Goal: Task Accomplishment & Management: Complete application form

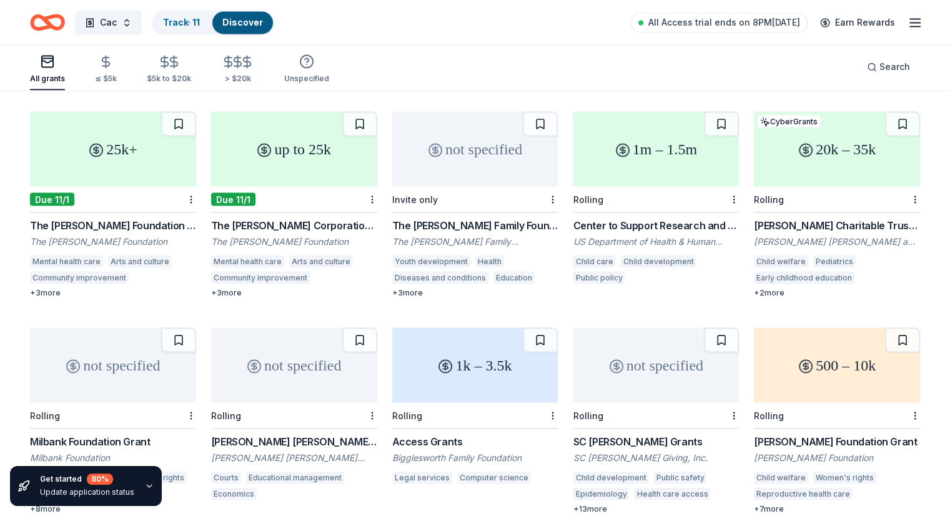
scroll to position [2288, 0]
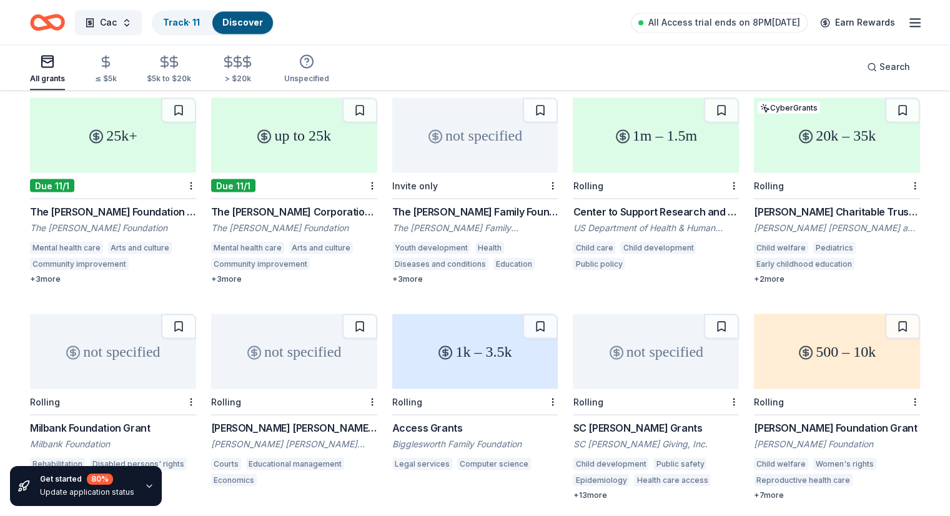
click at [63, 24] on icon "Home" at bounding box center [53, 22] width 19 height 12
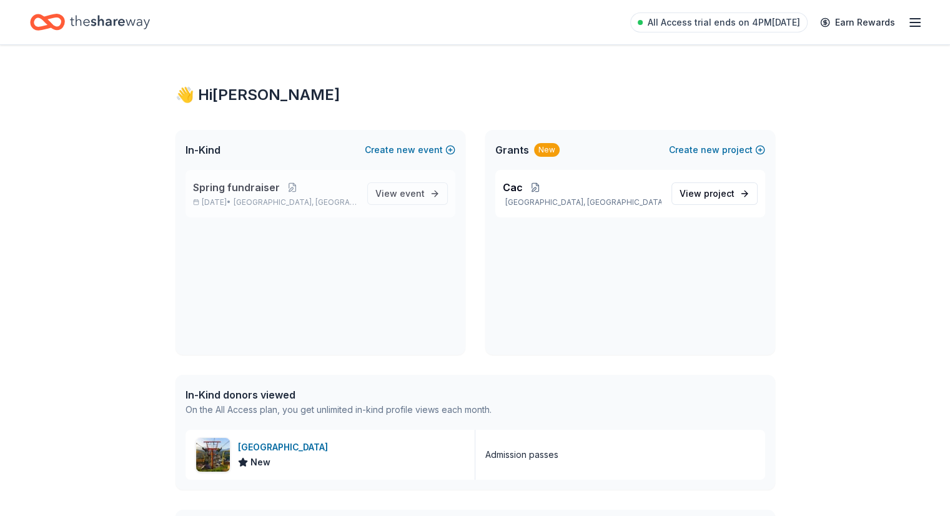
click at [247, 192] on span "Spring fundraiser" at bounding box center [236, 187] width 87 height 15
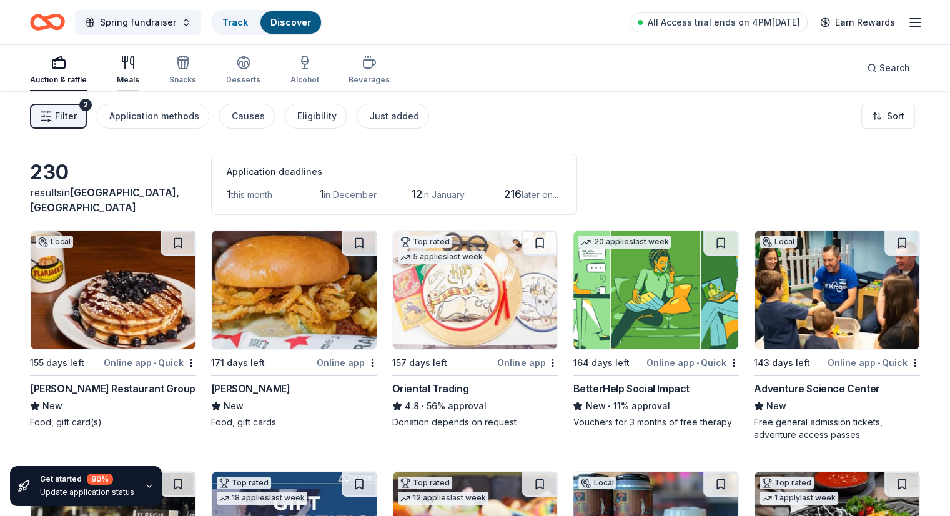
click at [136, 59] on icon "button" at bounding box center [128, 62] width 15 height 15
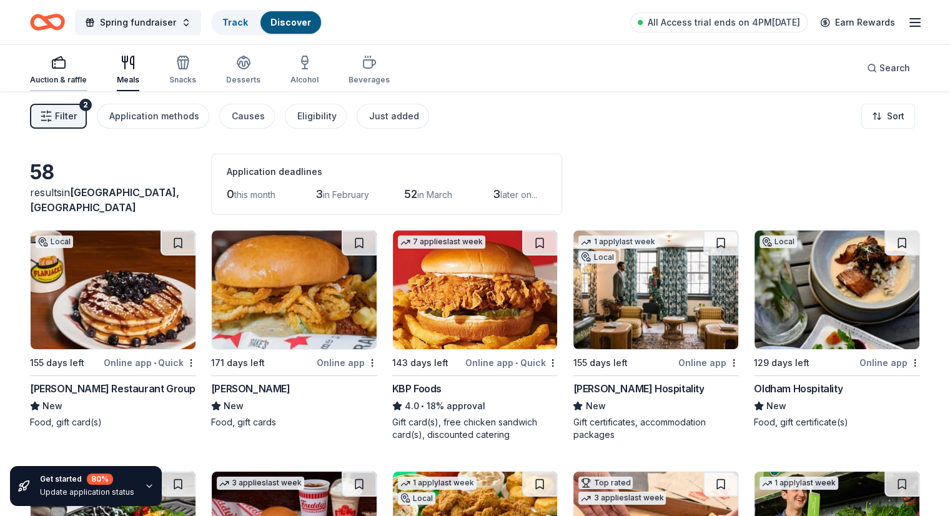
click at [66, 58] on icon "button" at bounding box center [58, 62] width 15 height 15
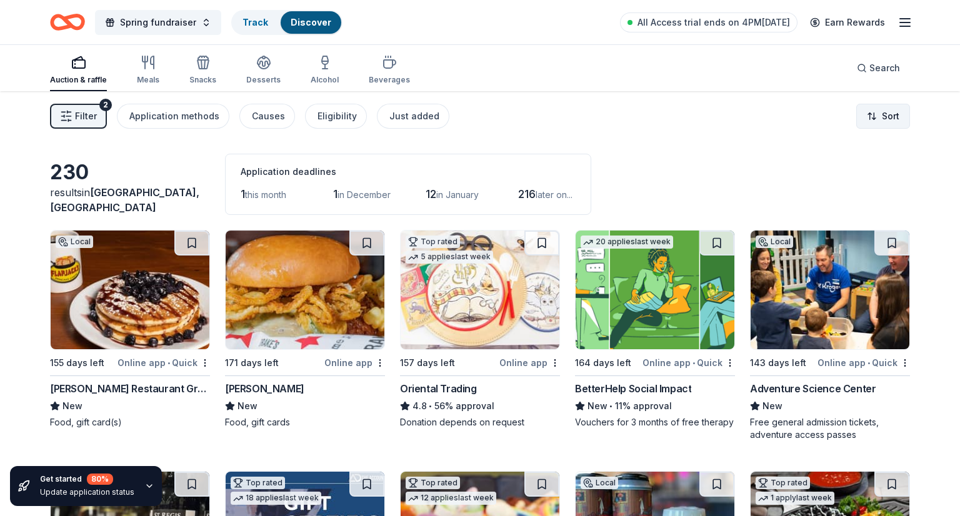
click at [856, 121] on html "Spring fundraiser Track Discover All Access trial ends on 4PM, 10/21 Earn Rewar…" at bounding box center [480, 258] width 960 height 516
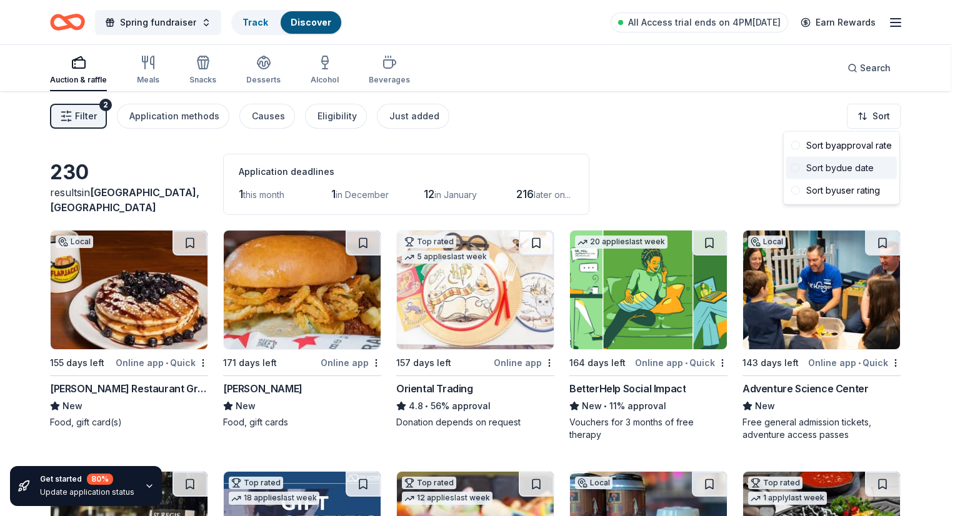
click at [843, 176] on div "Sort by due date" at bounding box center [841, 168] width 111 height 22
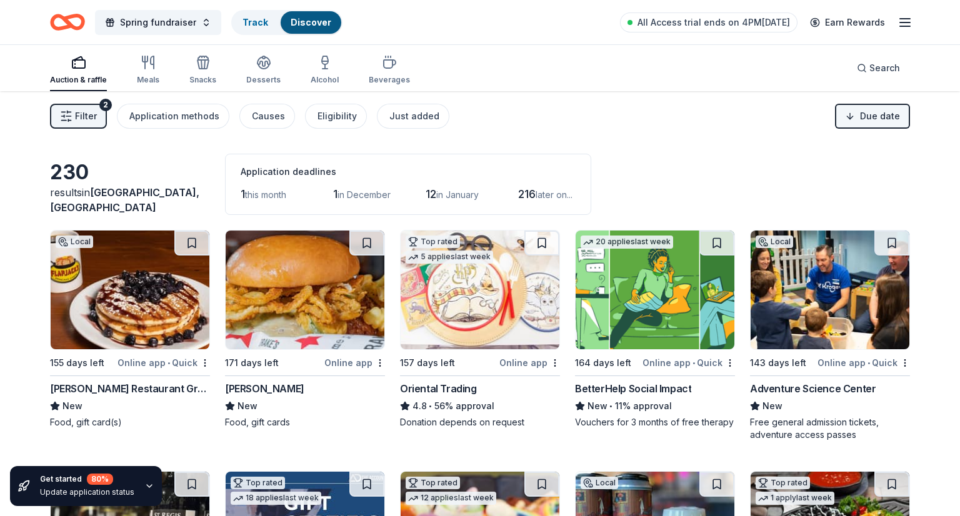
click at [884, 118] on html "Spring fundraiser Track Discover All Access trial ends on 4PM, 10/21 Earn Rewar…" at bounding box center [480, 258] width 960 height 516
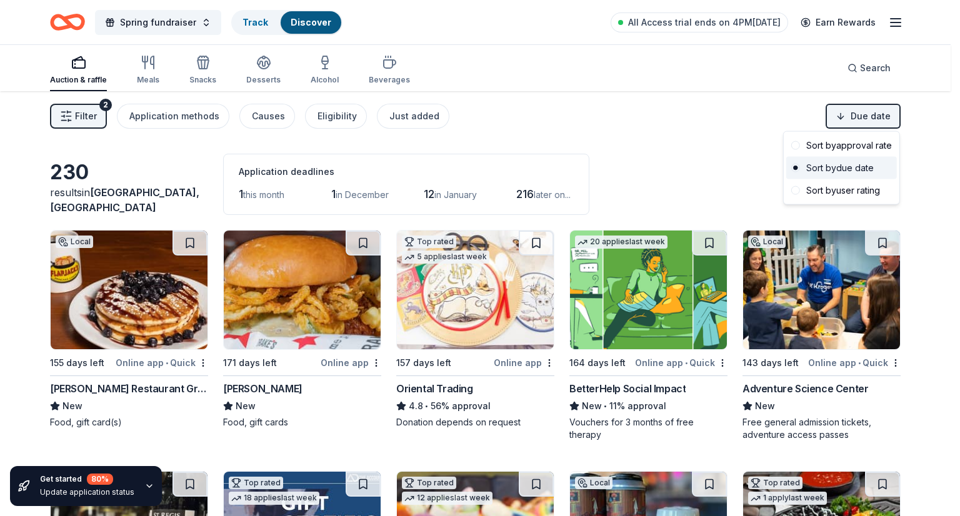
click at [837, 161] on div "Sort by due date" at bounding box center [841, 168] width 111 height 22
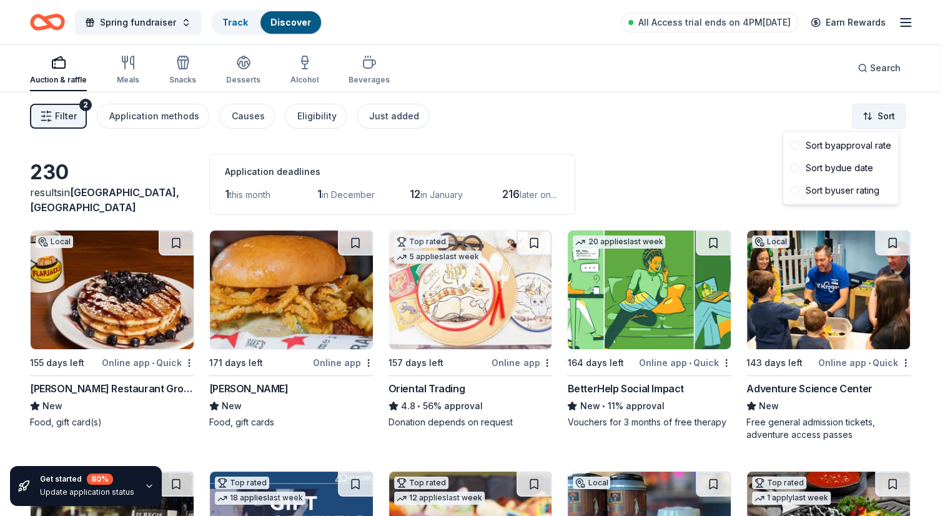
click at [884, 108] on html "Spring fundraiser Track Discover All Access trial ends on 4PM, 10/21 Earn Rewar…" at bounding box center [475, 258] width 950 height 516
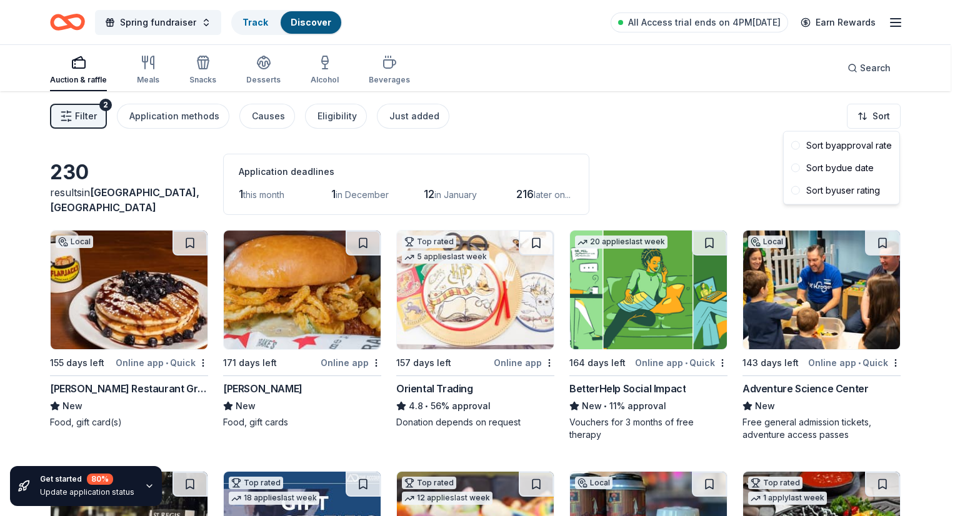
click at [877, 114] on html "Spring fundraiser Track Discover All Access trial ends on 4PM, 10/21 Earn Rewar…" at bounding box center [480, 258] width 960 height 516
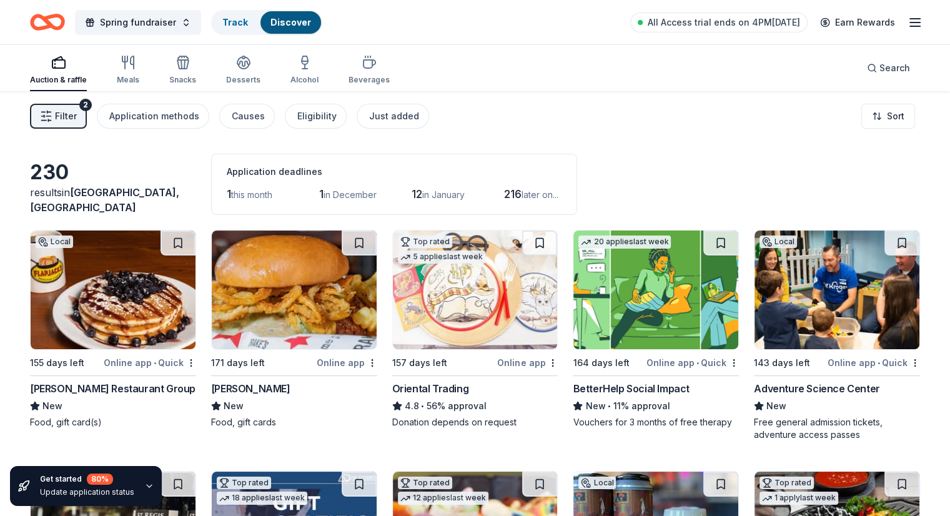
click at [231, 190] on span "1" at bounding box center [229, 193] width 4 height 13
click at [272, 196] on span "this month" at bounding box center [251, 194] width 41 height 11
click at [77, 120] on span "Filter" at bounding box center [66, 116] width 22 height 15
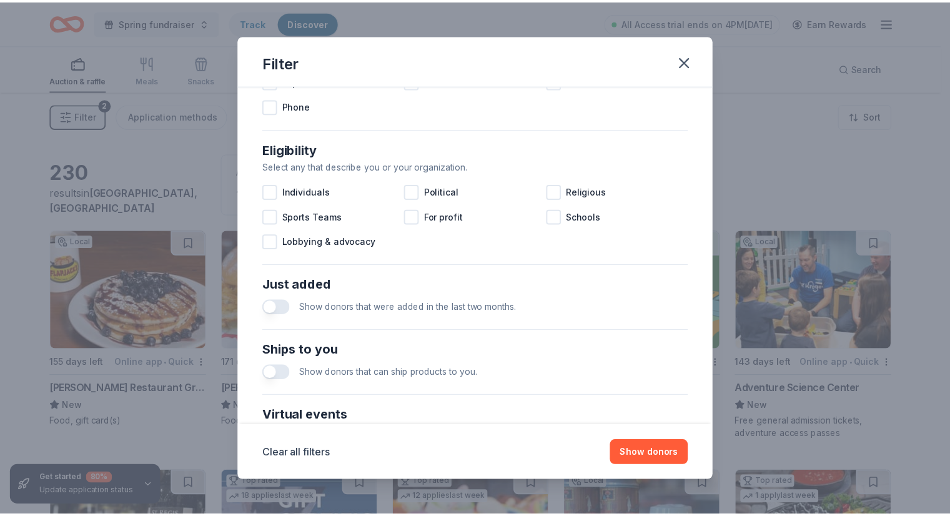
scroll to position [482, 0]
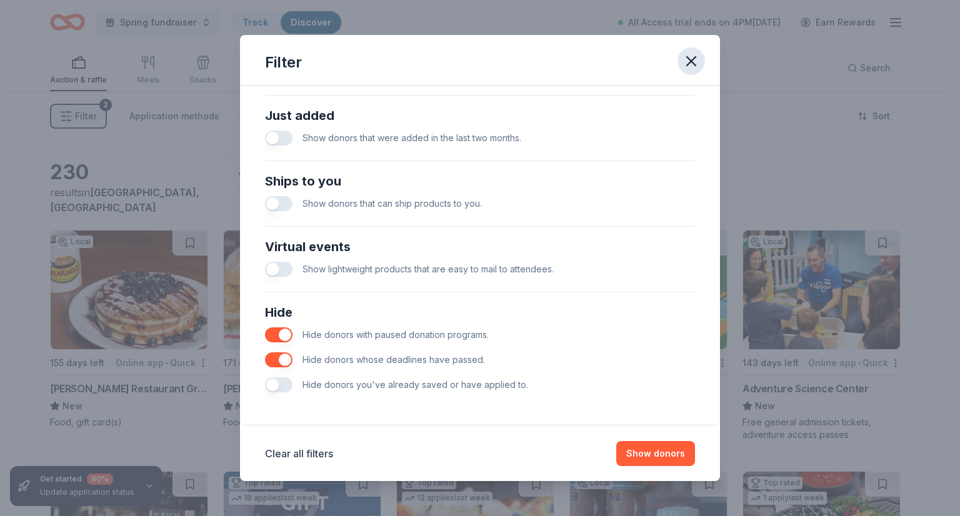
click at [684, 66] on icon "button" at bounding box center [690, 60] width 17 height 17
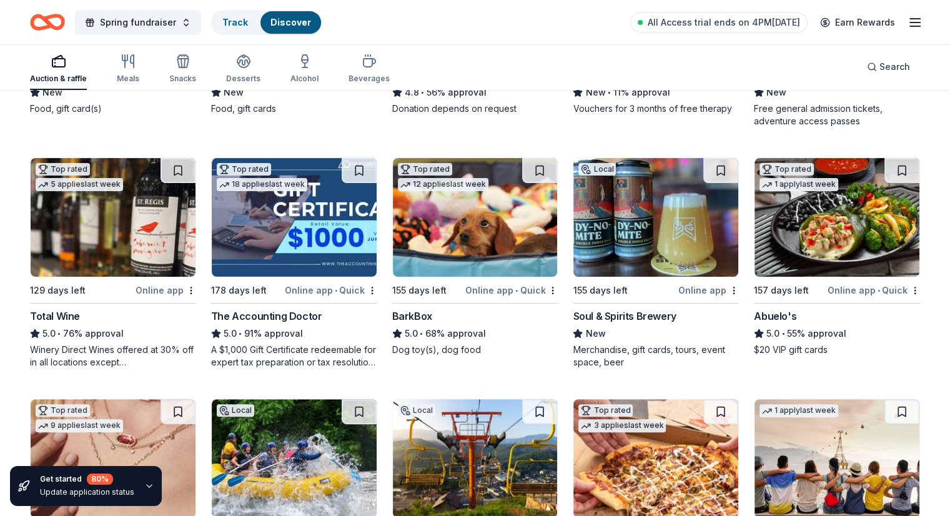
scroll to position [375, 0]
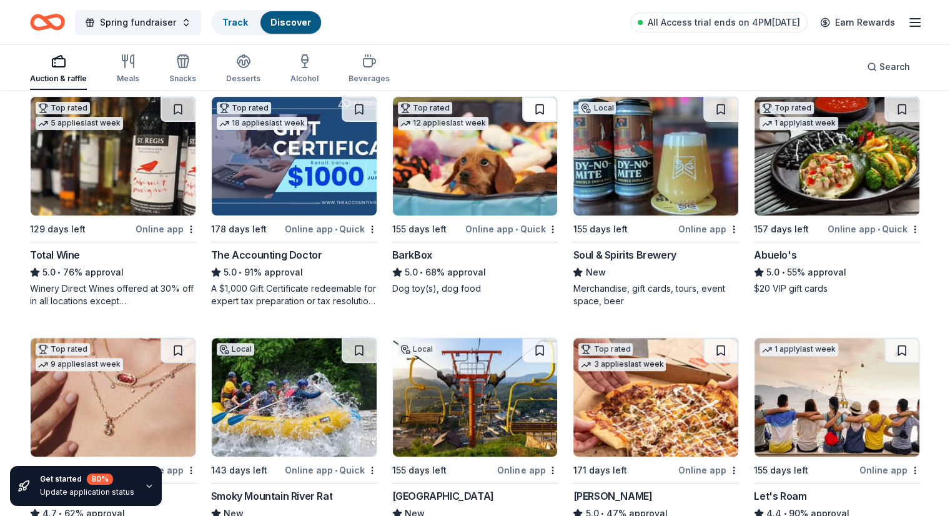
click at [541, 108] on button at bounding box center [539, 109] width 35 height 25
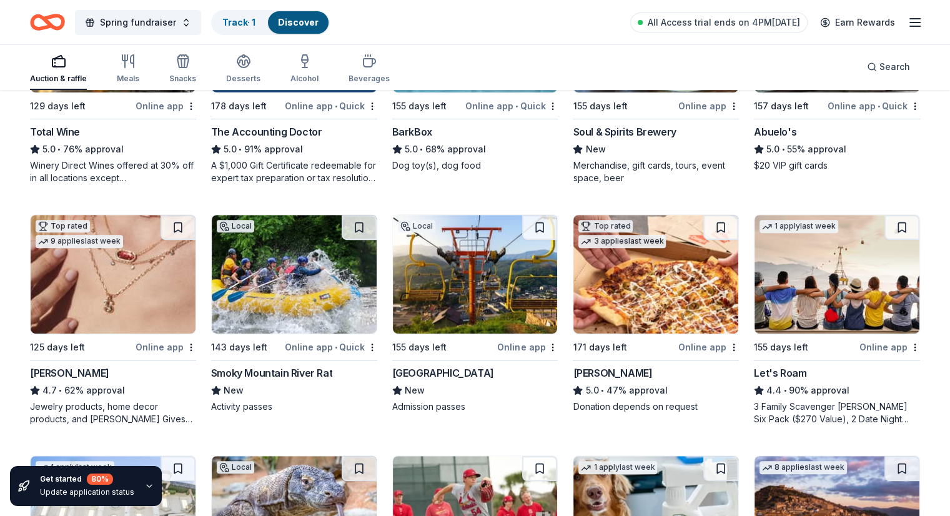
scroll to position [500, 0]
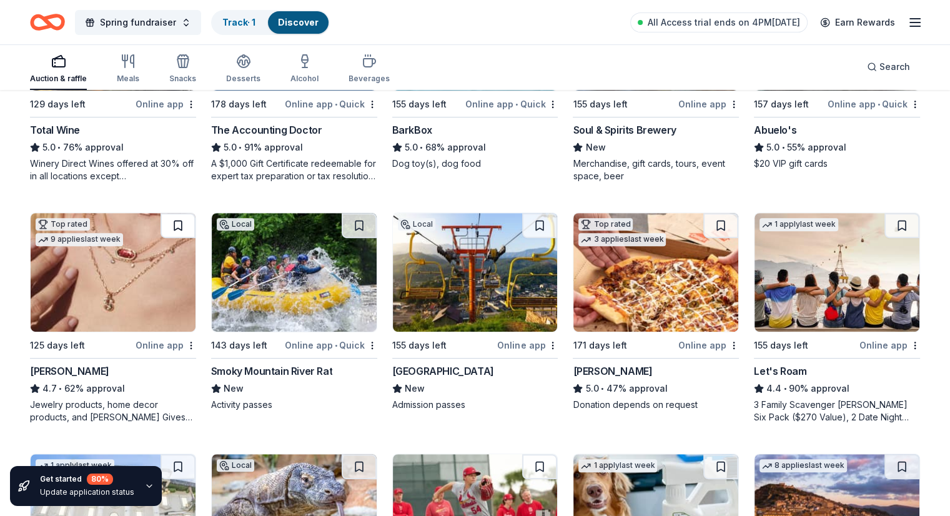
click at [181, 223] on button at bounding box center [178, 225] width 35 height 25
click at [181, 223] on button at bounding box center [179, 225] width 32 height 25
click at [188, 221] on button at bounding box center [179, 225] width 32 height 25
click at [188, 223] on button at bounding box center [179, 225] width 32 height 25
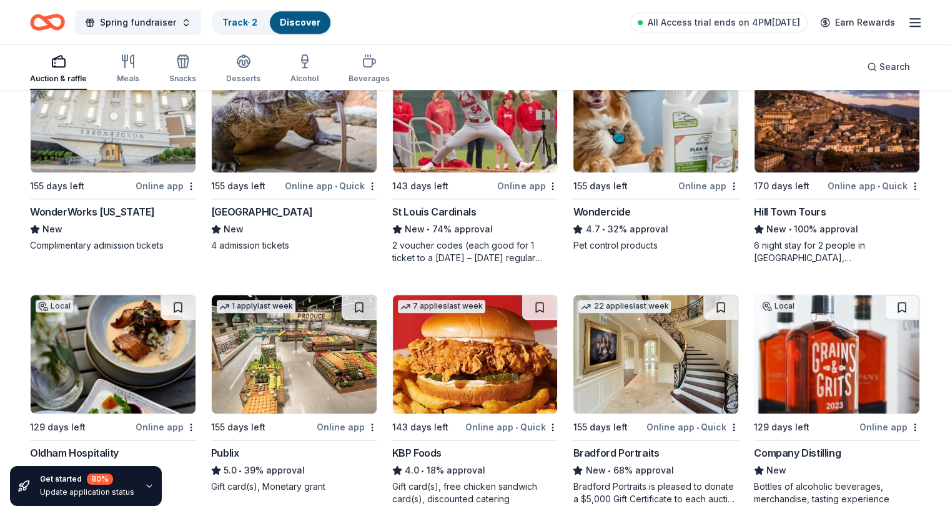
scroll to position [875, 0]
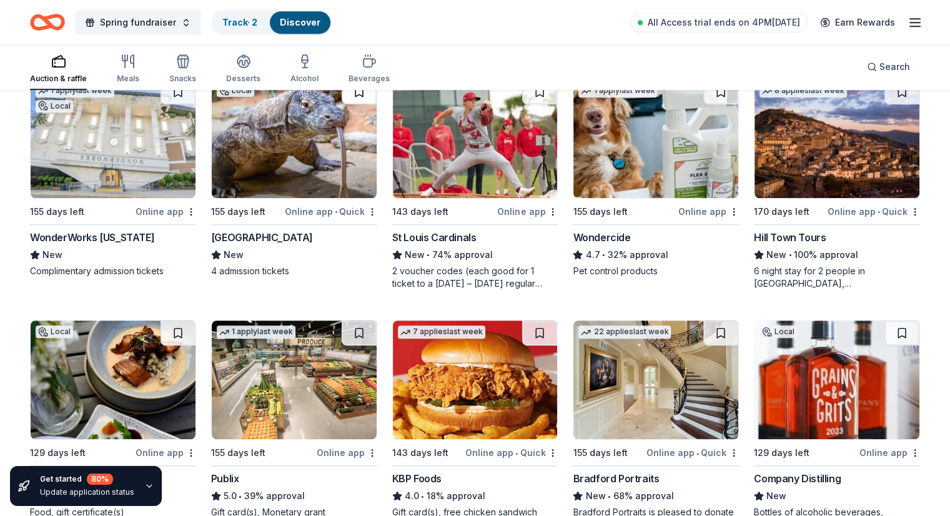
click at [360, 94] on button at bounding box center [359, 91] width 35 height 25
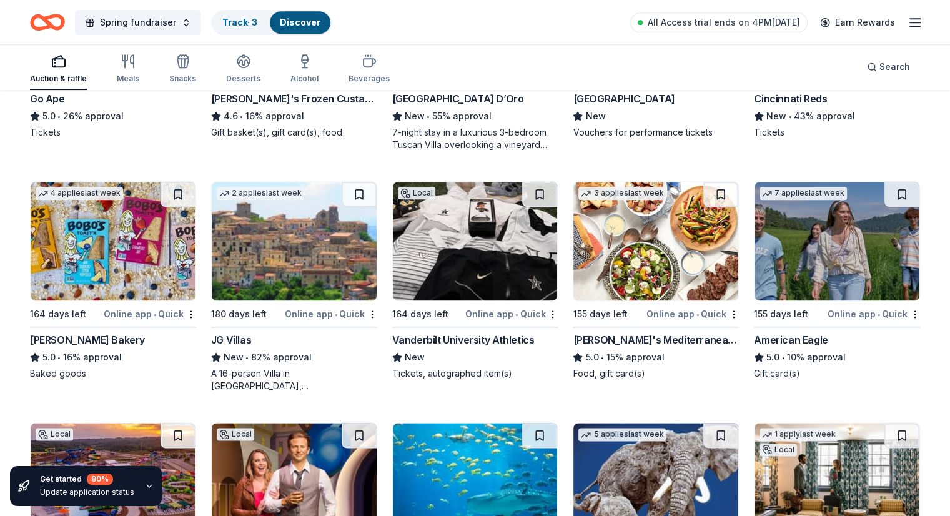
scroll to position [1500, 0]
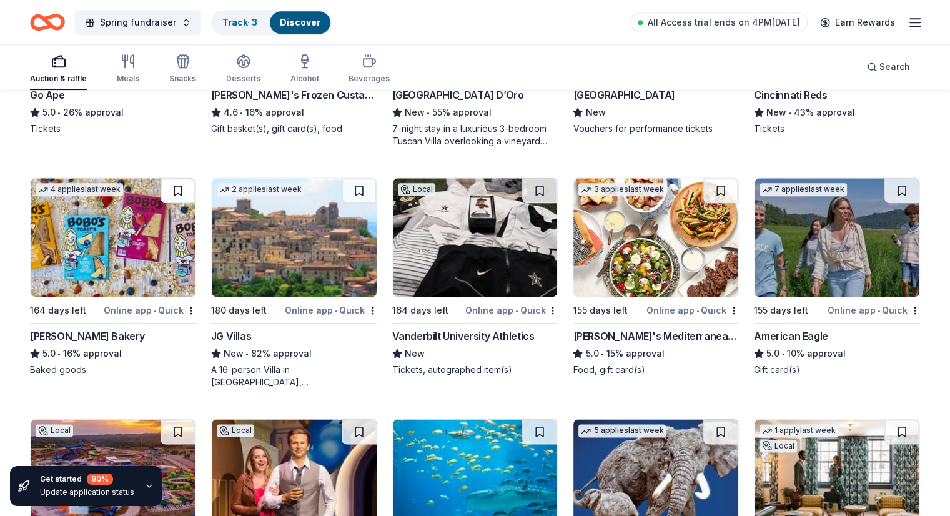
click at [191, 182] on button at bounding box center [178, 190] width 35 height 25
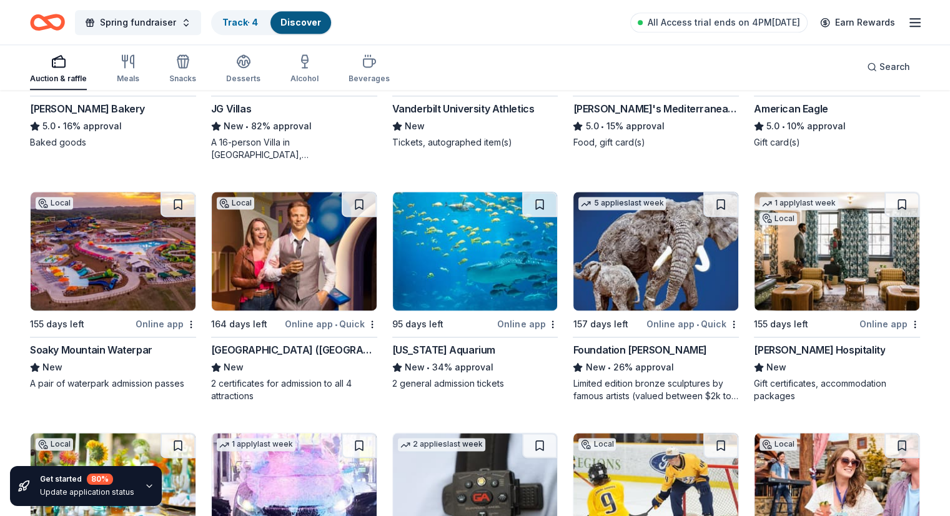
scroll to position [1750, 0]
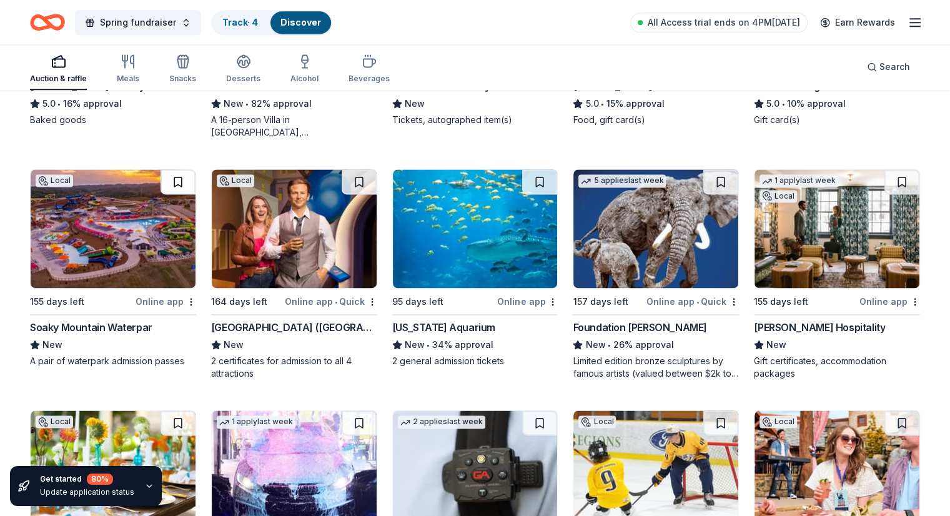
click at [183, 178] on button at bounding box center [178, 181] width 35 height 25
click at [365, 179] on button at bounding box center [359, 181] width 35 height 25
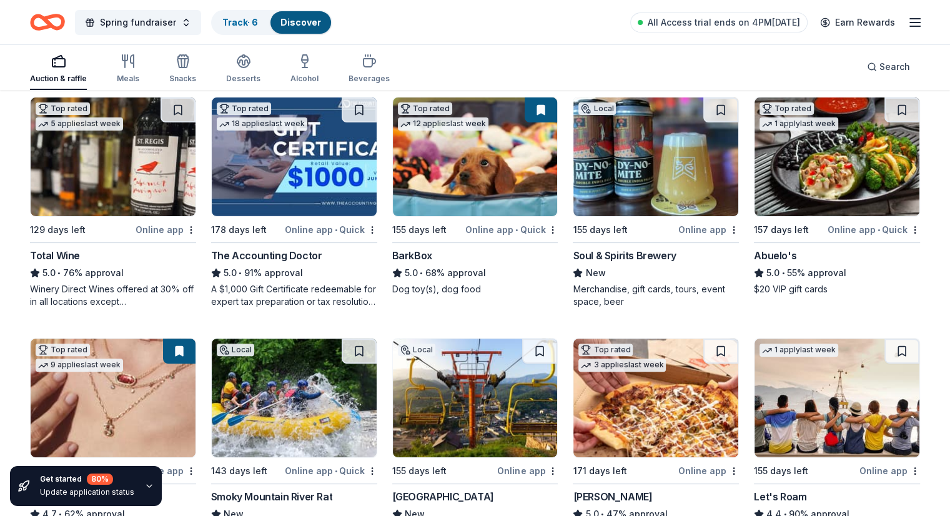
scroll to position [562, 0]
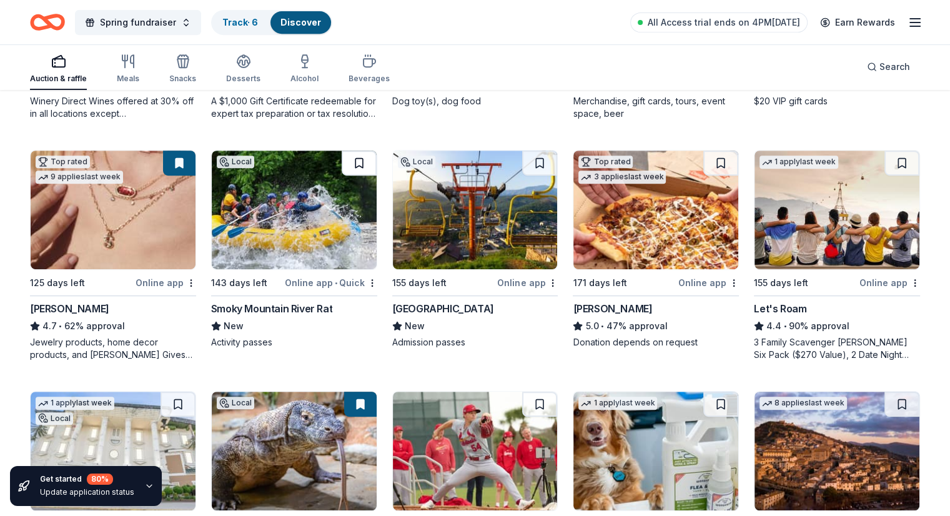
click at [367, 161] on button at bounding box center [359, 163] width 35 height 25
click at [542, 159] on button at bounding box center [539, 163] width 35 height 25
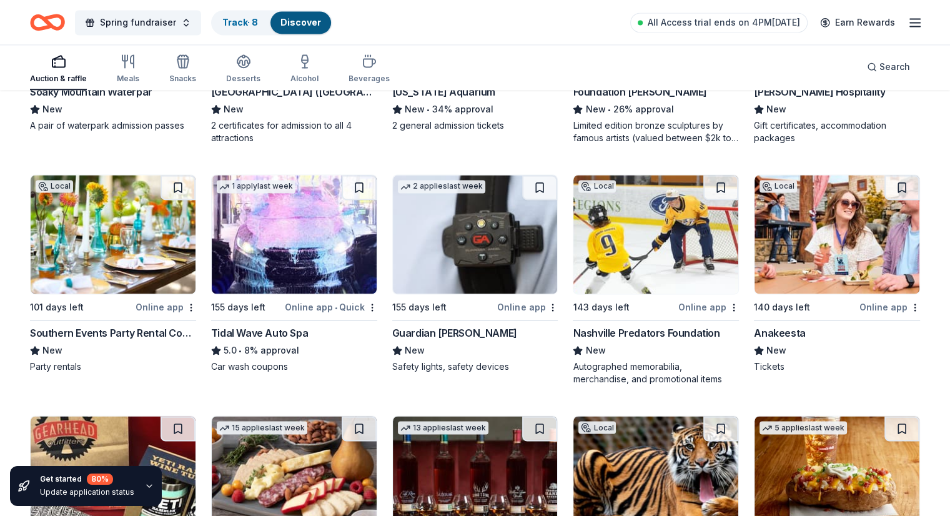
scroll to position [2000, 0]
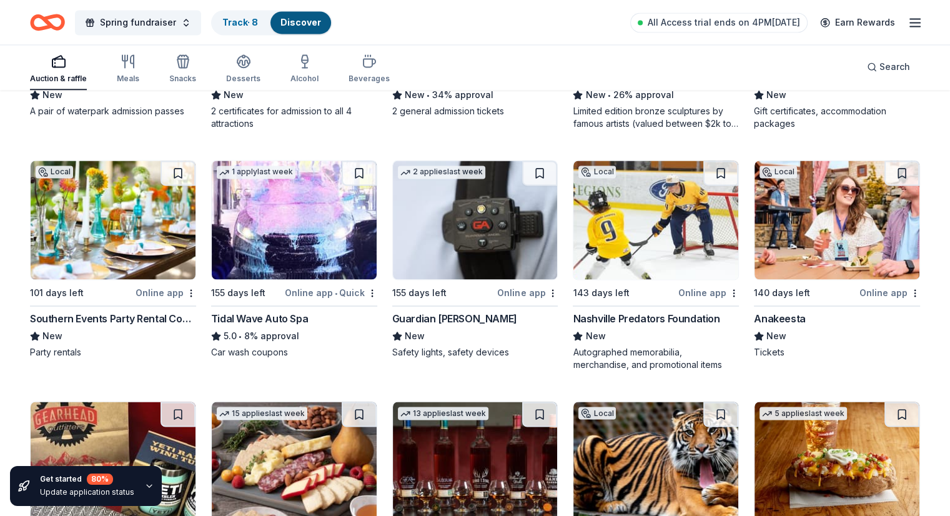
click at [719, 171] on button at bounding box center [721, 173] width 35 height 25
click at [545, 169] on button at bounding box center [539, 173] width 35 height 25
click at [892, 171] on button at bounding box center [902, 173] width 35 height 25
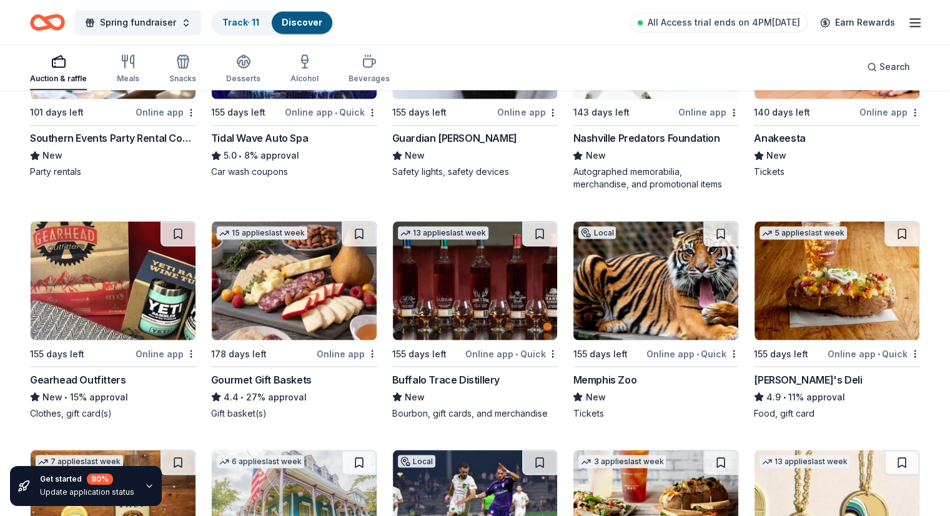
scroll to position [2187, 0]
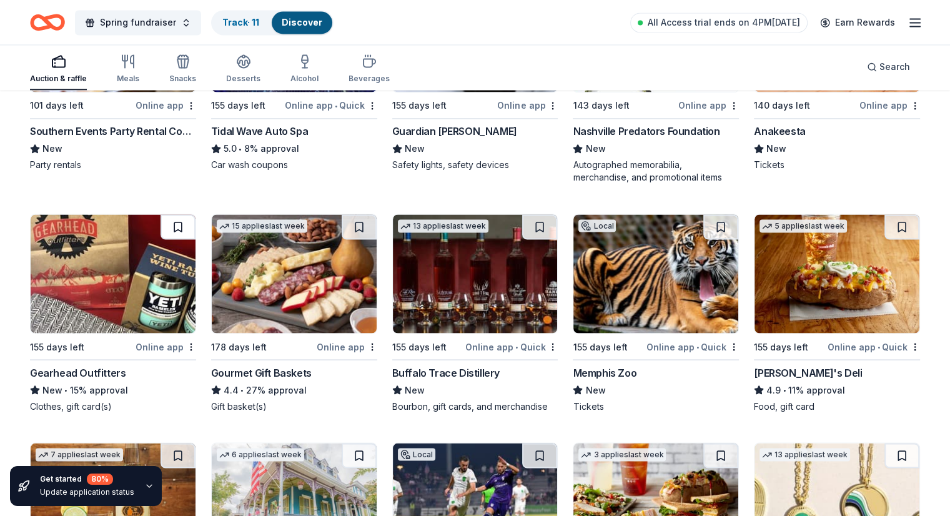
click at [189, 225] on button at bounding box center [178, 226] width 35 height 25
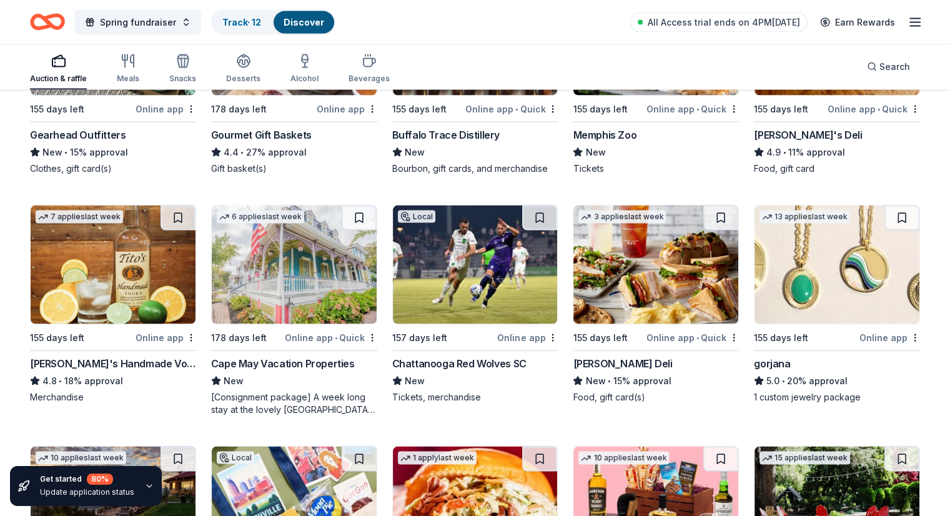
scroll to position [2437, 0]
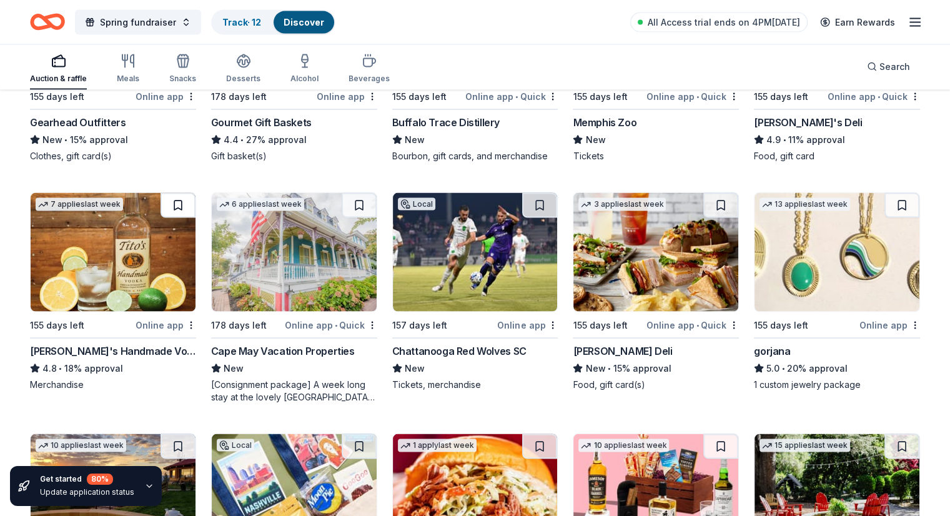
click at [187, 209] on button at bounding box center [178, 205] width 35 height 25
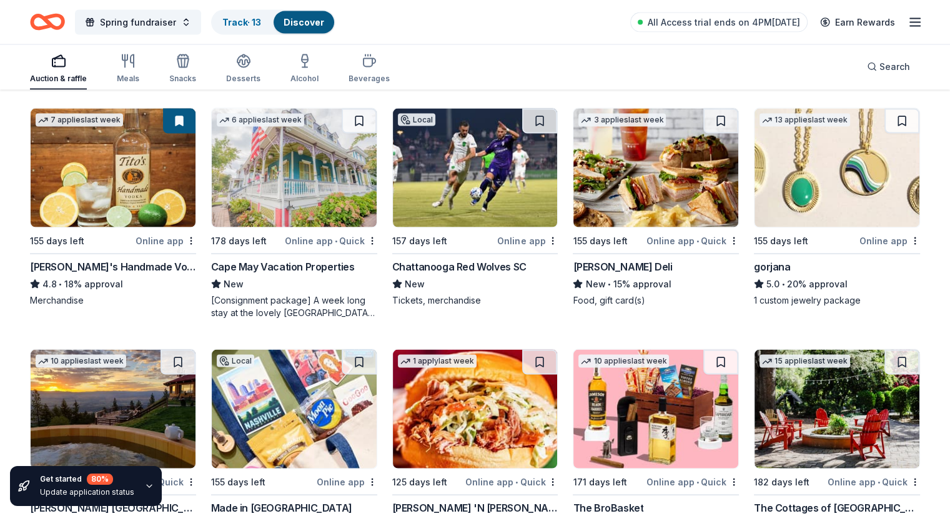
scroll to position [2500, 0]
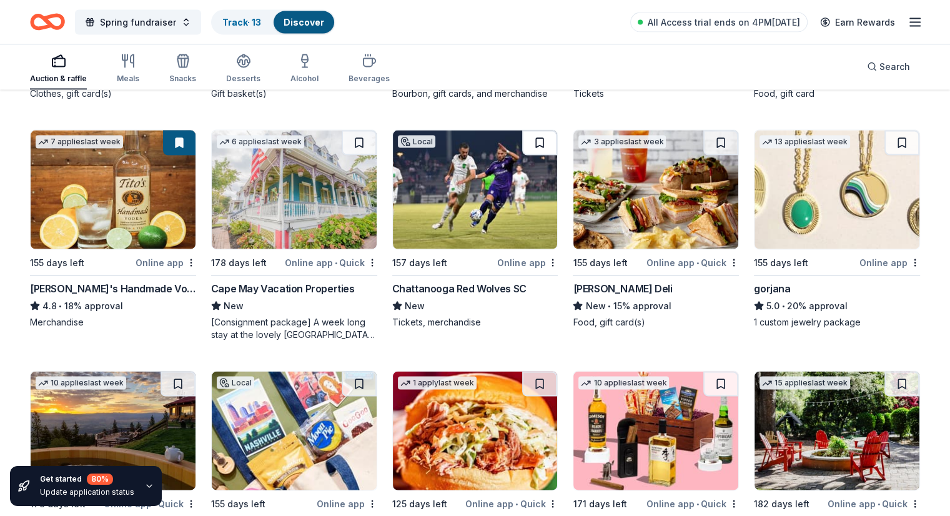
click at [537, 139] on button at bounding box center [539, 143] width 35 height 25
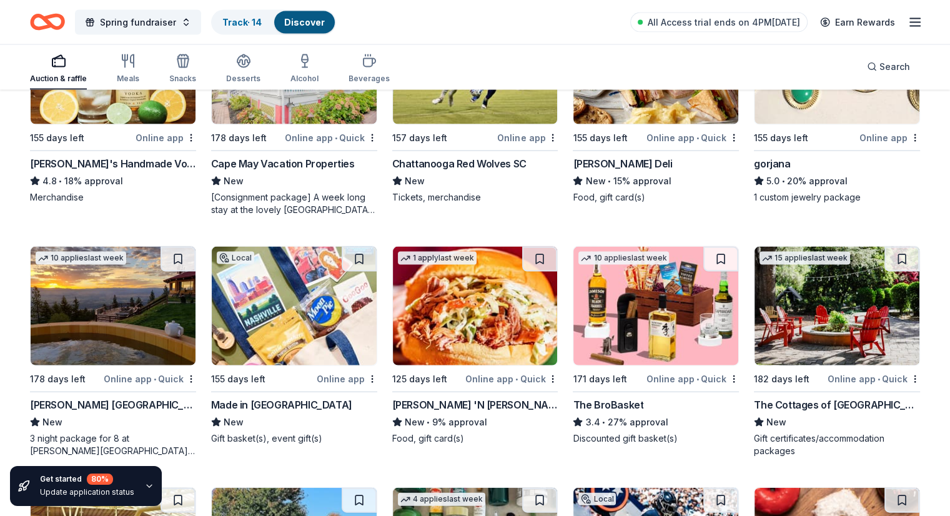
scroll to position [2687, 0]
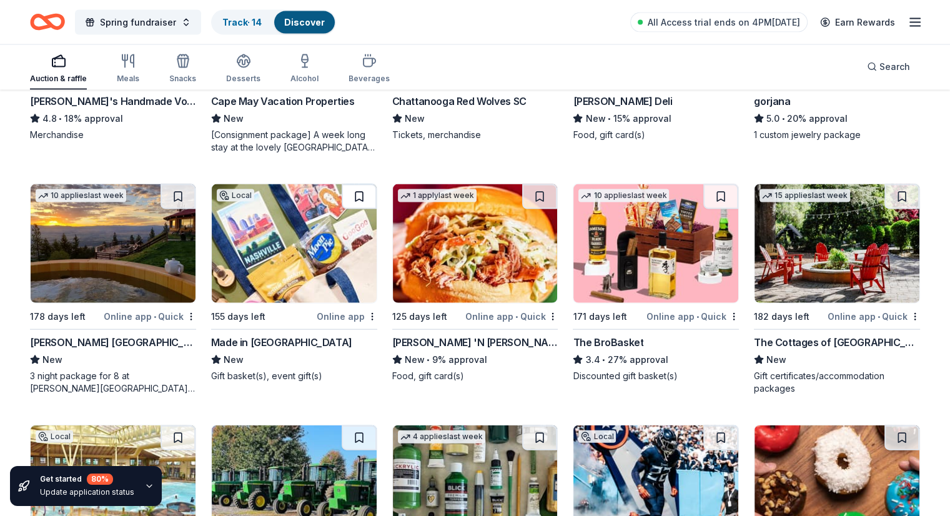
click at [361, 194] on button at bounding box center [359, 196] width 35 height 25
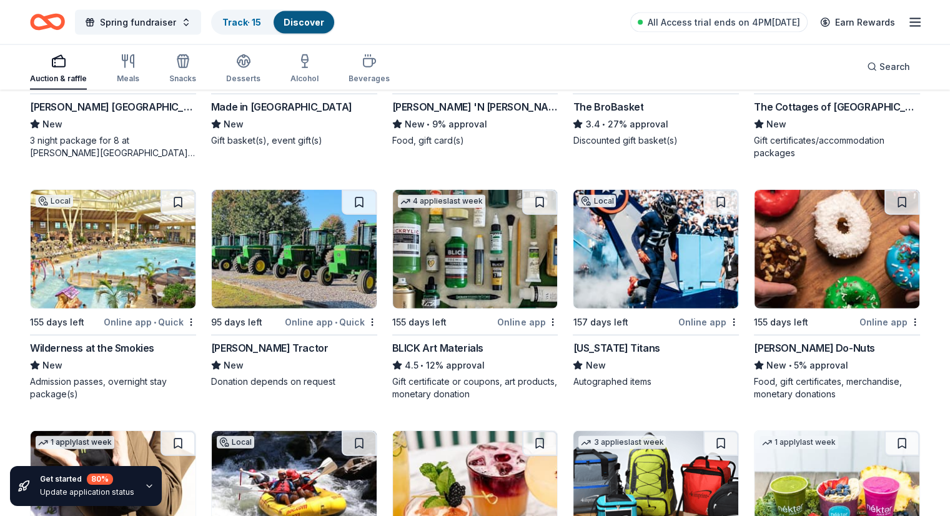
scroll to position [2937, 0]
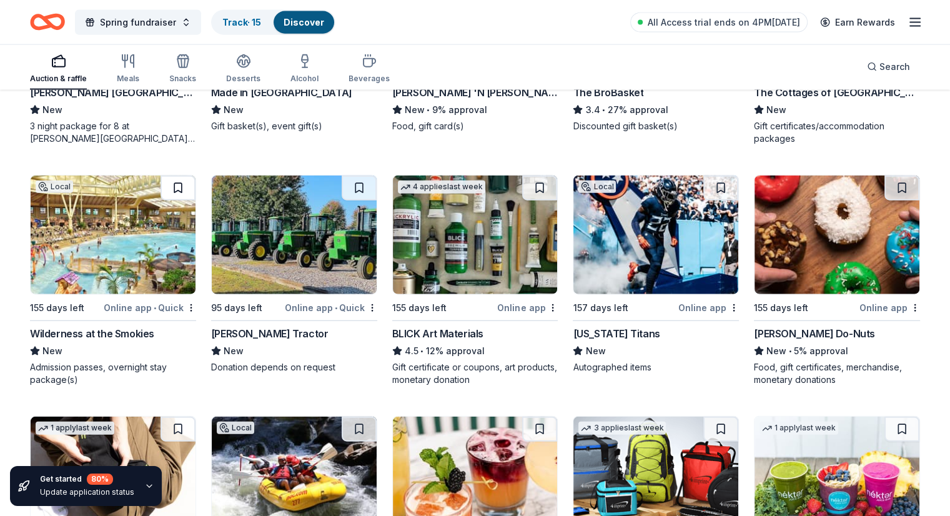
click at [192, 187] on button at bounding box center [178, 188] width 35 height 25
click at [356, 187] on button at bounding box center [359, 188] width 35 height 25
click at [711, 189] on button at bounding box center [721, 188] width 35 height 25
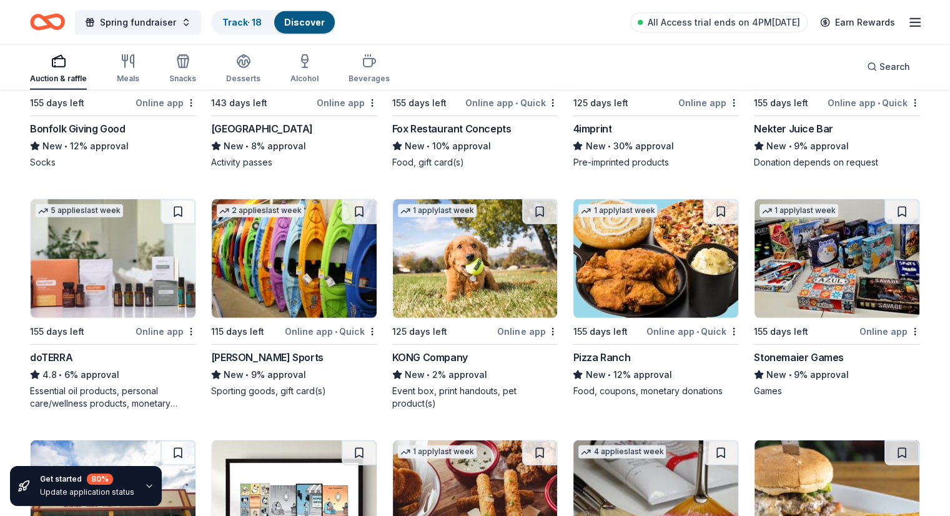
scroll to position [3437, 0]
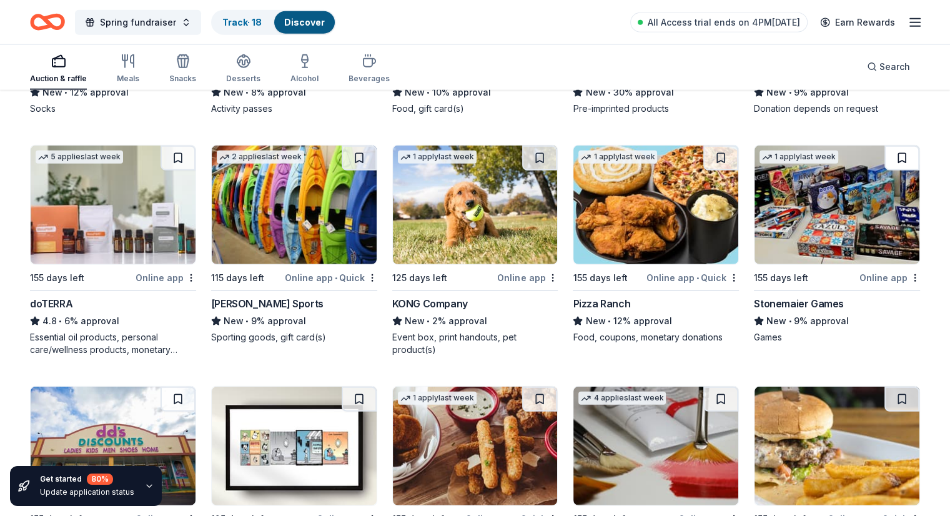
click at [885, 159] on button at bounding box center [902, 158] width 35 height 25
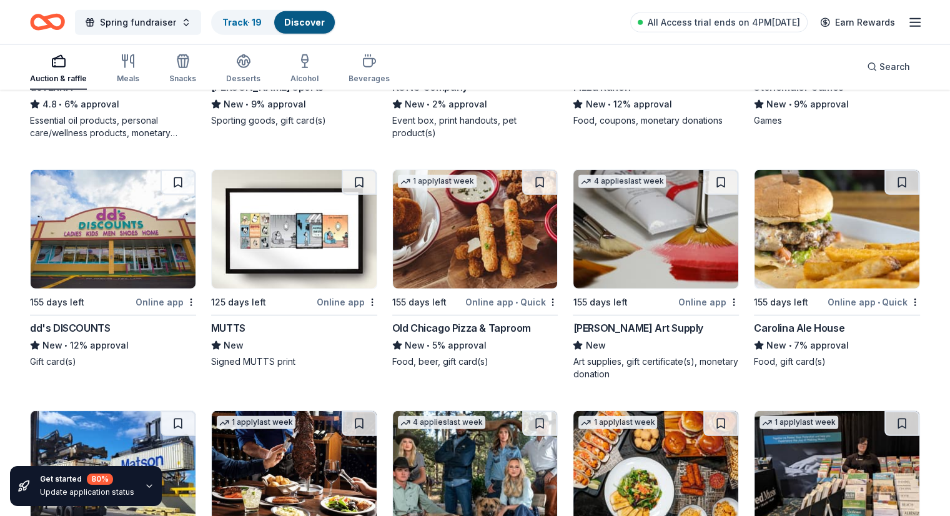
scroll to position [3624, 0]
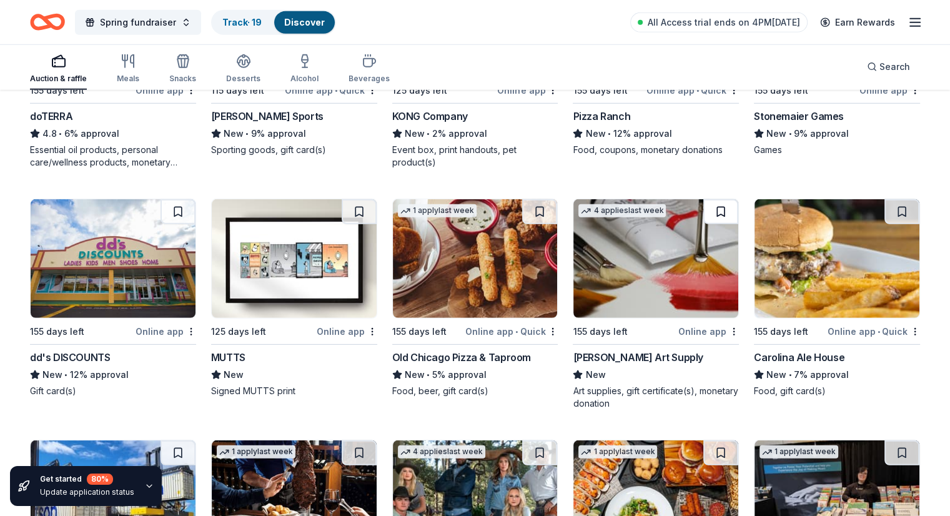
click at [720, 207] on button at bounding box center [721, 211] width 35 height 25
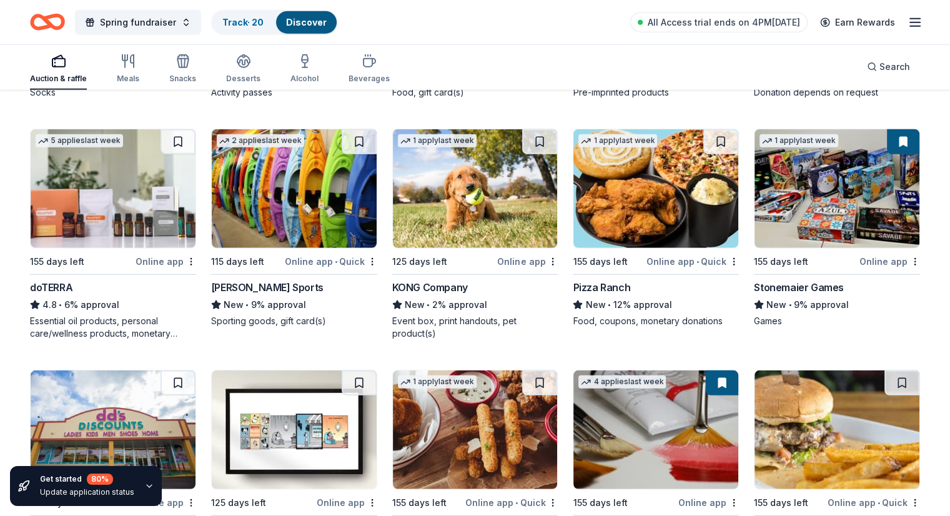
scroll to position [3437, 0]
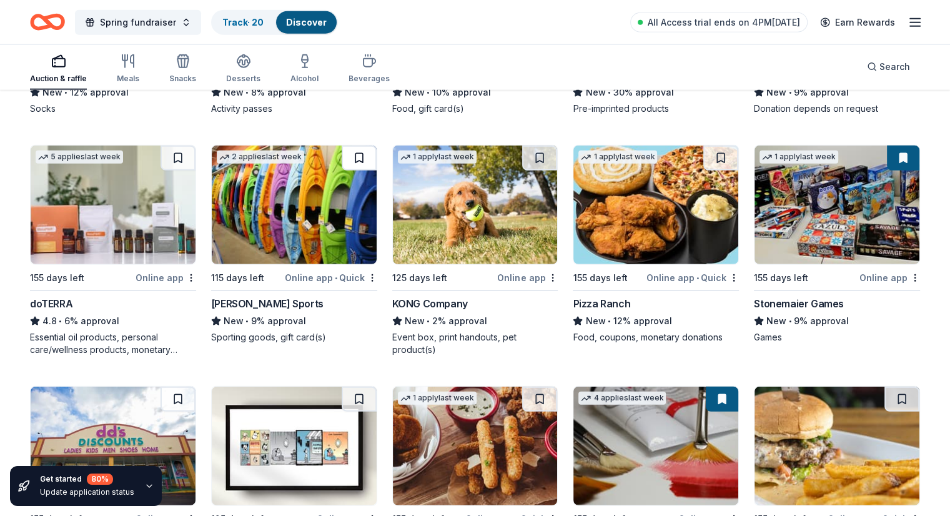
click at [369, 151] on button at bounding box center [359, 158] width 35 height 25
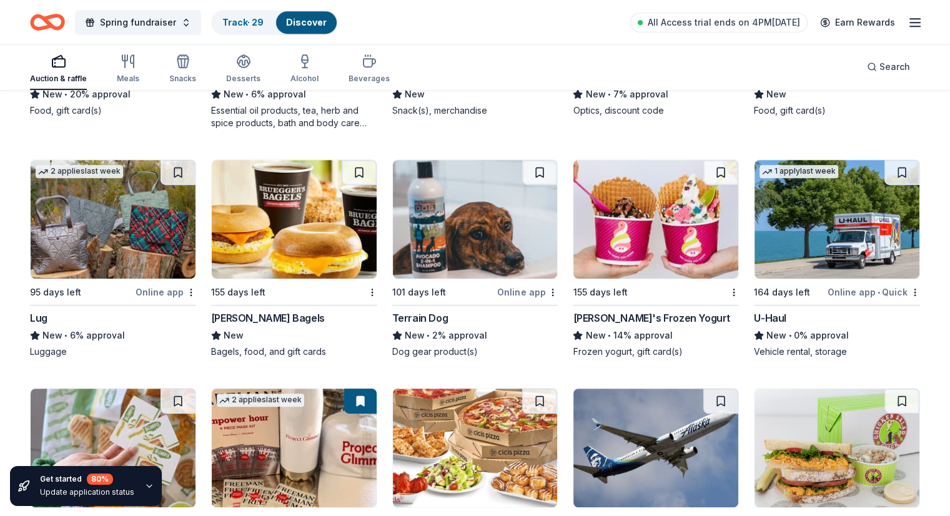
scroll to position [5362, 0]
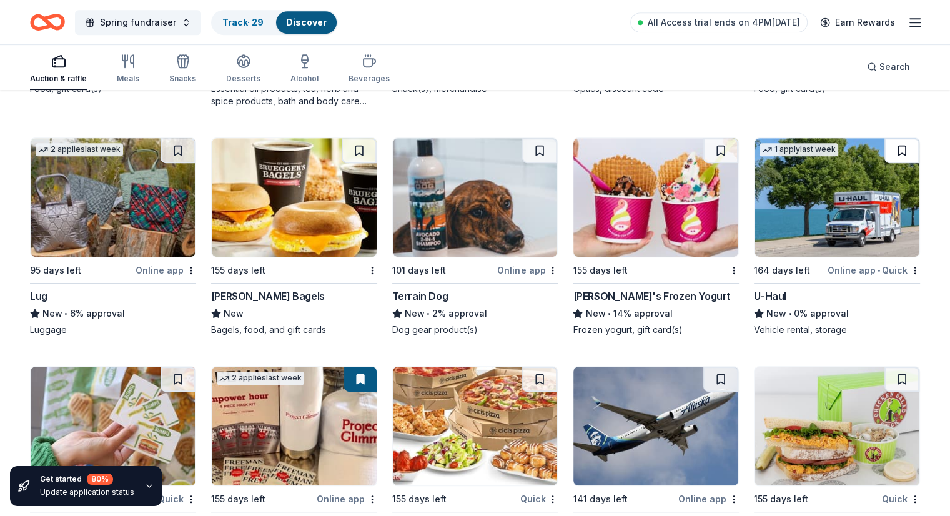
click at [891, 152] on button at bounding box center [902, 150] width 35 height 25
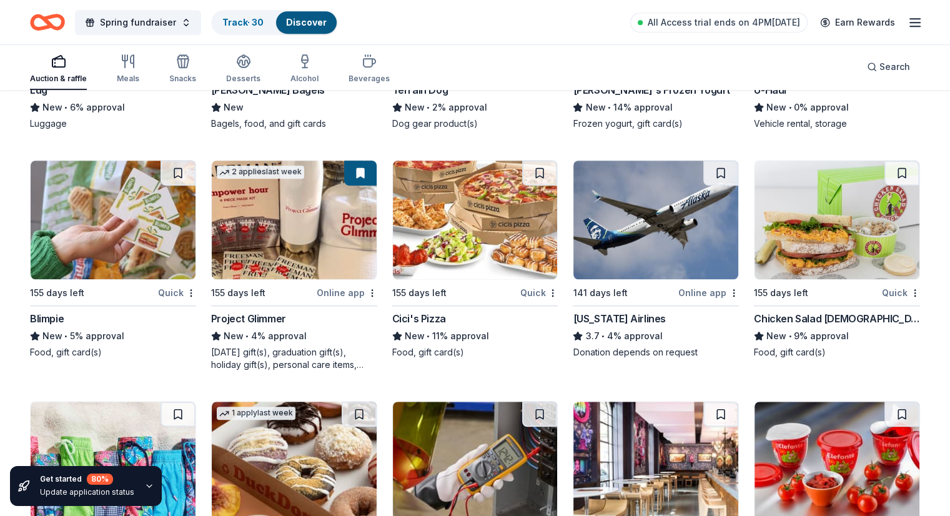
scroll to position [5644, 0]
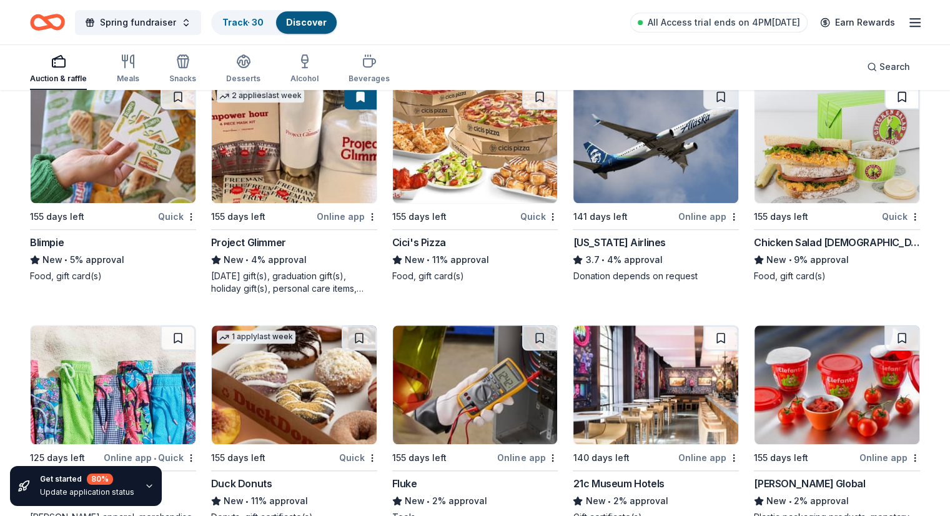
click at [887, 93] on button at bounding box center [902, 96] width 35 height 25
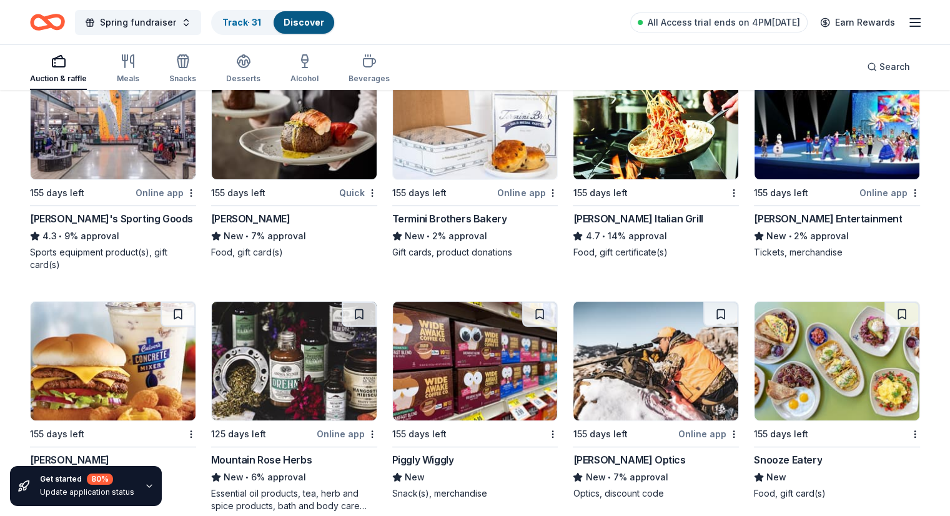
scroll to position [4707, 0]
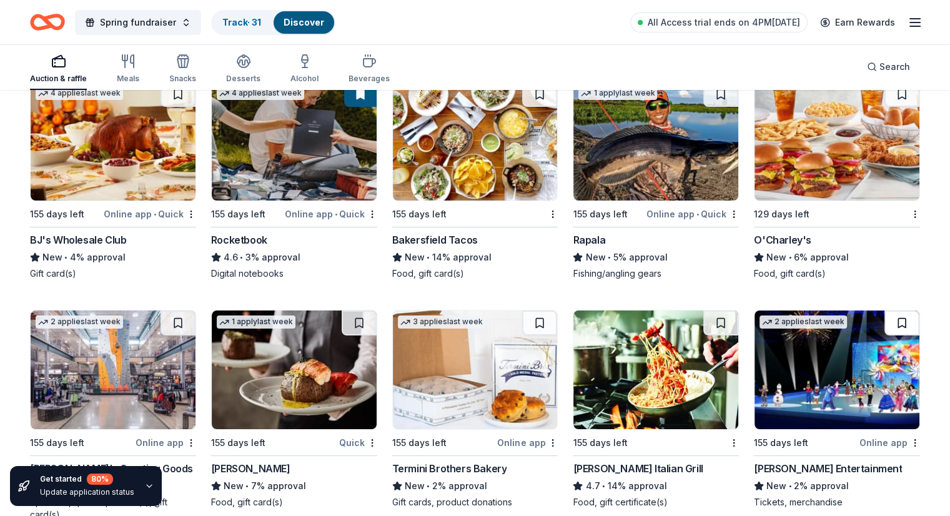
click at [886, 322] on button at bounding box center [902, 323] width 35 height 25
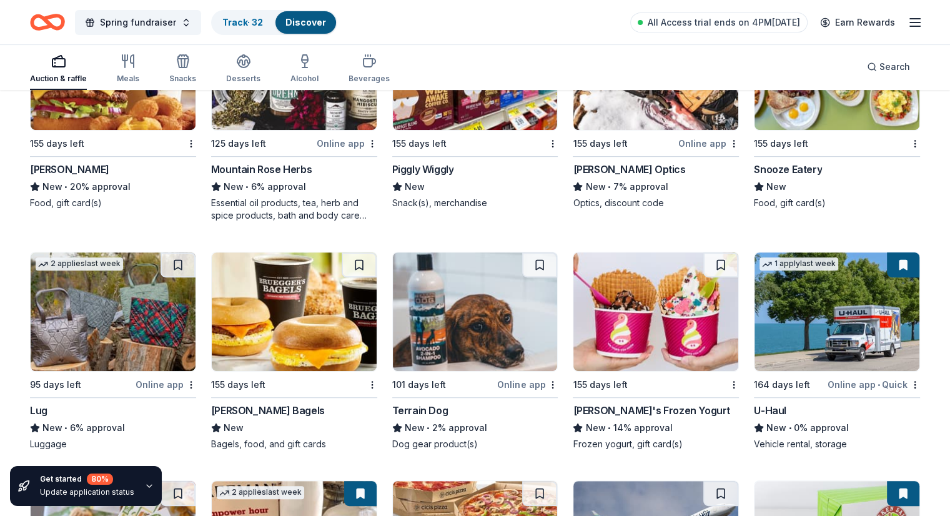
scroll to position [5269, 0]
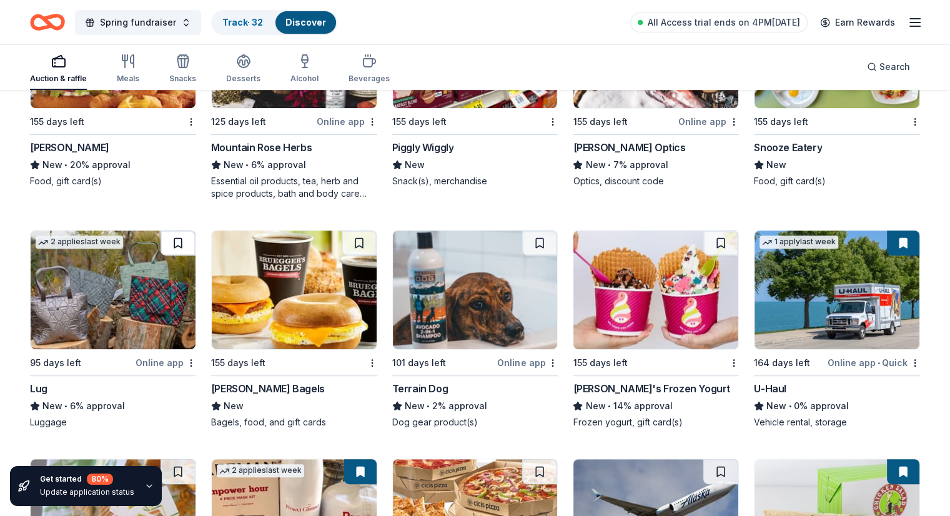
click at [191, 234] on button at bounding box center [178, 243] width 35 height 25
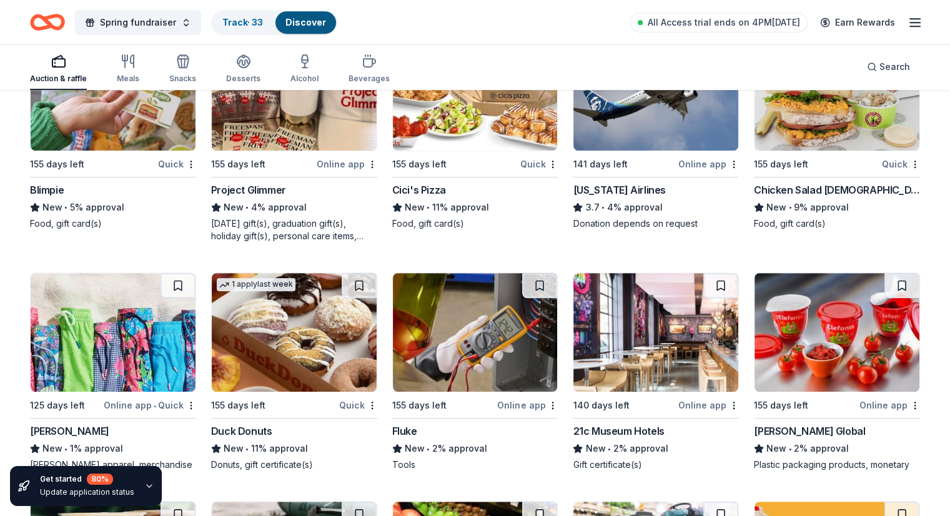
scroll to position [5707, 0]
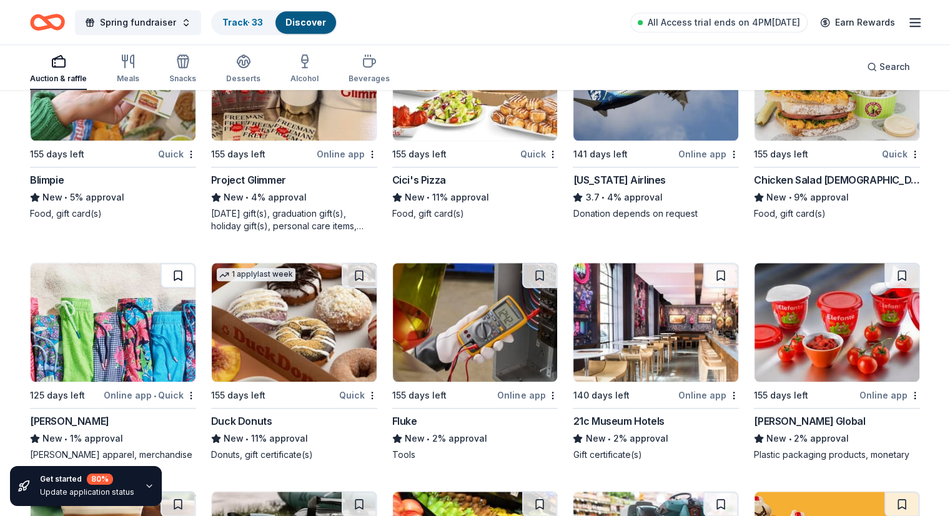
click at [196, 267] on button at bounding box center [178, 275] width 35 height 25
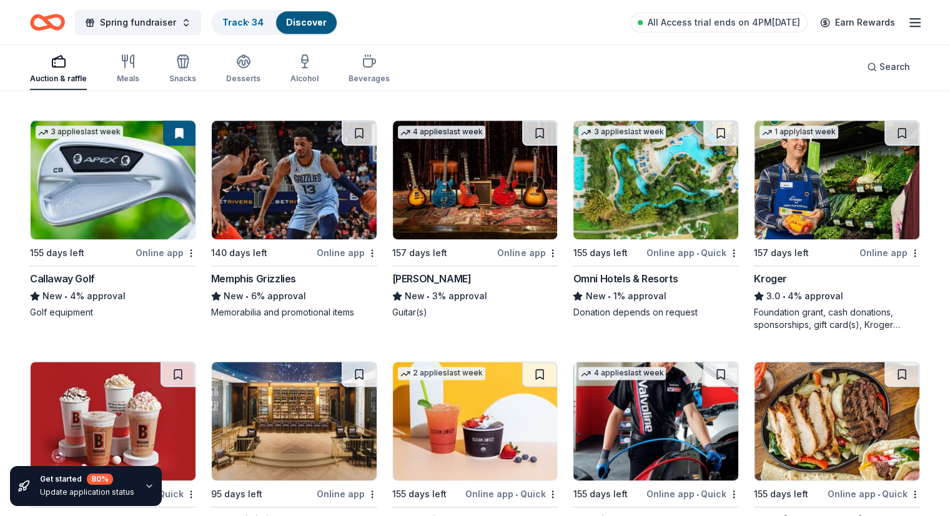
scroll to position [6332, 0]
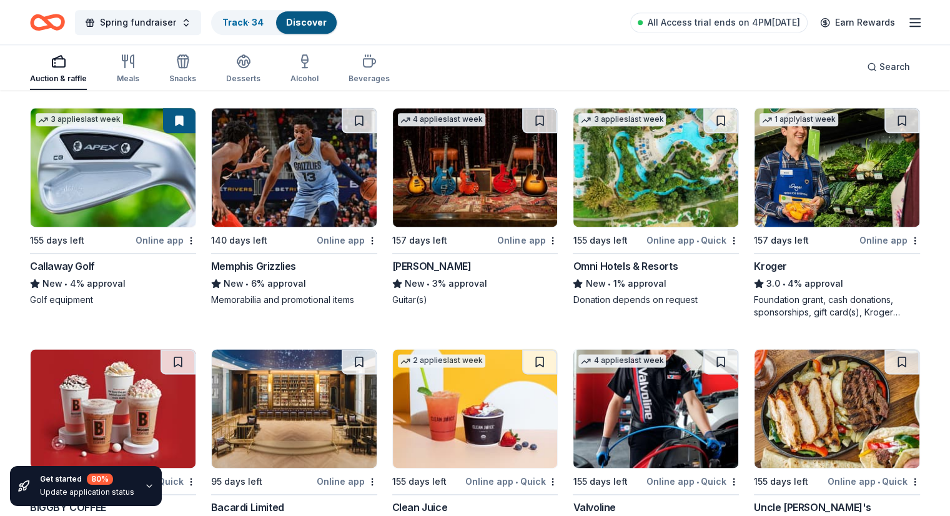
click at [527, 117] on button at bounding box center [539, 120] width 35 height 25
click at [704, 118] on button at bounding box center [721, 120] width 35 height 25
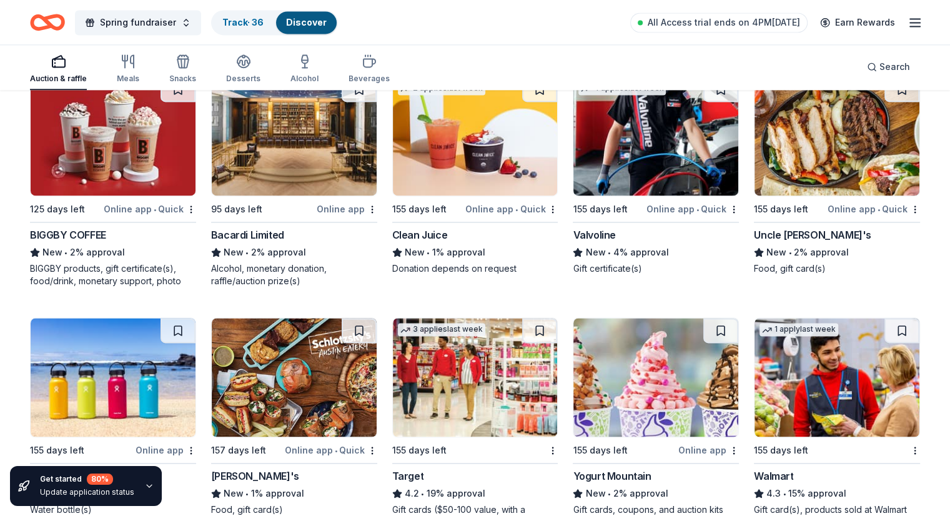
scroll to position [6582, 0]
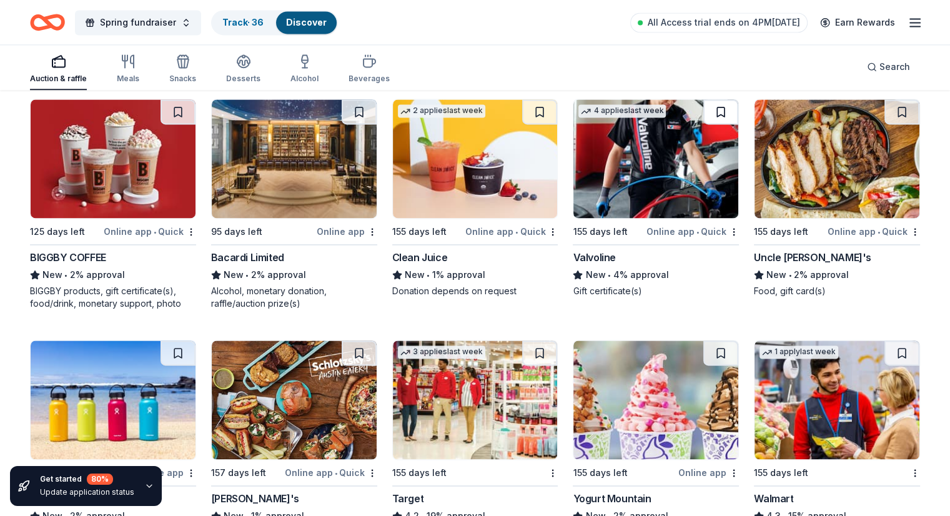
click at [704, 108] on button at bounding box center [721, 111] width 35 height 25
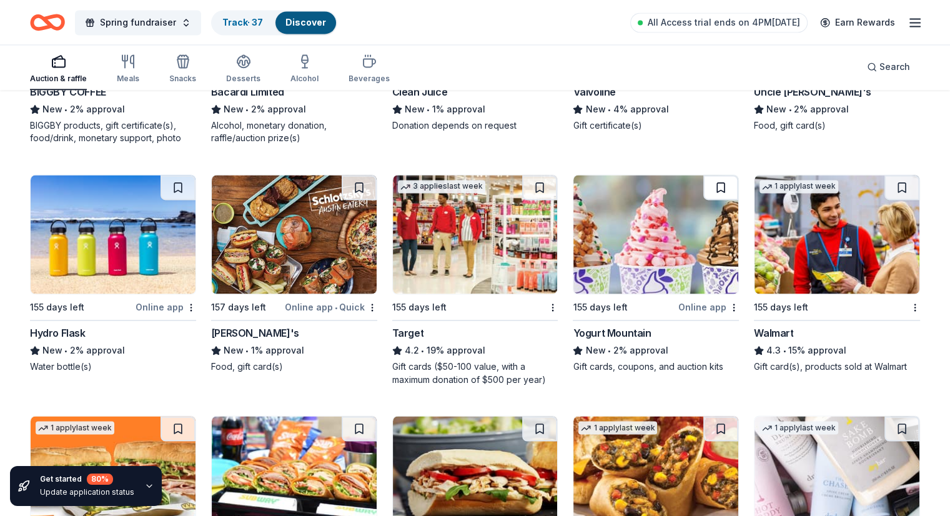
scroll to position [6769, 0]
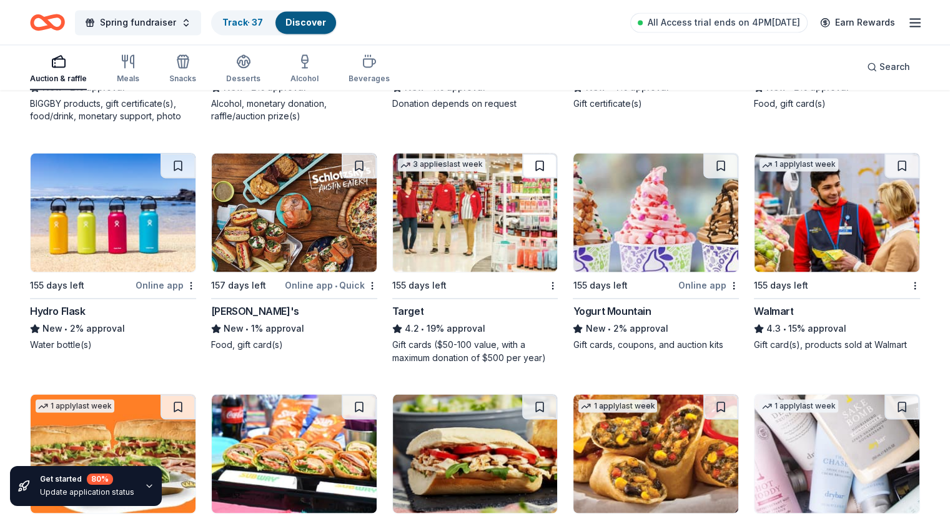
click at [538, 161] on button at bounding box center [539, 165] width 35 height 25
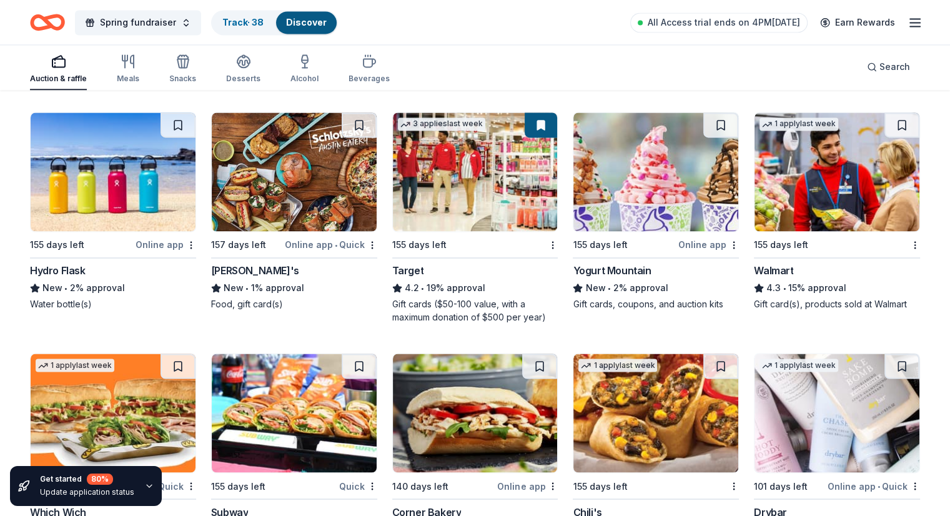
scroll to position [6832, 0]
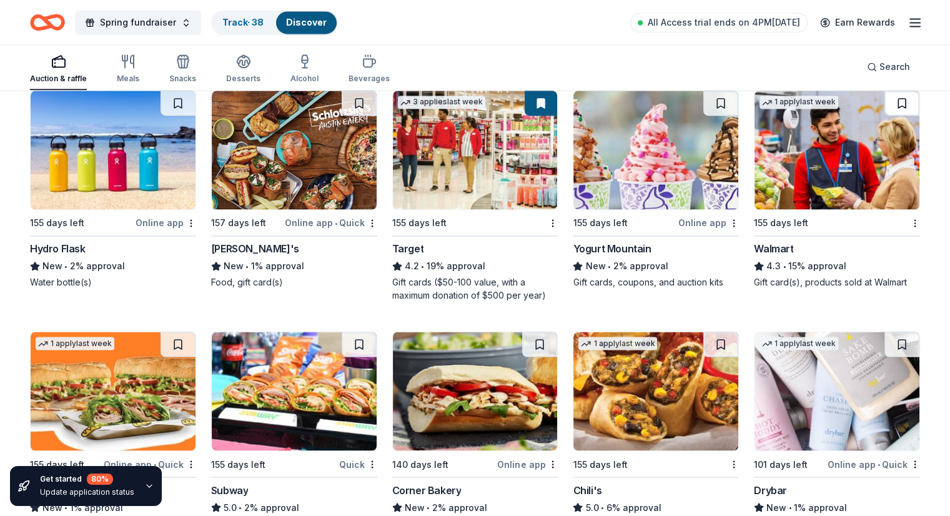
click at [885, 102] on button at bounding box center [902, 103] width 35 height 25
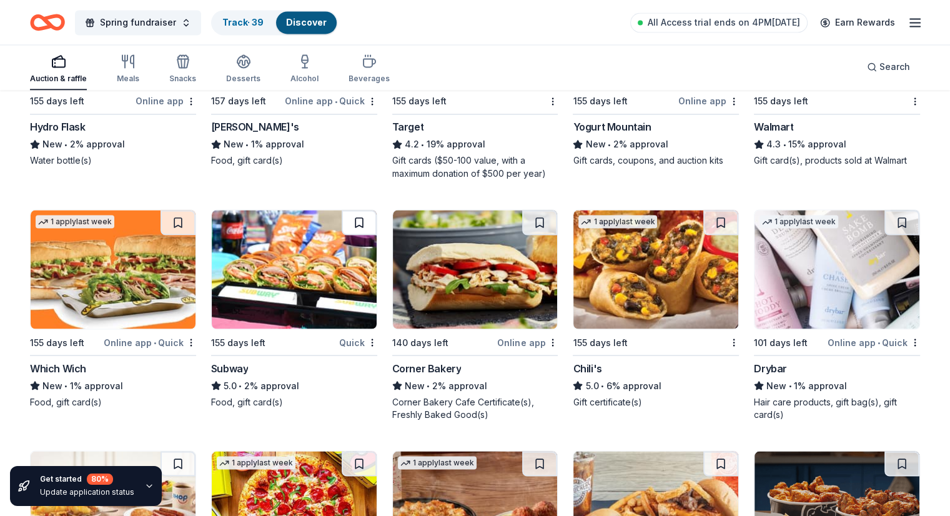
click at [363, 216] on button at bounding box center [359, 222] width 35 height 25
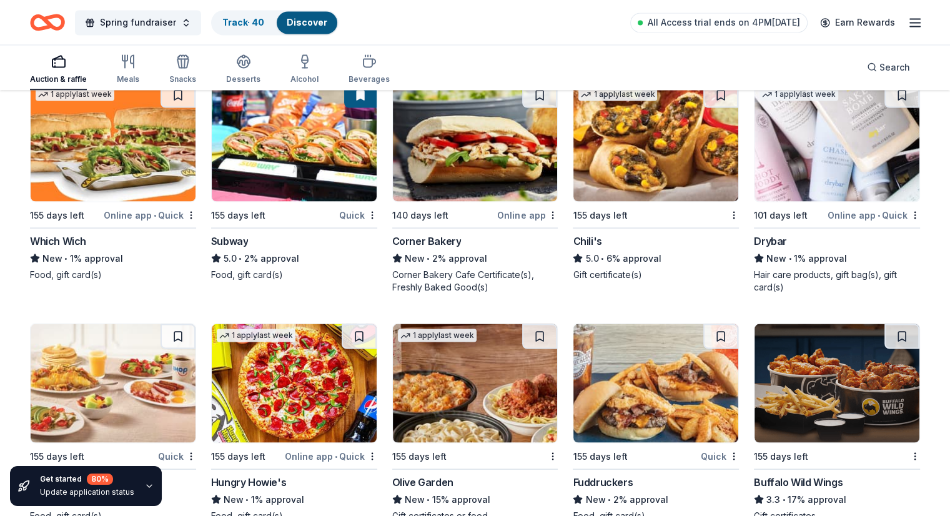
scroll to position [7078, 0]
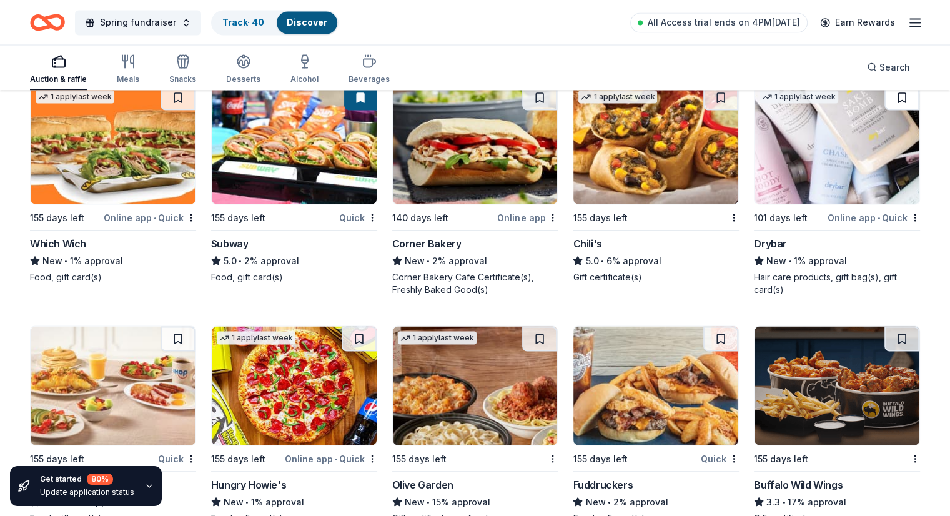
click at [885, 100] on button at bounding box center [902, 97] width 35 height 25
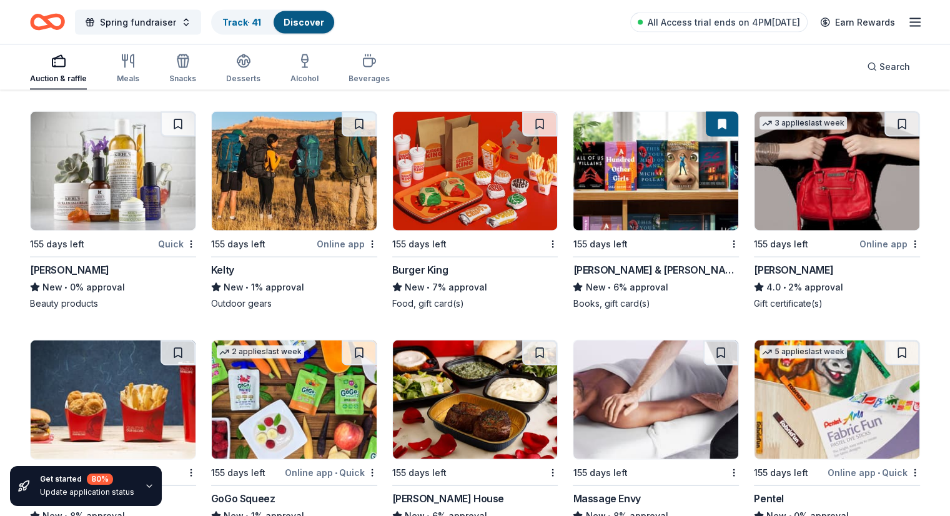
scroll to position [7453, 0]
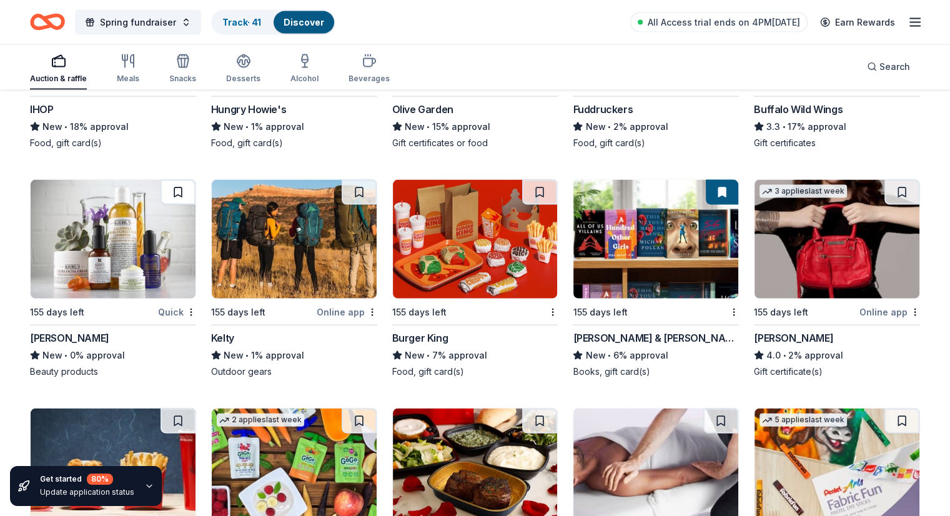
click at [192, 191] on button at bounding box center [178, 192] width 35 height 25
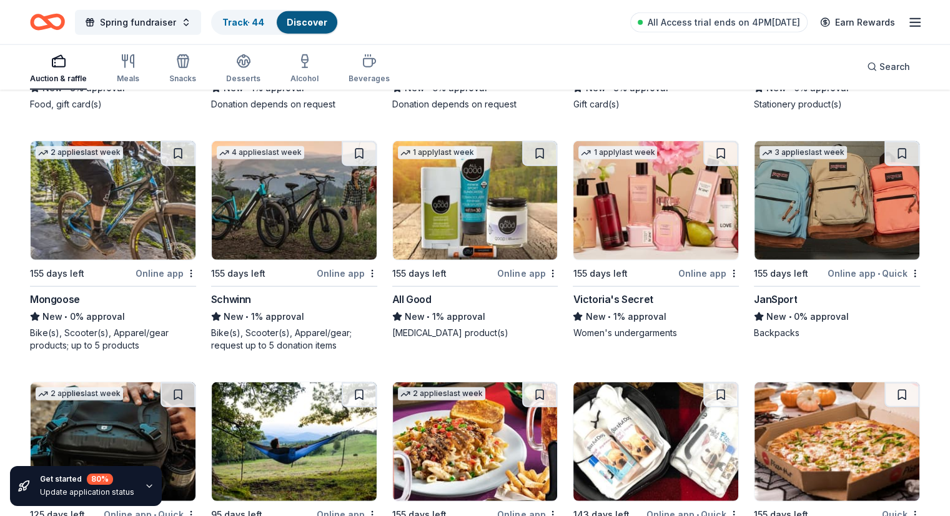
scroll to position [7943, 0]
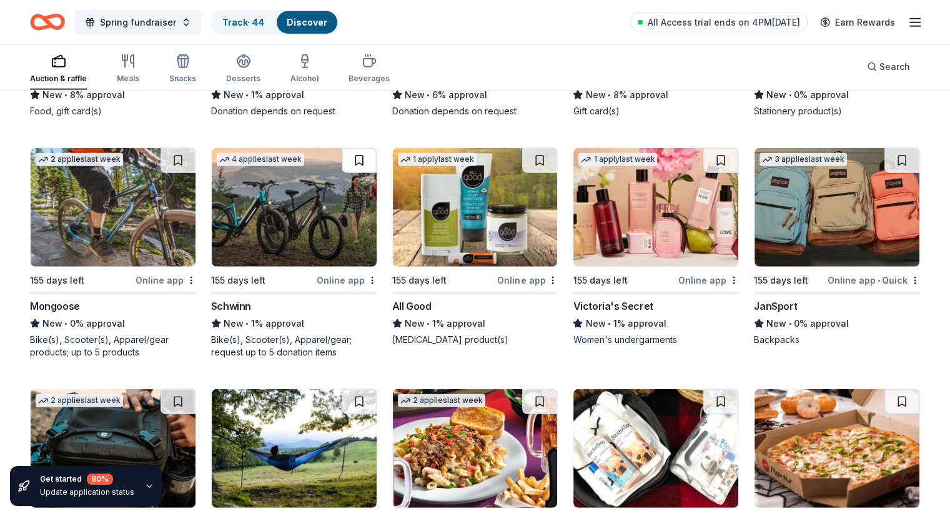
click at [372, 157] on button at bounding box center [359, 160] width 35 height 25
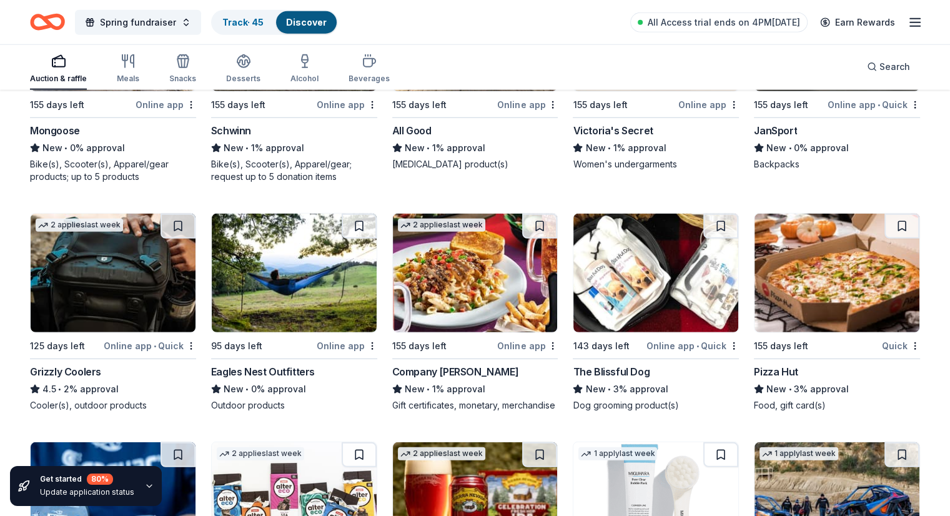
scroll to position [8113, 0]
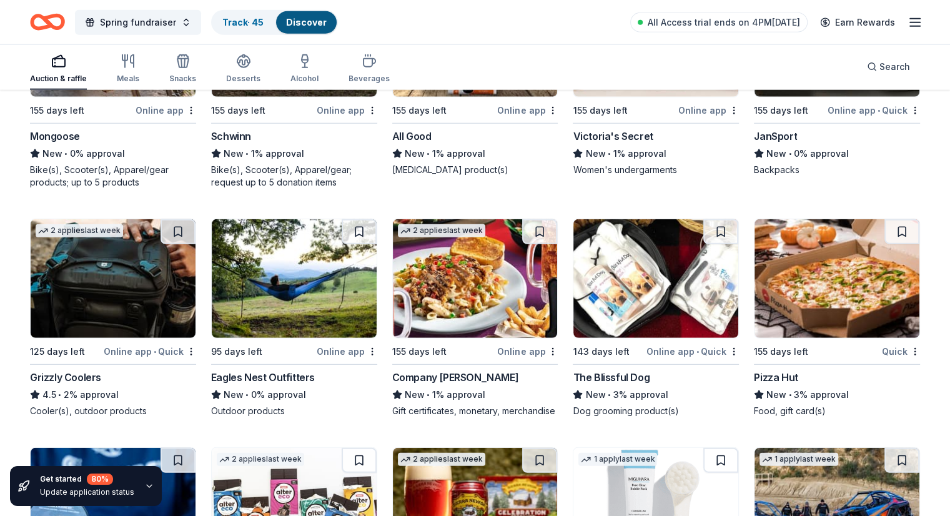
drag, startPoint x: 367, startPoint y: 229, endPoint x: 356, endPoint y: 229, distance: 11.9
click at [367, 229] on button at bounding box center [359, 231] width 35 height 25
click at [190, 228] on button at bounding box center [178, 231] width 35 height 25
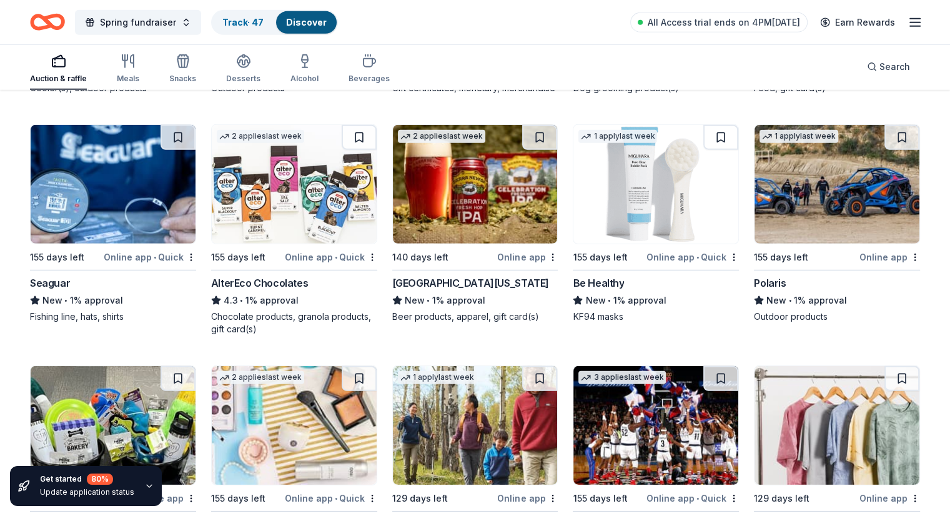
scroll to position [8425, 0]
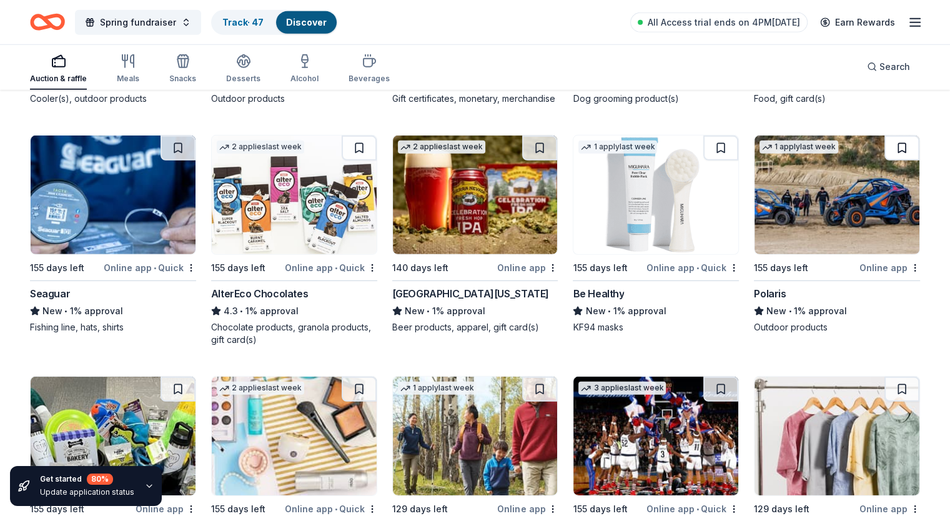
click at [885, 156] on button at bounding box center [902, 148] width 35 height 25
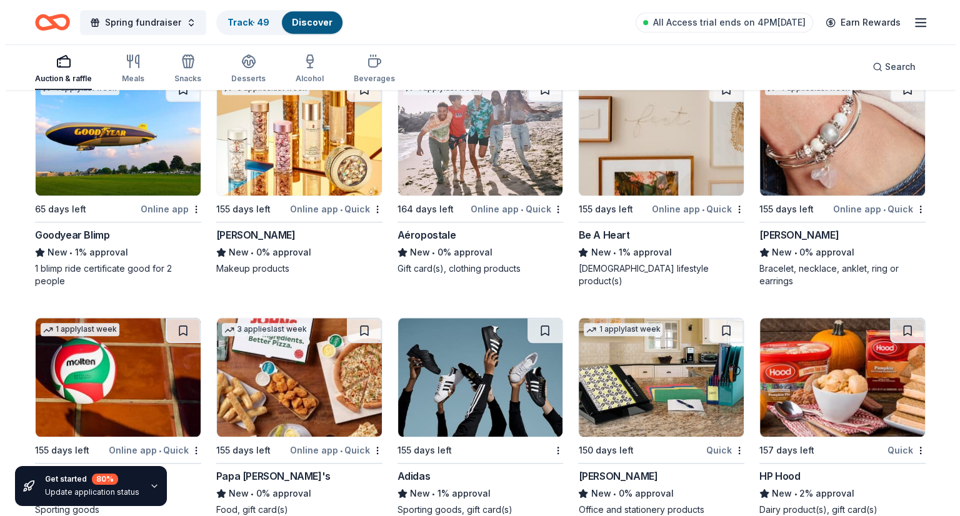
scroll to position [10673, 0]
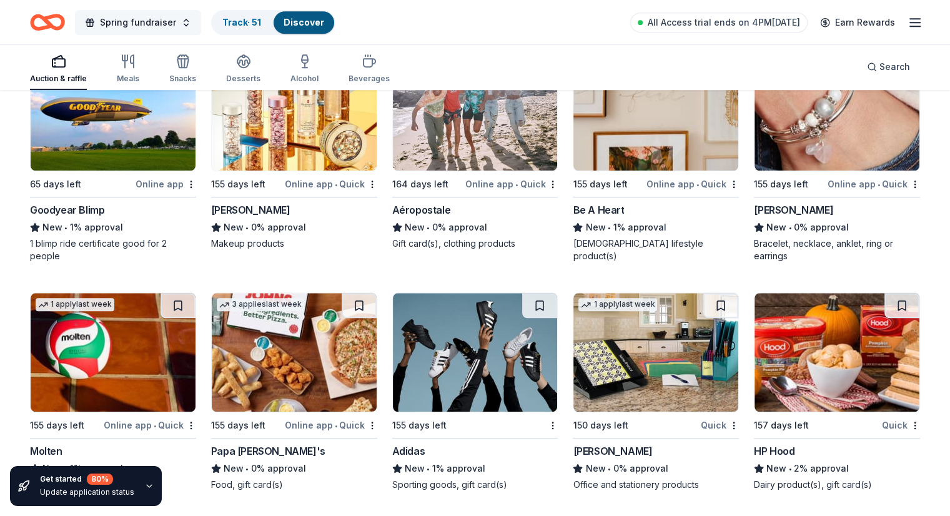
click at [164, 26] on span "Spring fundraiser" at bounding box center [138, 22] width 76 height 15
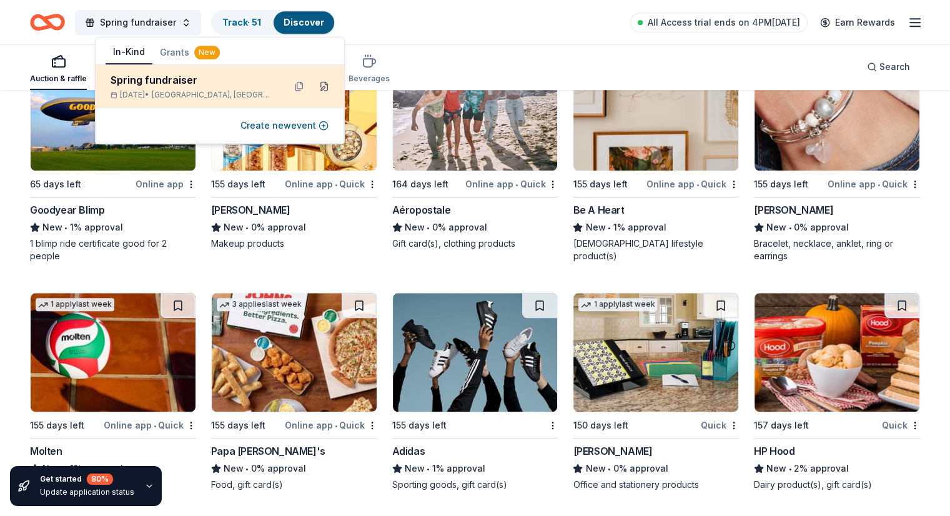
click at [324, 87] on button at bounding box center [324, 86] width 20 height 20
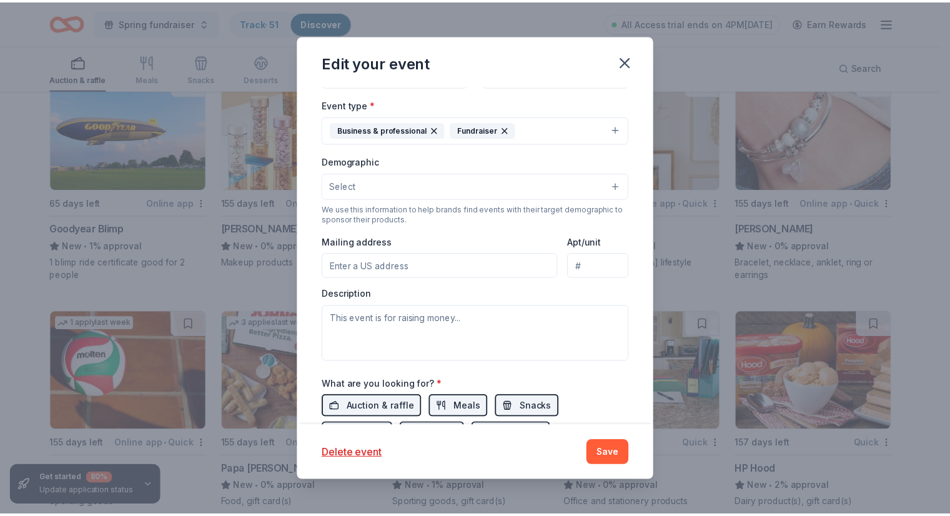
scroll to position [84, 0]
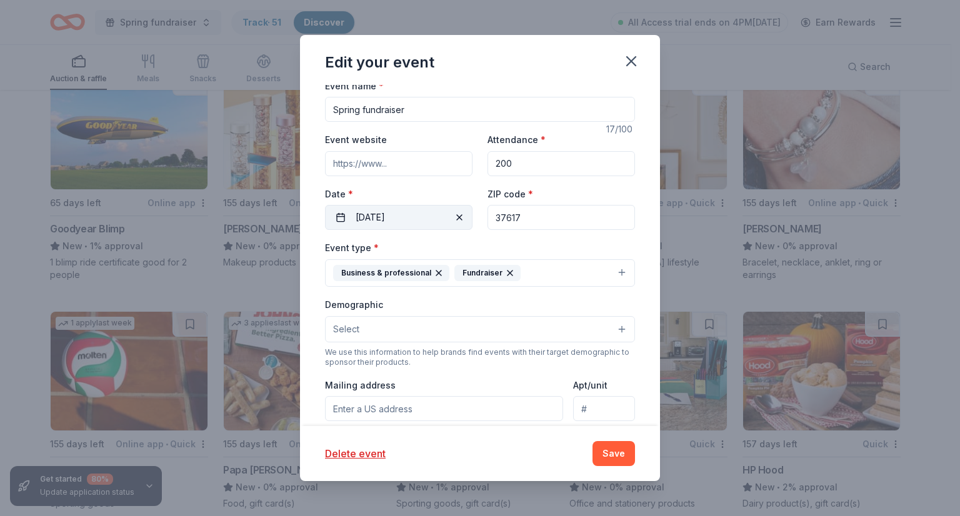
click at [365, 218] on button "04/18/2026" at bounding box center [398, 217] width 147 height 25
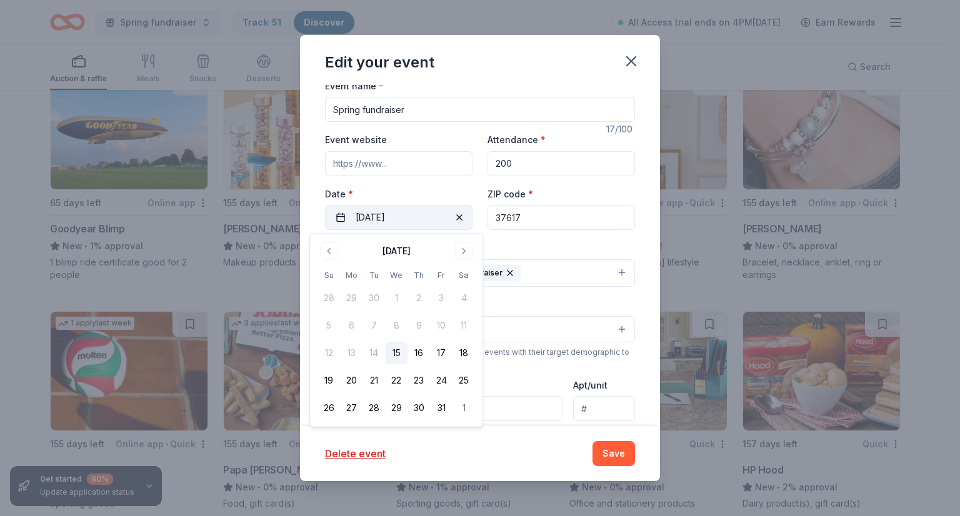
click at [365, 218] on button "04/18/2026" at bounding box center [398, 217] width 147 height 25
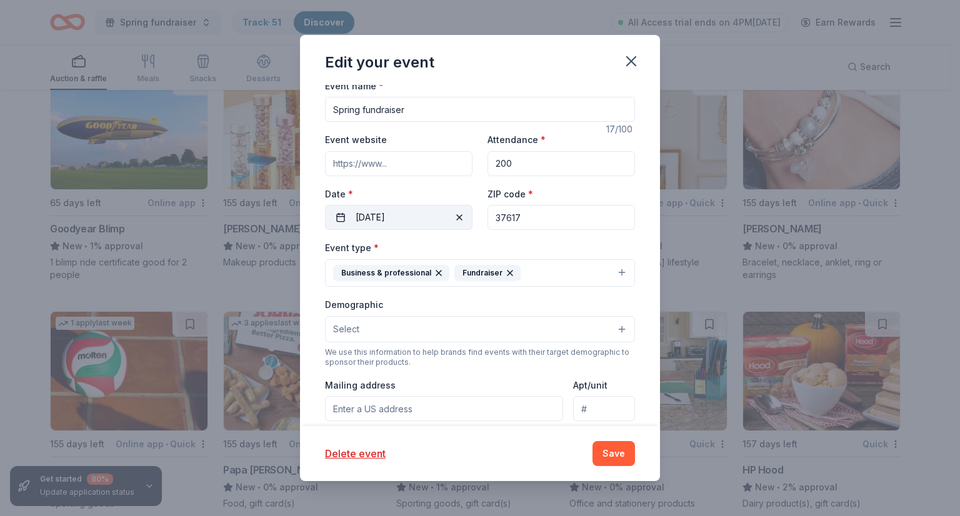
click at [365, 218] on button "04/18/2026" at bounding box center [398, 217] width 147 height 25
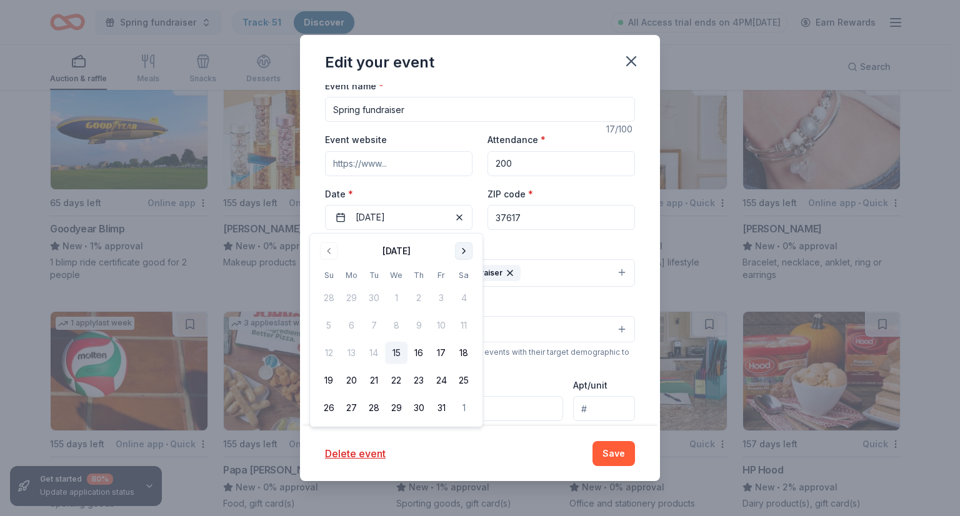
click at [462, 246] on button "Go to next month" at bounding box center [463, 250] width 17 height 17
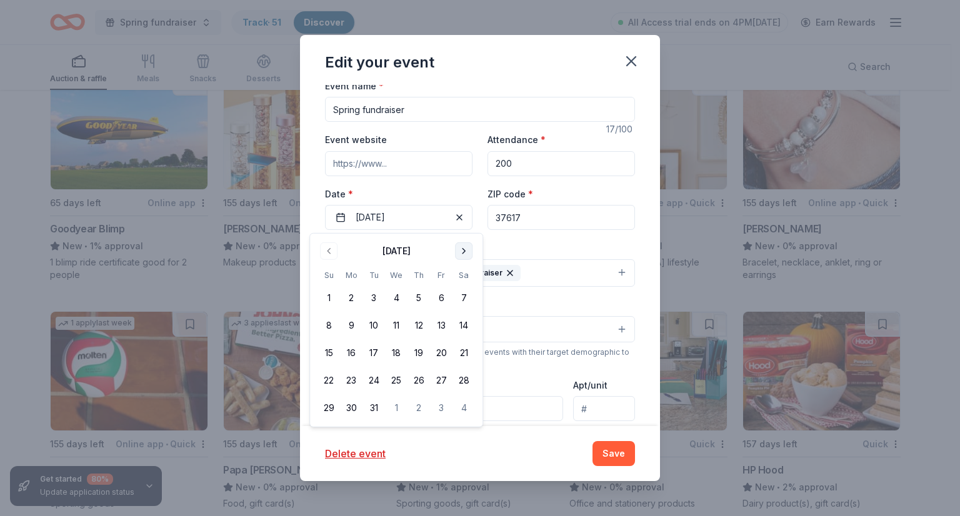
click at [462, 246] on button "Go to next month" at bounding box center [463, 250] width 17 height 17
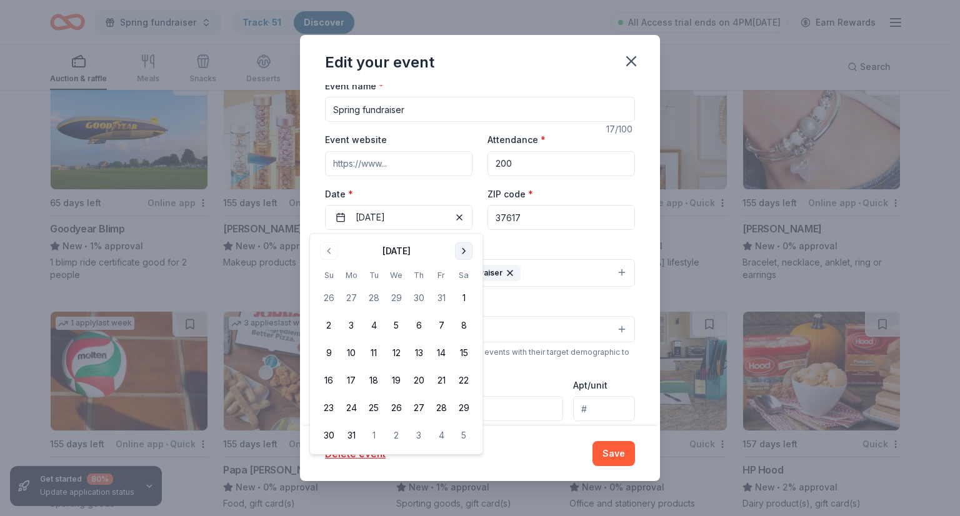
click at [462, 246] on button "Go to next month" at bounding box center [463, 250] width 17 height 17
click at [463, 379] on button "24" at bounding box center [463, 380] width 22 height 22
click at [630, 458] on button "Save" at bounding box center [613, 453] width 42 height 25
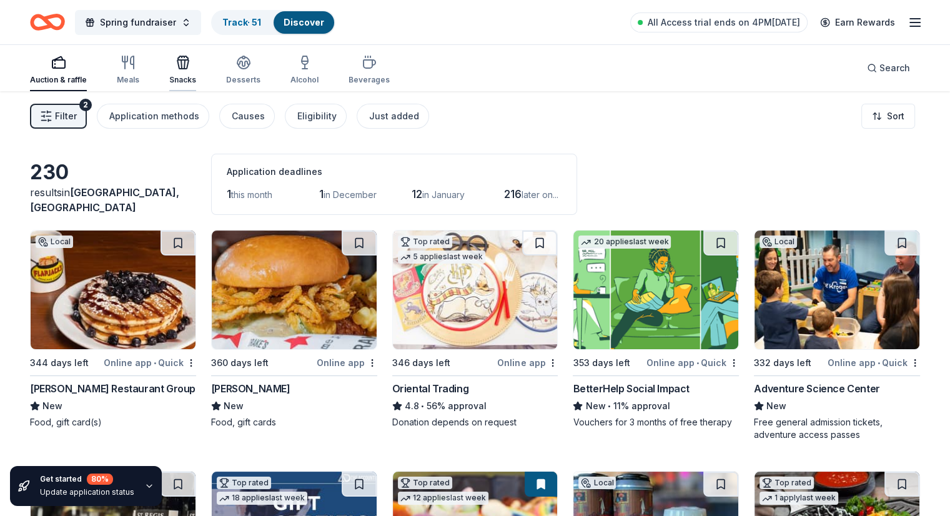
click at [191, 66] on icon "button" at bounding box center [183, 62] width 15 height 15
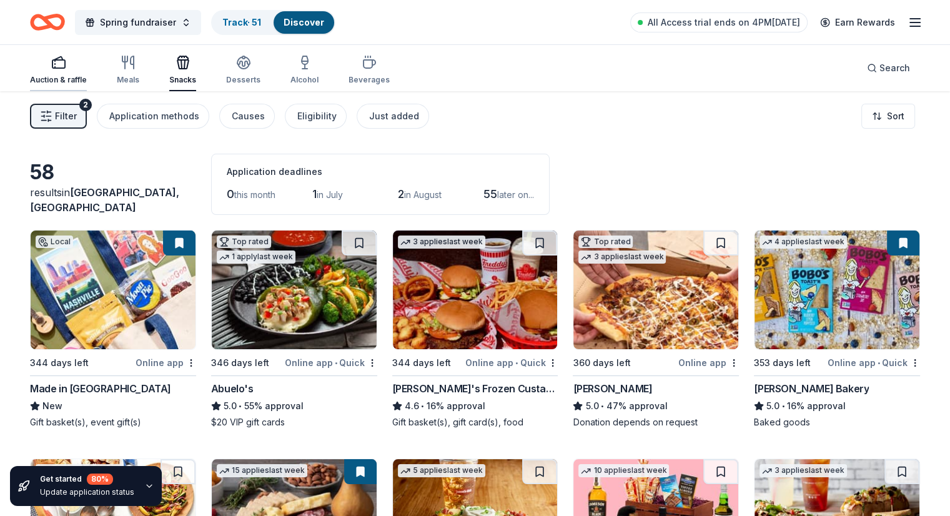
click at [75, 73] on div "Auction & raffle" at bounding box center [58, 70] width 57 height 30
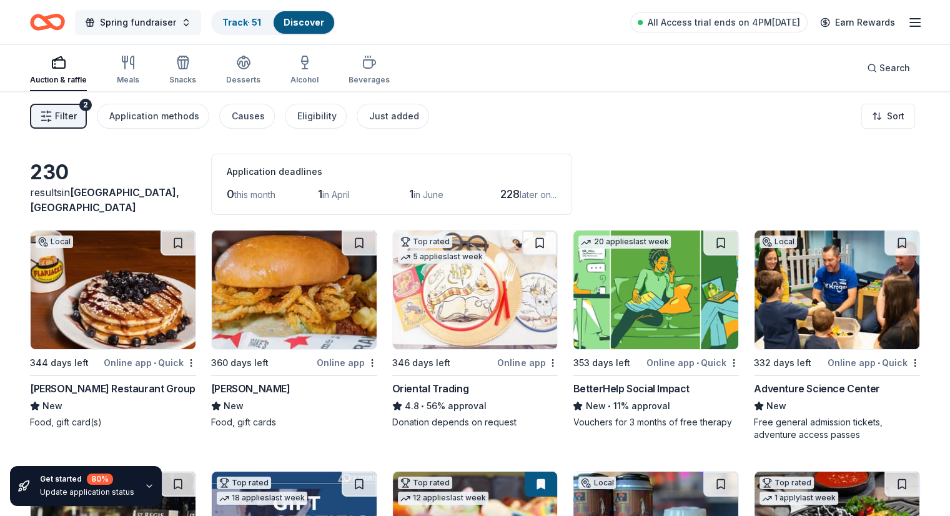
click at [176, 28] on span "Spring fundraiser" at bounding box center [138, 22] width 76 height 15
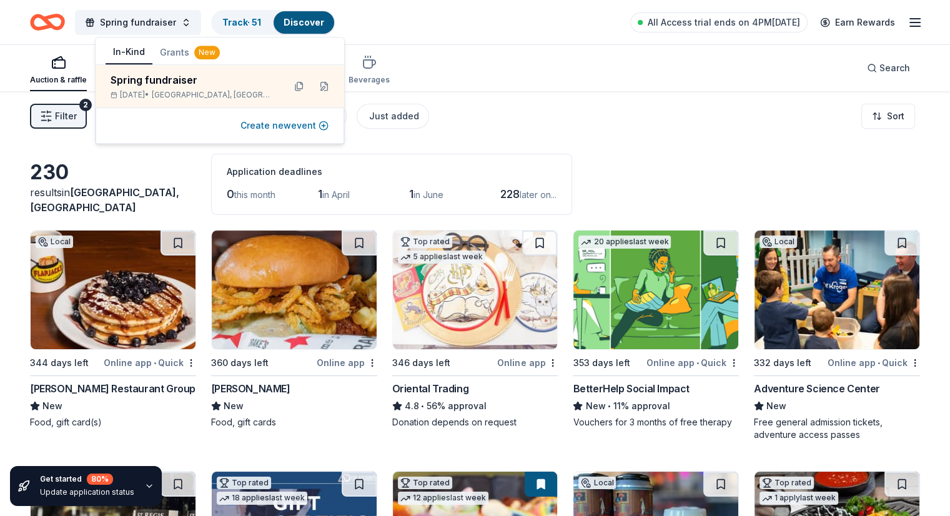
click at [271, 121] on button "Create new event" at bounding box center [285, 125] width 88 height 15
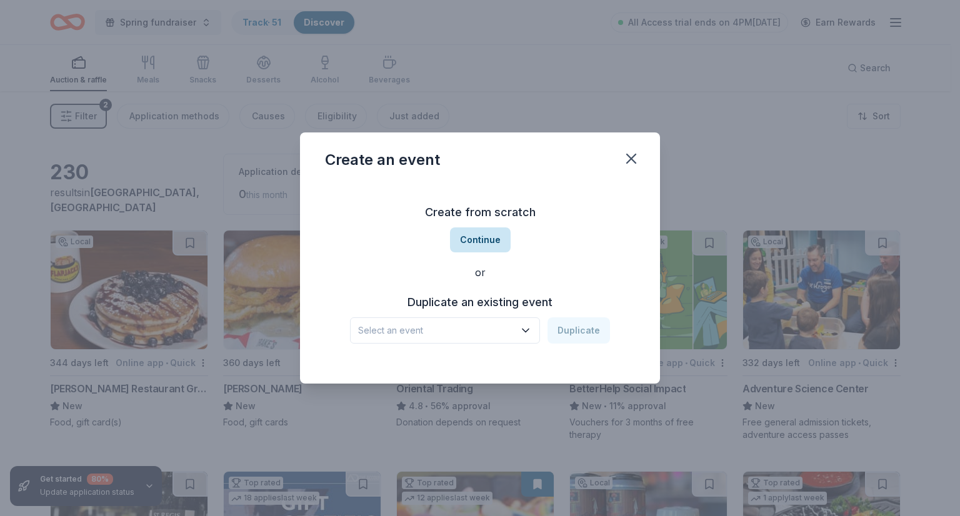
click at [496, 239] on button "Continue" at bounding box center [480, 239] width 61 height 25
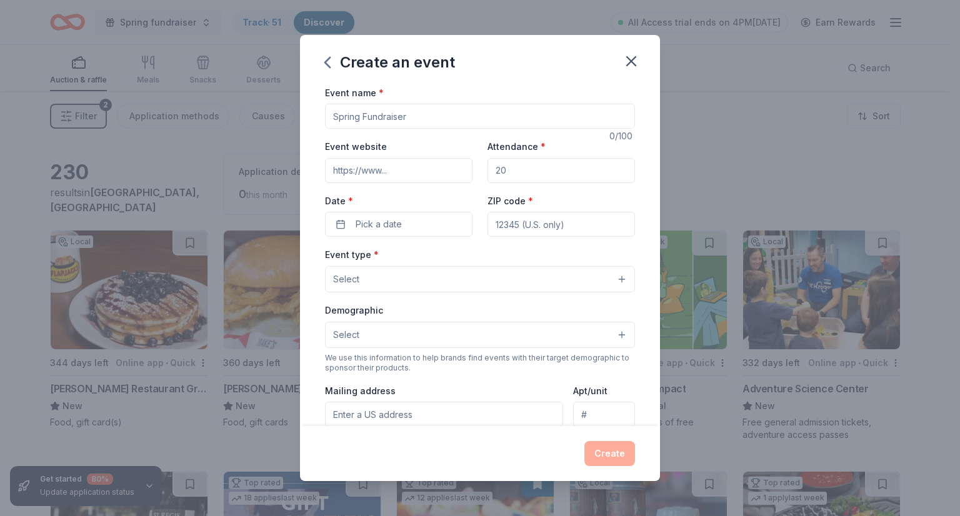
click at [416, 115] on input "Event name *" at bounding box center [480, 116] width 310 height 25
type input "art therapy"
click at [527, 168] on input "Attendance *" at bounding box center [560, 170] width 147 height 25
type input "50"
click at [434, 227] on button "Pick a date" at bounding box center [398, 224] width 147 height 25
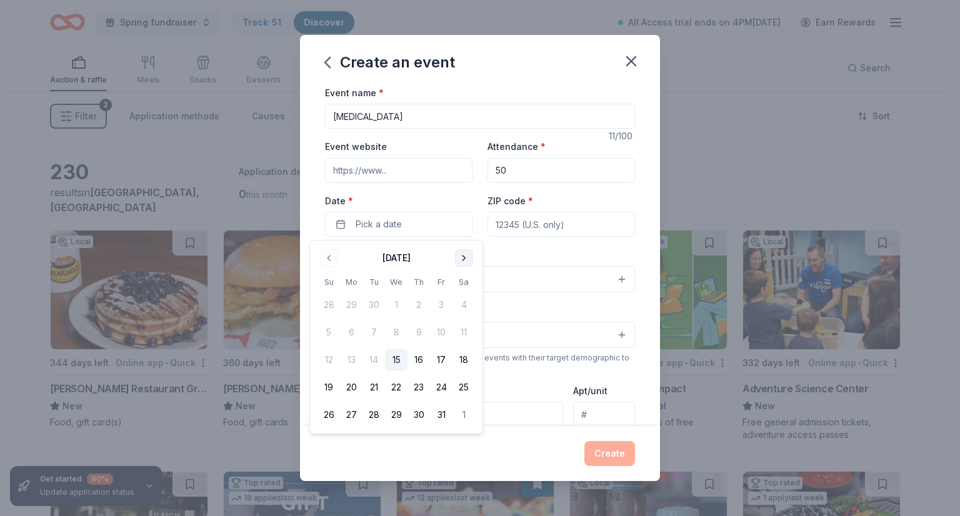
click at [464, 259] on button "Go to next month" at bounding box center [463, 257] width 17 height 17
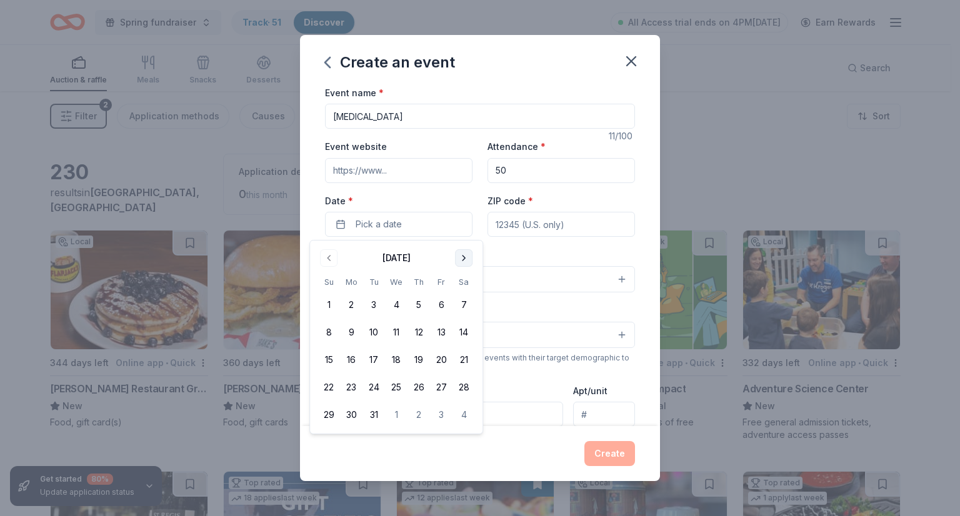
click at [464, 259] on button "Go to next month" at bounding box center [463, 257] width 17 height 17
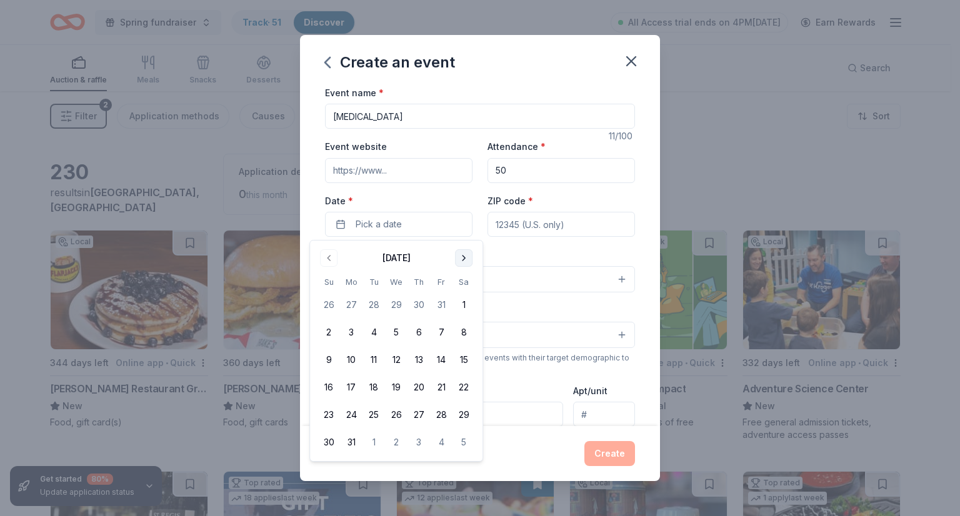
click at [464, 259] on button "Go to next month" at bounding box center [463, 257] width 17 height 17
click at [462, 362] on button "17" at bounding box center [463, 360] width 22 height 22
click at [465, 384] on button "24" at bounding box center [463, 387] width 22 height 22
click at [446, 414] on button "30" at bounding box center [441, 415] width 22 height 22
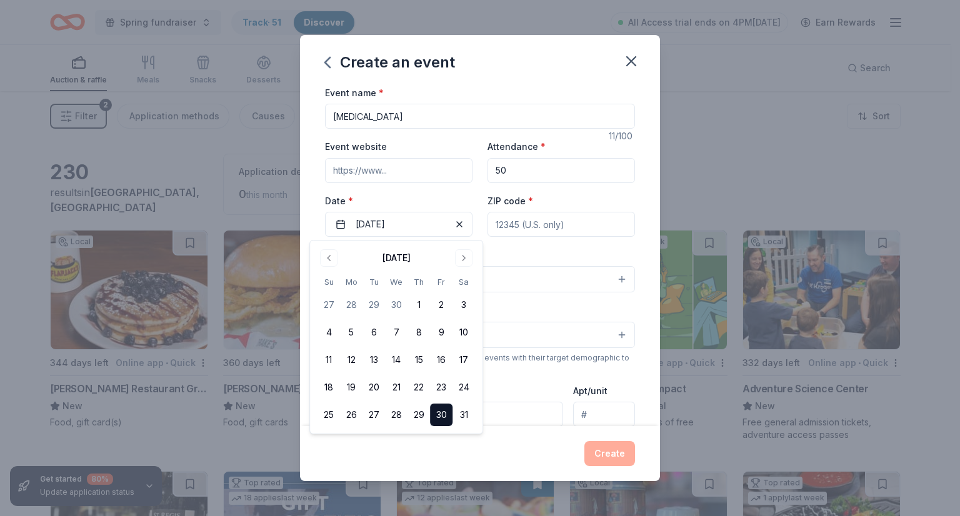
click at [549, 221] on input "ZIP code *" at bounding box center [560, 224] width 147 height 25
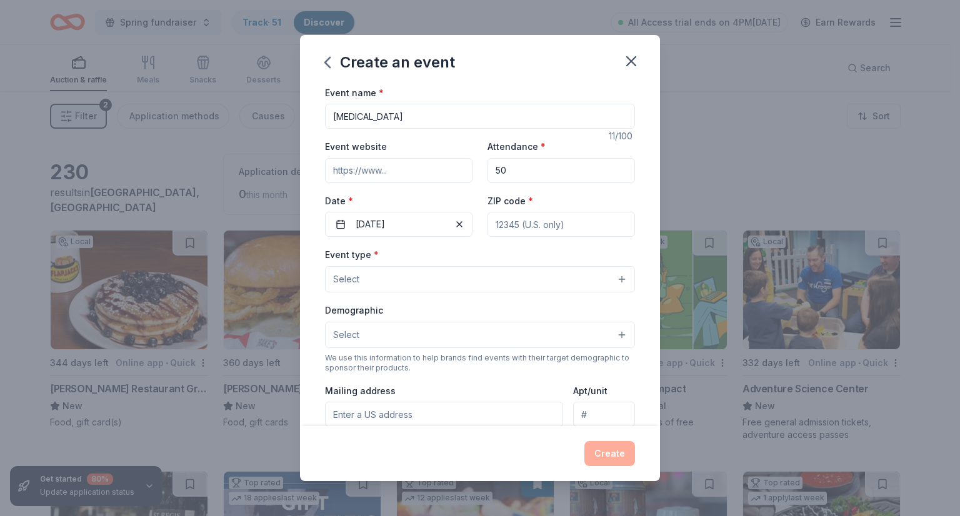
type input "37617"
click at [512, 269] on button "Select" at bounding box center [480, 279] width 310 height 26
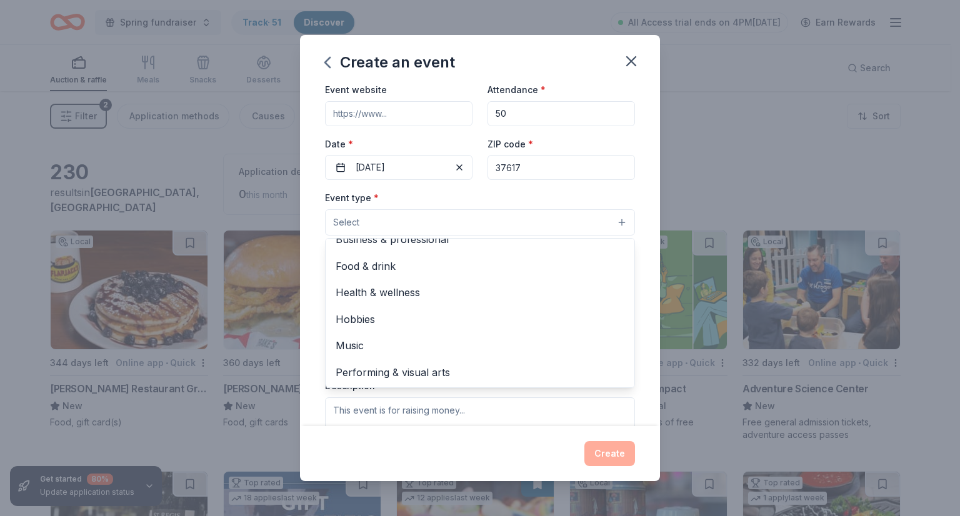
scroll to position [51, 0]
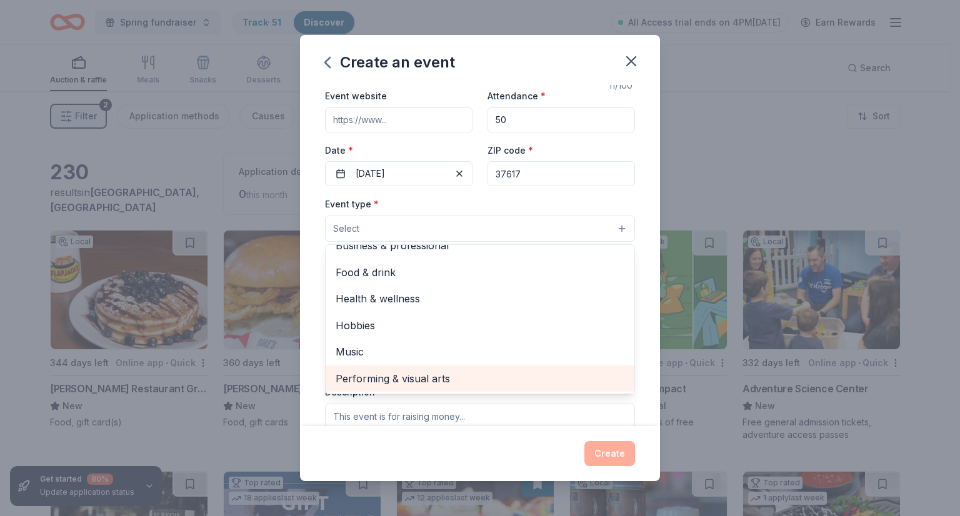
click at [399, 373] on span "Performing & visual arts" at bounding box center [480, 379] width 289 height 16
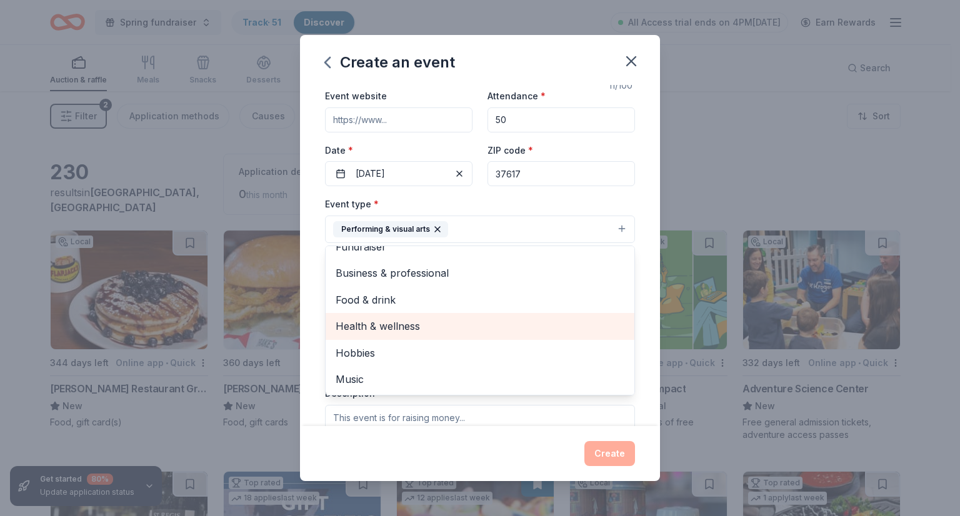
click at [400, 330] on span "Health & wellness" at bounding box center [480, 326] width 289 height 16
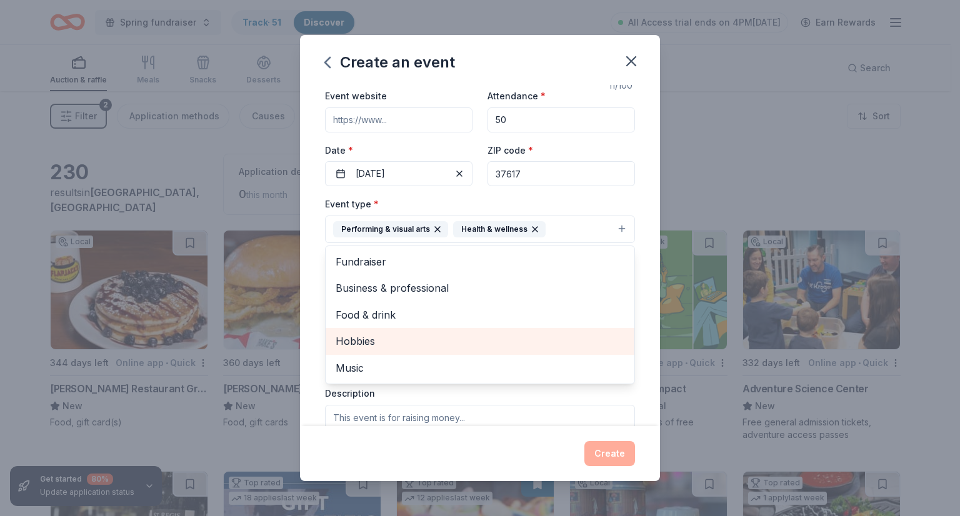
scroll to position [0, 0]
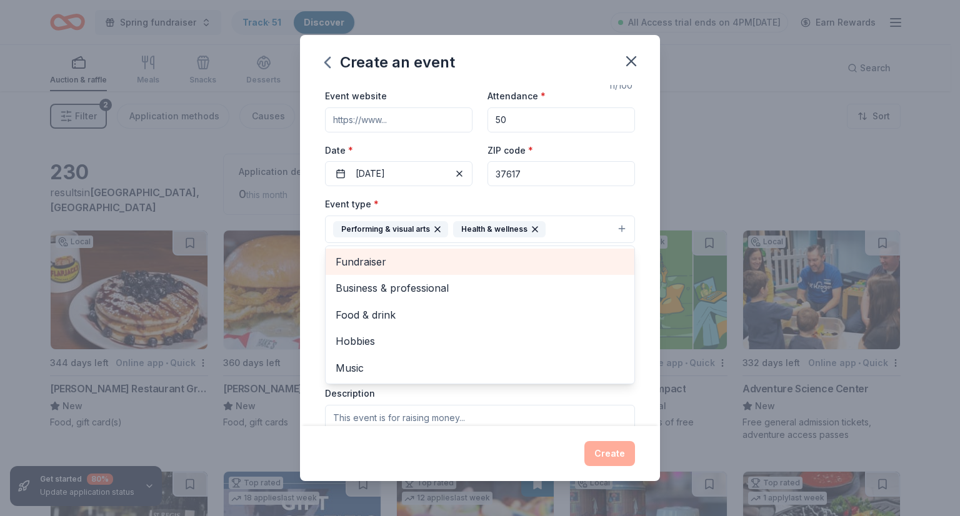
click at [399, 263] on span "Fundraiser" at bounding box center [480, 262] width 289 height 16
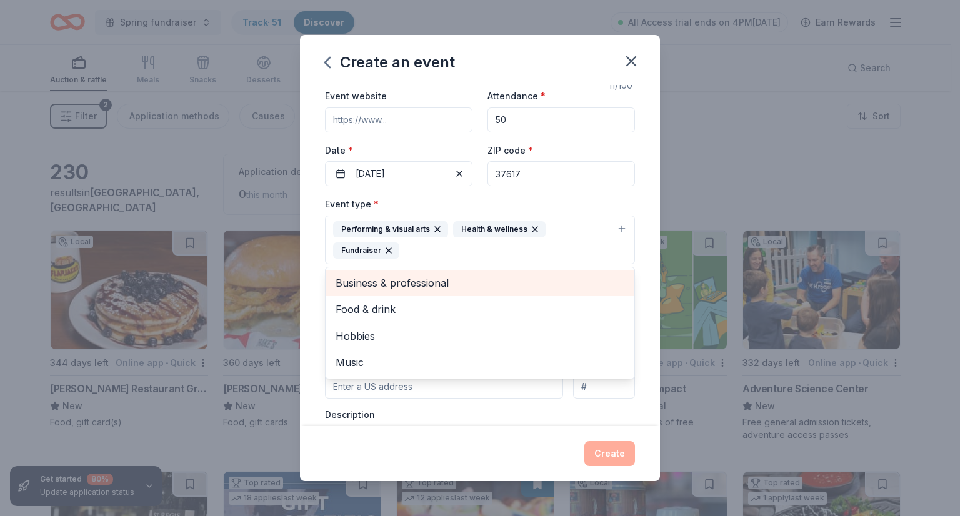
click at [402, 284] on span "Business & professional" at bounding box center [480, 283] width 289 height 16
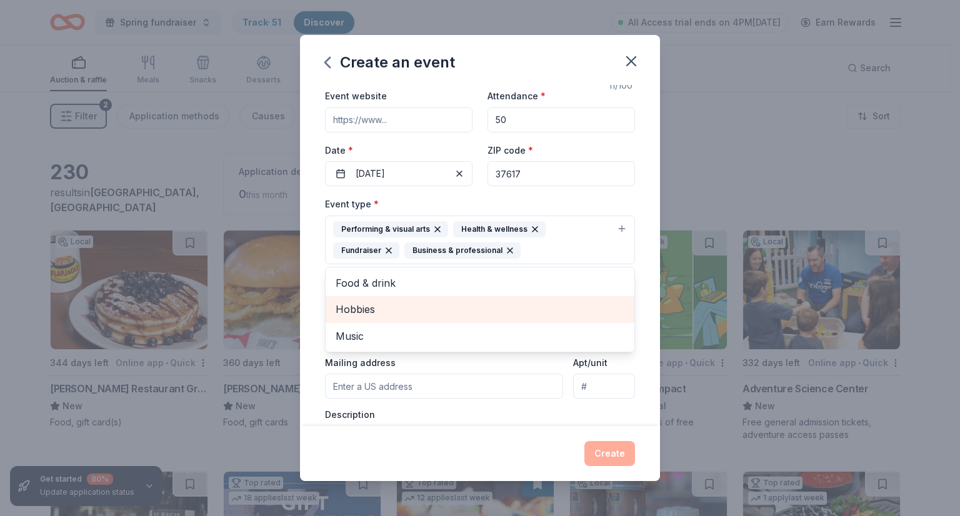
click at [407, 309] on span "Hobbies" at bounding box center [480, 309] width 289 height 16
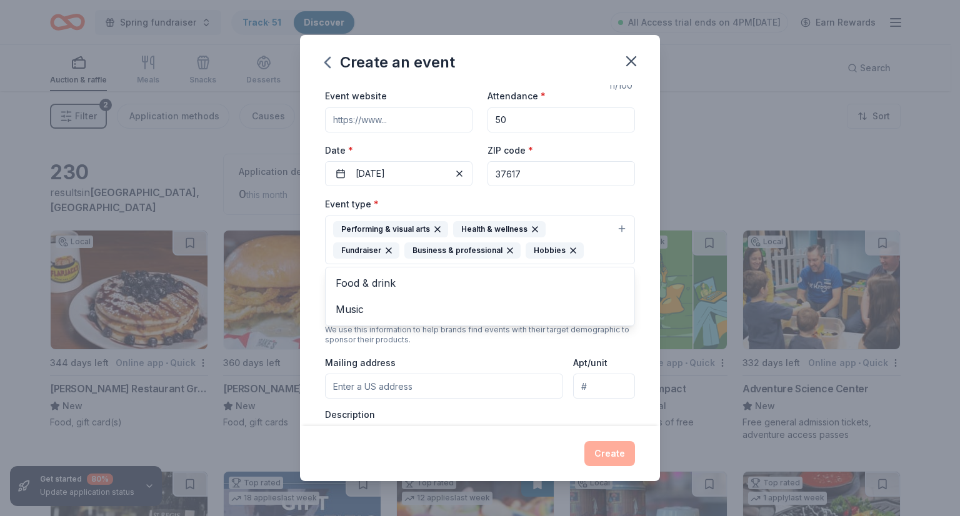
click at [634, 283] on div "Event name * art therapy 11 /100 Event website Attendance * 50 Date * 10/30/202…" at bounding box center [480, 256] width 360 height 342
click at [607, 303] on button "Select" at bounding box center [480, 307] width 310 height 26
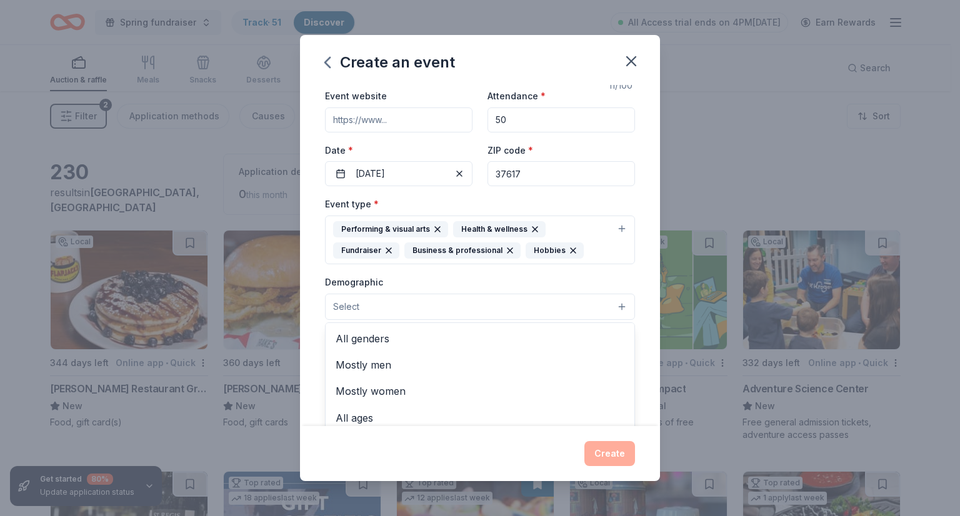
click at [630, 276] on div "Event name * art therapy 11 /100 Event website Attendance * 50 Date * 10/30/202…" at bounding box center [480, 256] width 360 height 342
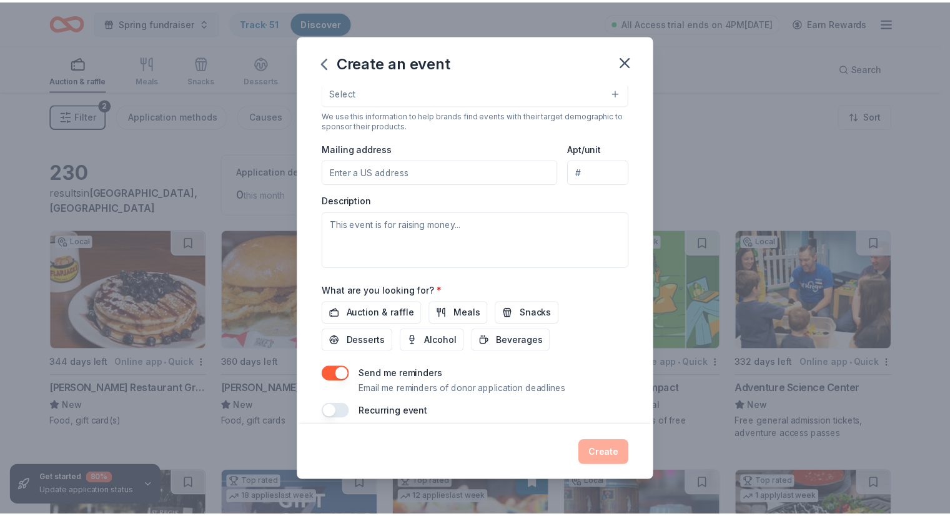
scroll to position [277, 0]
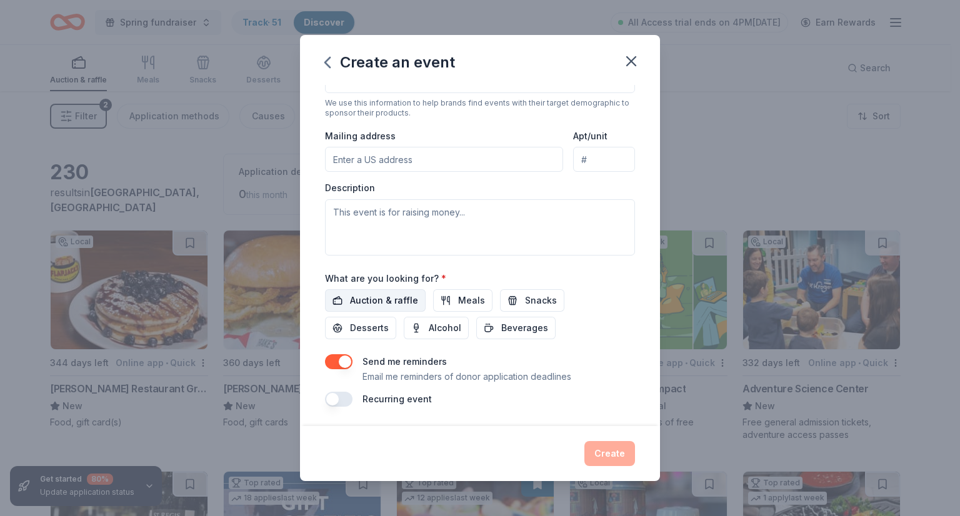
click at [394, 304] on span "Auction & raffle" at bounding box center [384, 300] width 68 height 15
click at [345, 352] on div "Event name * art therapy 11 /100 Event website Attendance * 50 Date * 10/30/202…" at bounding box center [480, 108] width 310 height 600
click at [339, 364] on button "button" at bounding box center [338, 361] width 27 height 15
click at [605, 451] on button "Create" at bounding box center [609, 453] width 51 height 25
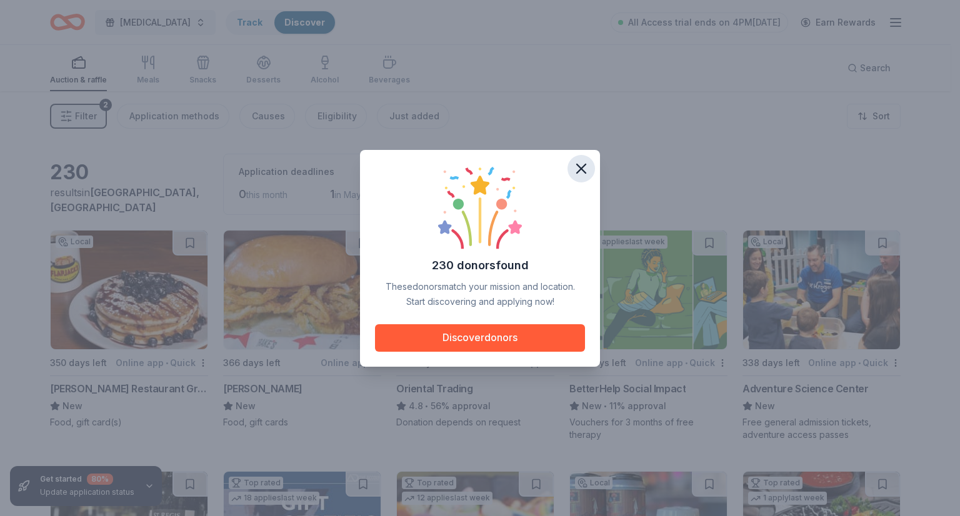
click at [584, 168] on icon "button" at bounding box center [580, 168] width 17 height 17
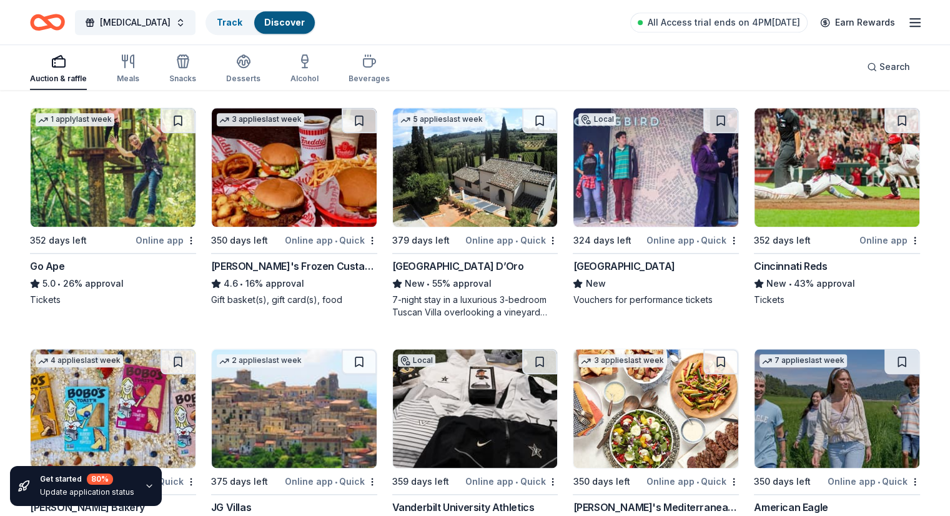
scroll to position [1542, 0]
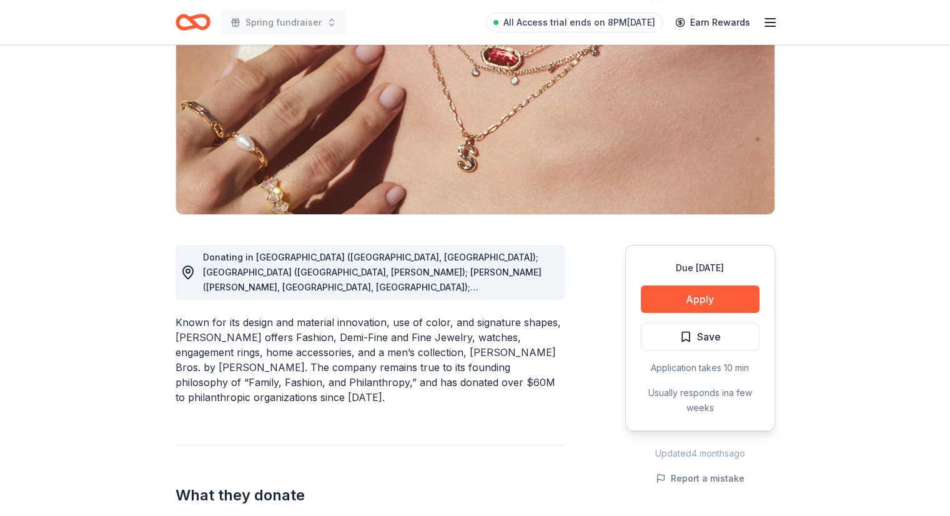
scroll to position [187, 0]
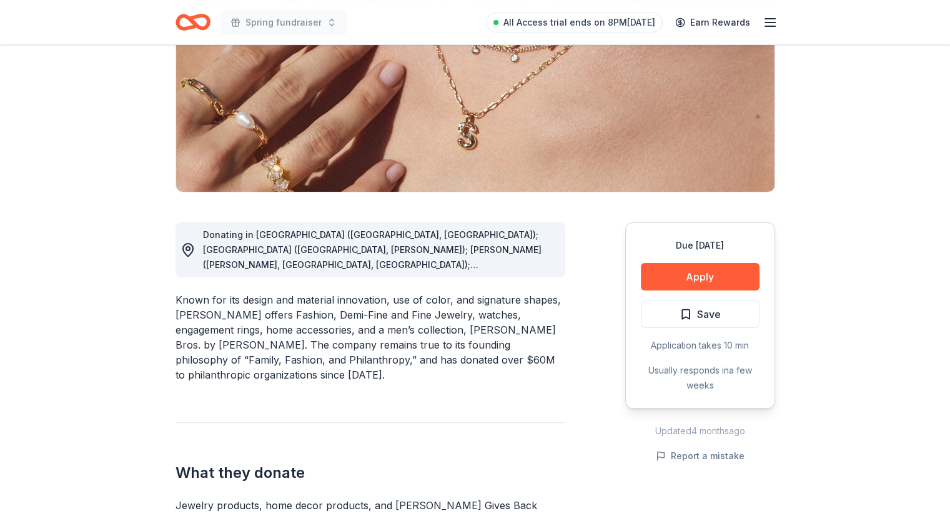
click at [535, 264] on span "Donating in AL (Birmingham, Huntsville); AR (Little Rock, Rogers); AZ (Chandler…" at bounding box center [372, 392] width 339 height 326
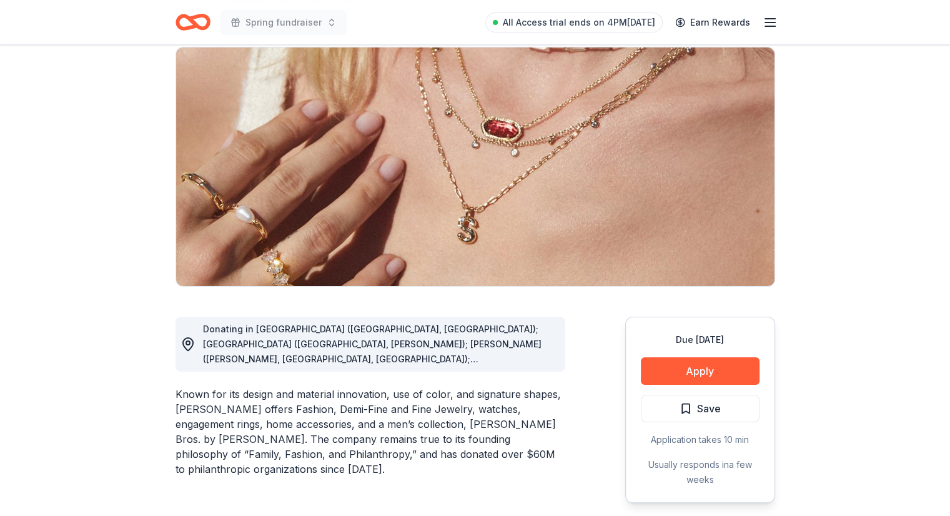
scroll to position [0, 0]
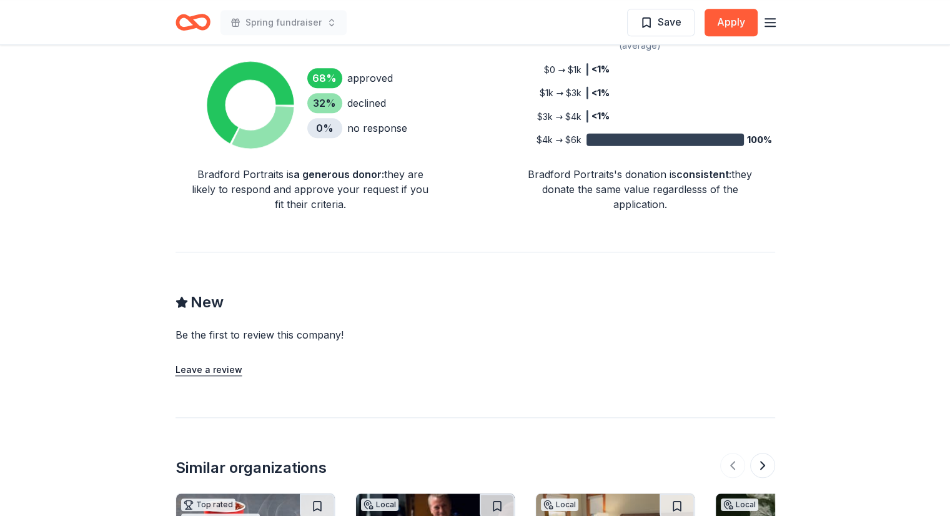
scroll to position [1125, 0]
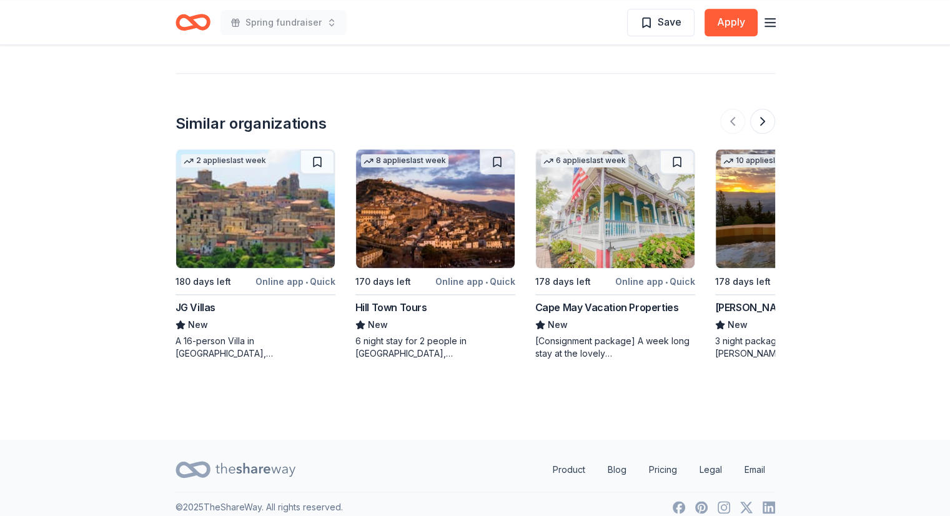
scroll to position [1497, 0]
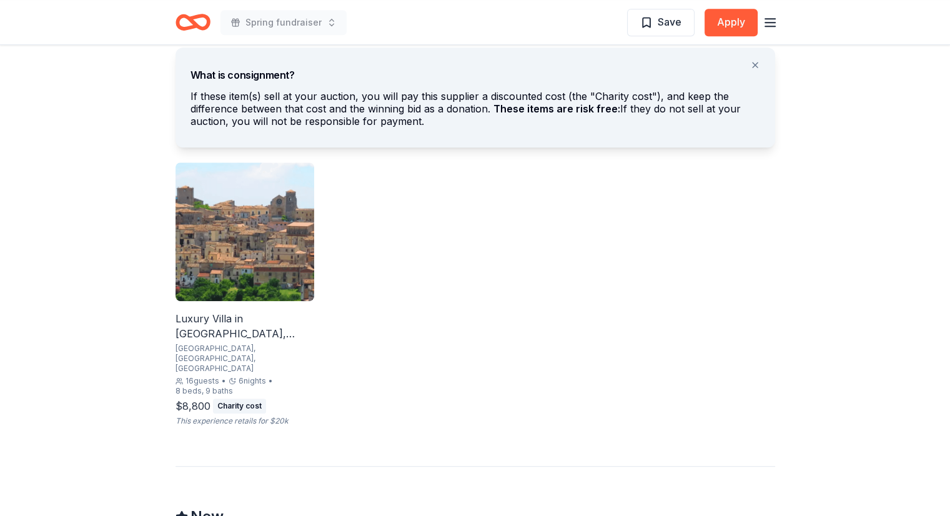
scroll to position [750, 0]
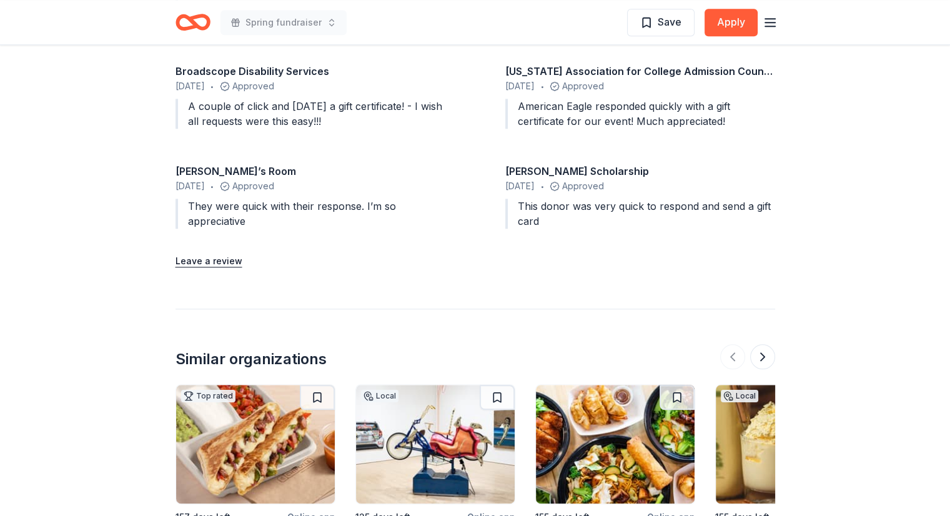
scroll to position [1500, 0]
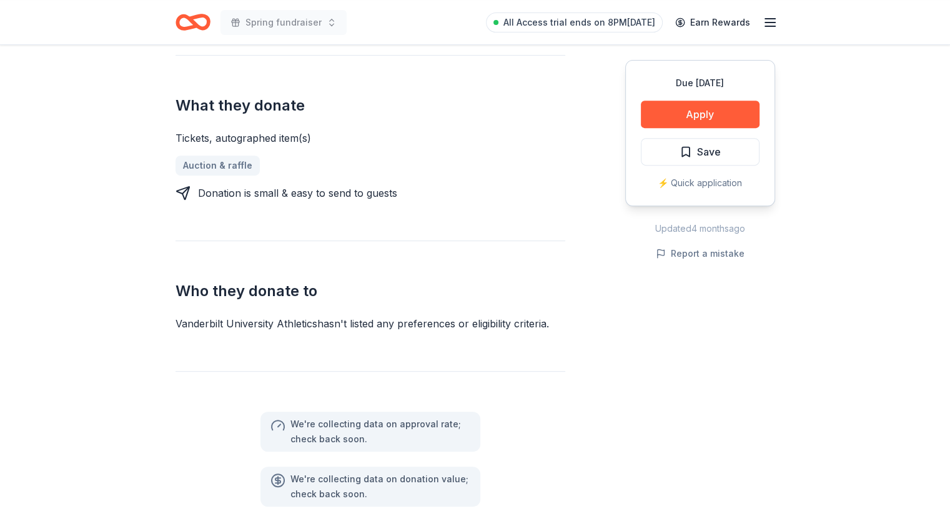
scroll to position [500, 0]
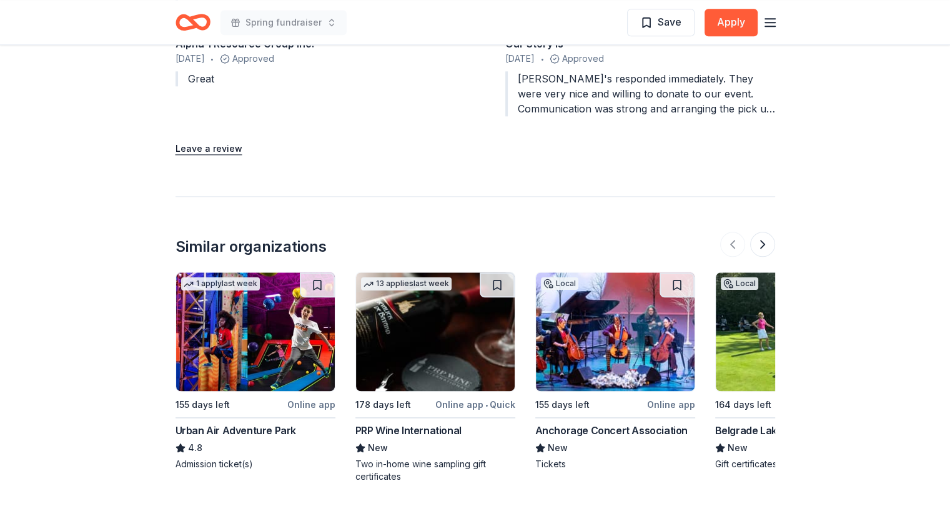
scroll to position [1500, 0]
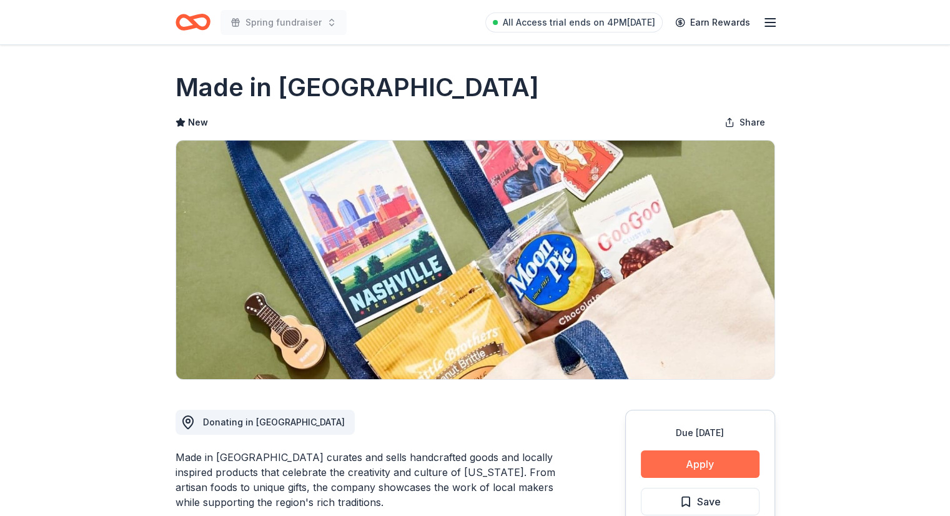
drag, startPoint x: 724, startPoint y: 457, endPoint x: 681, endPoint y: 460, distance: 43.2
click at [681, 460] on button "Apply" at bounding box center [700, 464] width 119 height 27
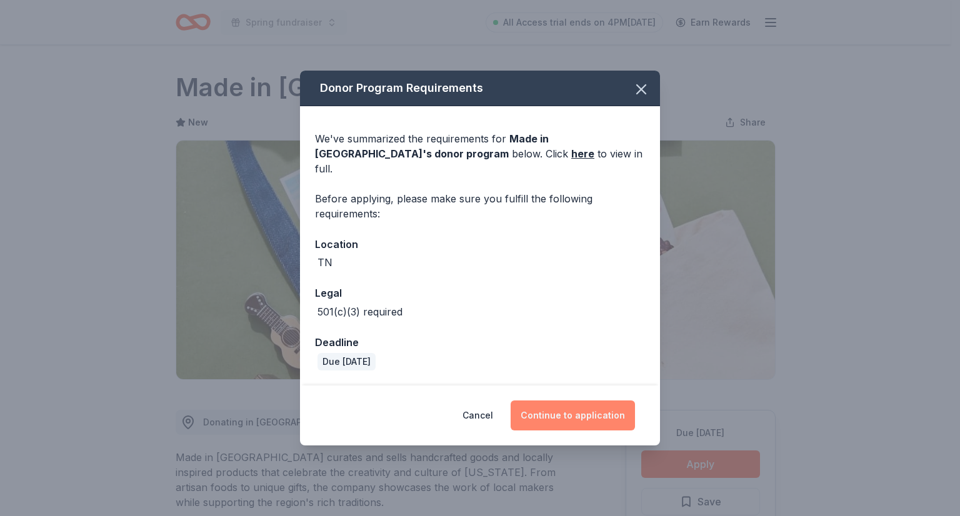
click at [547, 405] on button "Continue to application" at bounding box center [573, 416] width 124 height 30
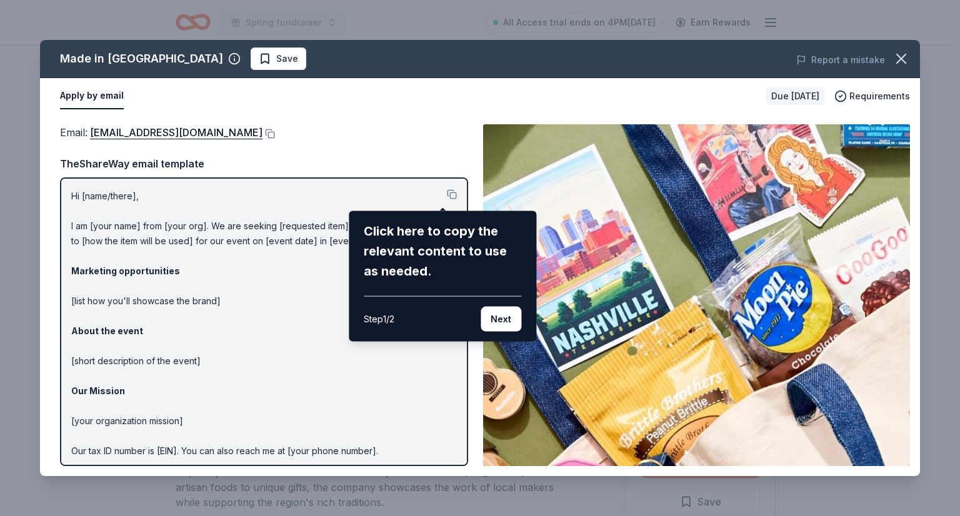
click at [339, 146] on div "Made in TN Save Report a mistake Apply by email Due in 155 days Requirements Em…" at bounding box center [480, 258] width 880 height 436
click at [272, 244] on div "Made in TN Save Report a mistake Apply by email Due in 155 days Requirements Em…" at bounding box center [480, 258] width 880 height 436
click at [896, 57] on icon "button" at bounding box center [900, 58] width 17 height 17
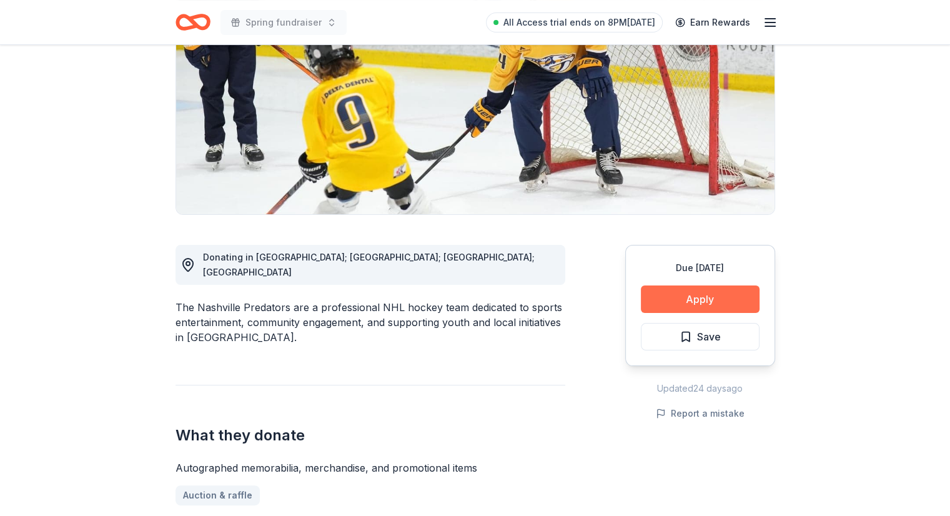
scroll to position [187, 0]
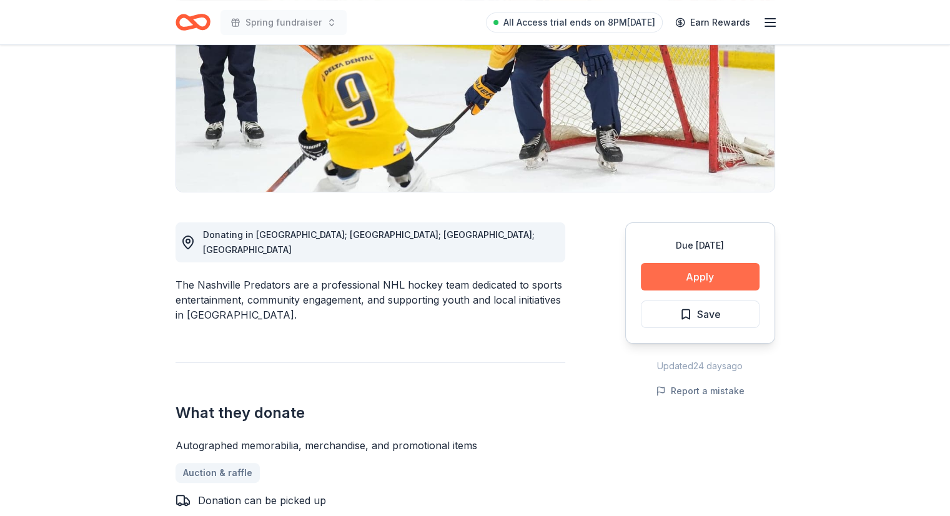
click at [671, 280] on button "Apply" at bounding box center [700, 276] width 119 height 27
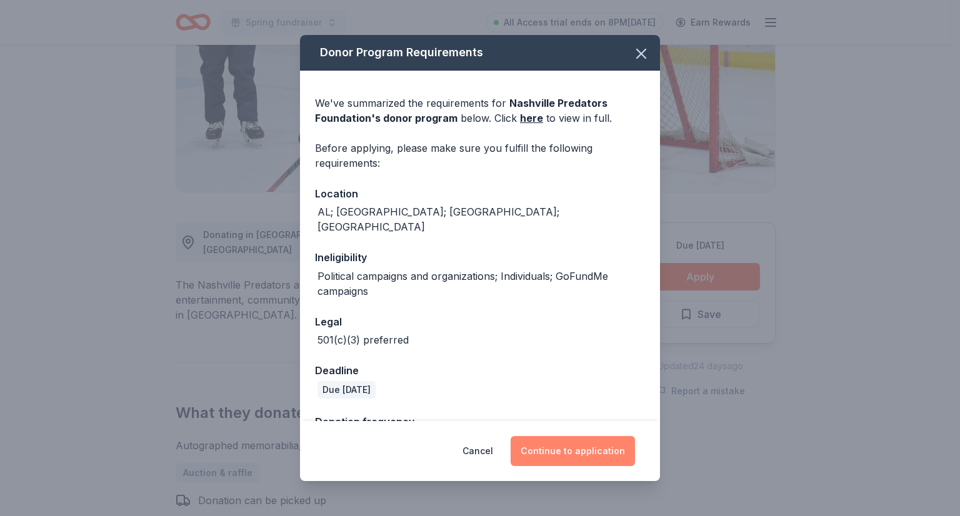
click at [596, 459] on button "Continue to application" at bounding box center [573, 451] width 124 height 30
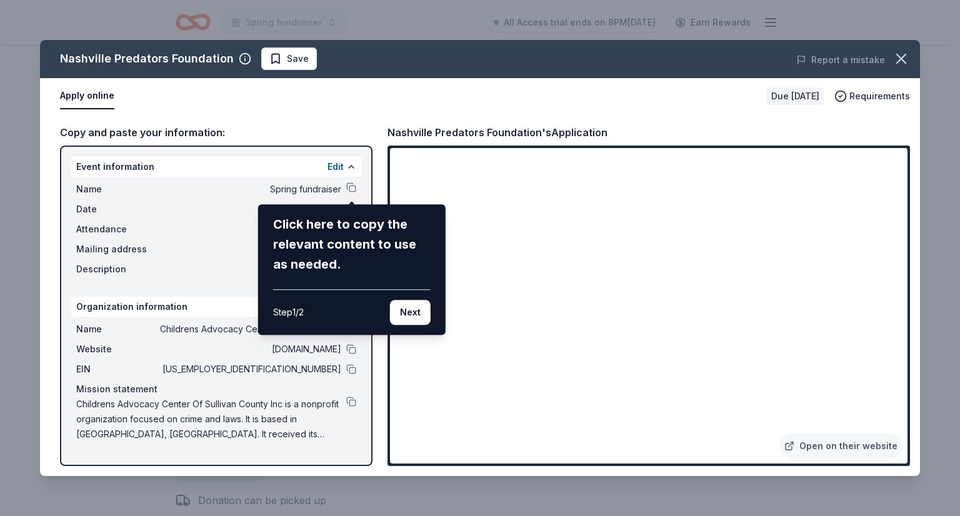
click at [632, 329] on div "Nashville Predators Foundation Save Report a mistake Apply online Due [DATE] Re…" at bounding box center [480, 258] width 880 height 436
click at [400, 312] on button "Next" at bounding box center [410, 312] width 41 height 25
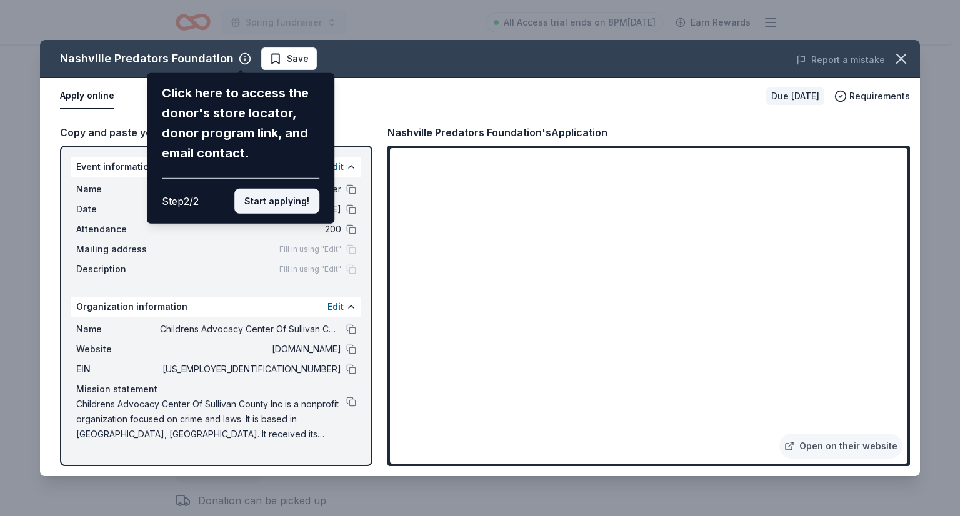
click at [260, 197] on button "Start applying!" at bounding box center [276, 201] width 85 height 25
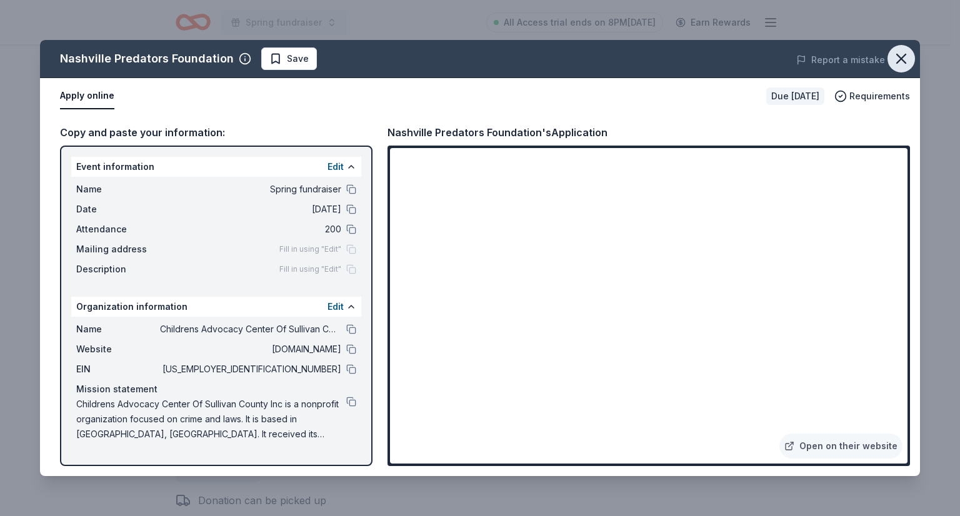
click at [905, 50] on icon "button" at bounding box center [900, 58] width 17 height 17
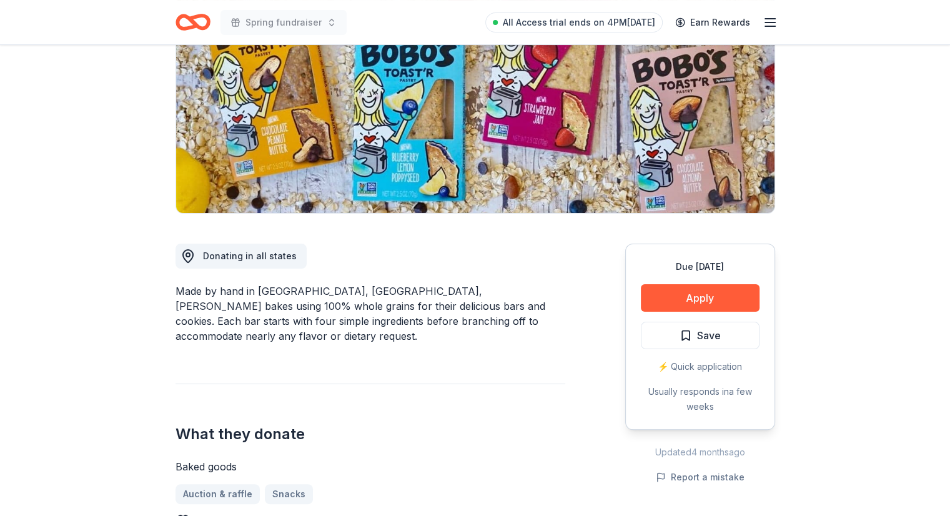
scroll to position [187, 0]
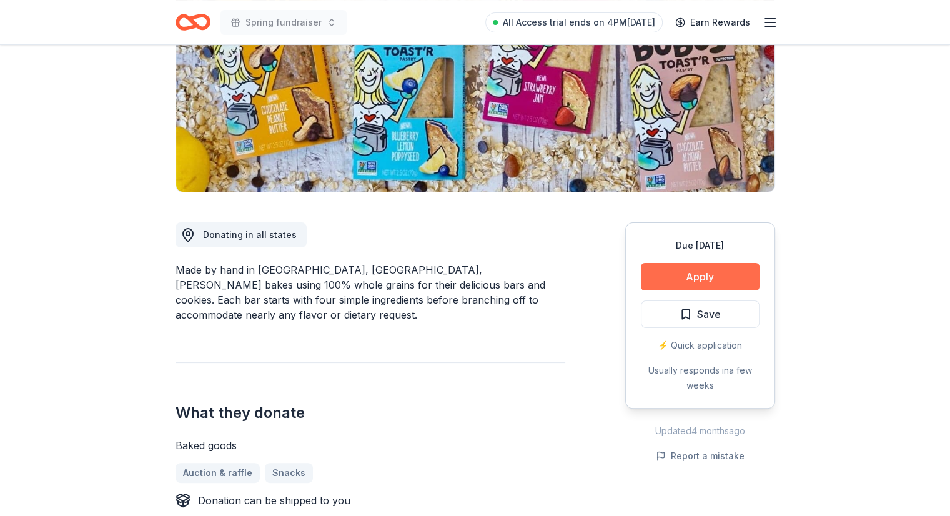
click at [686, 271] on button "Apply" at bounding box center [700, 276] width 119 height 27
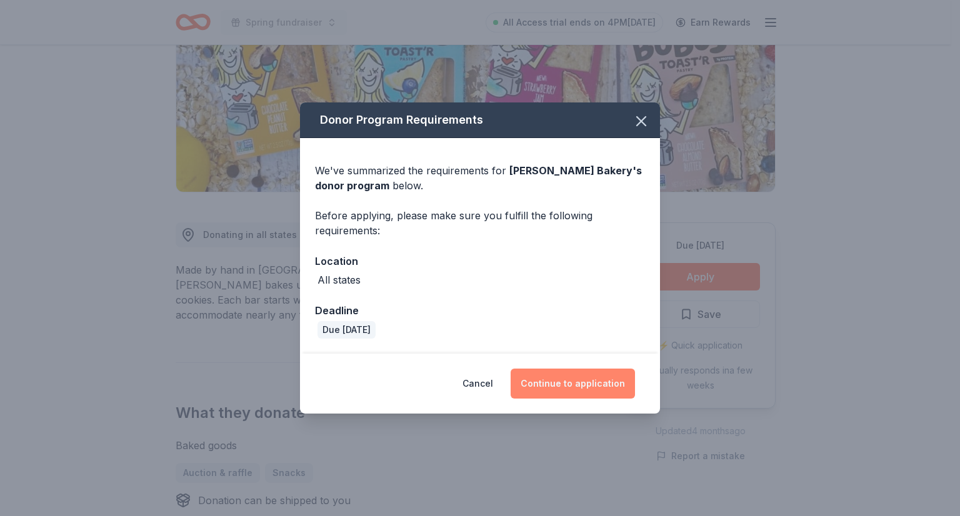
click at [570, 396] on button "Continue to application" at bounding box center [573, 384] width 124 height 30
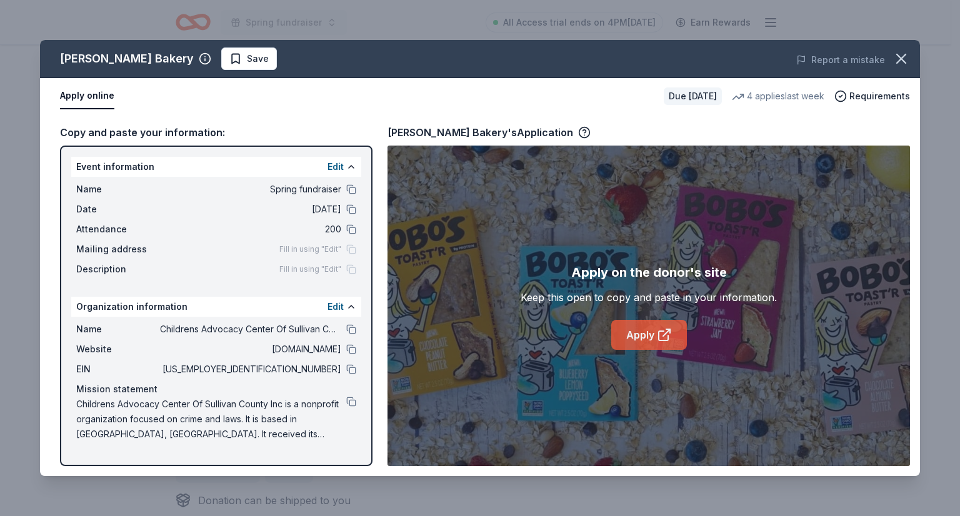
click at [654, 339] on link "Apply" at bounding box center [649, 335] width 76 height 30
click at [907, 61] on icon "button" at bounding box center [900, 58] width 17 height 17
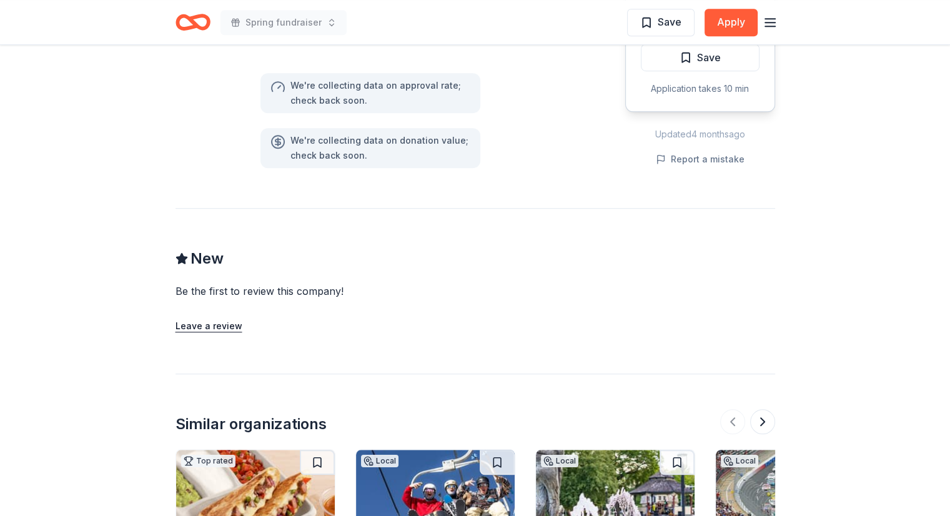
scroll to position [1062, 0]
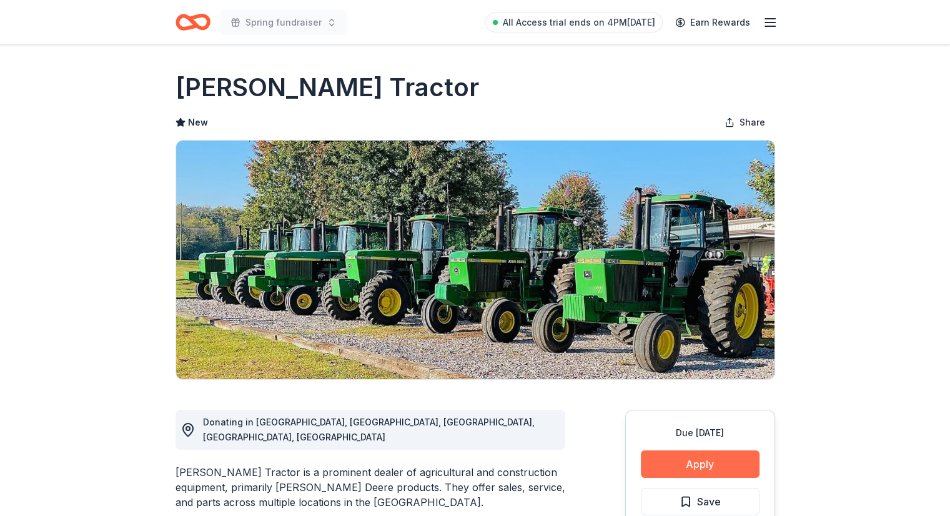
click at [744, 466] on button "Apply" at bounding box center [700, 464] width 119 height 27
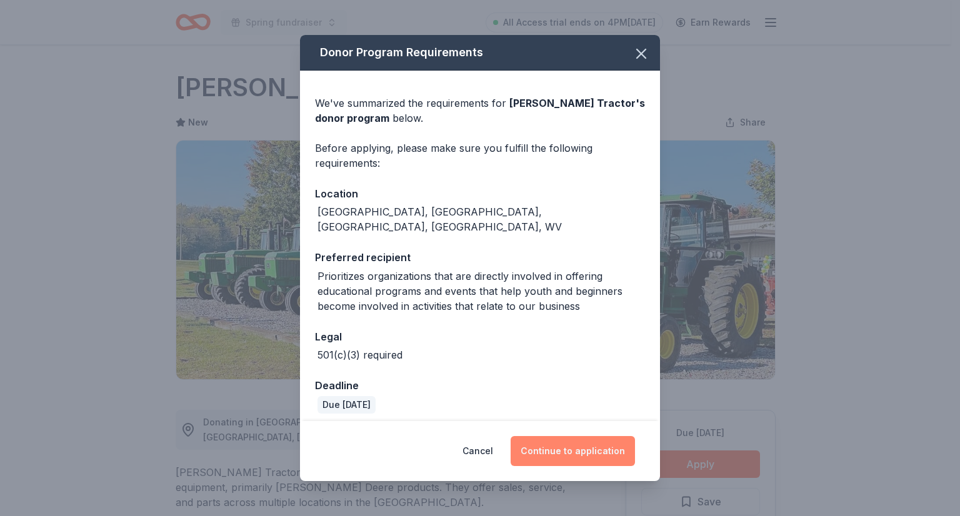
click at [579, 448] on button "Continue to application" at bounding box center [573, 451] width 124 height 30
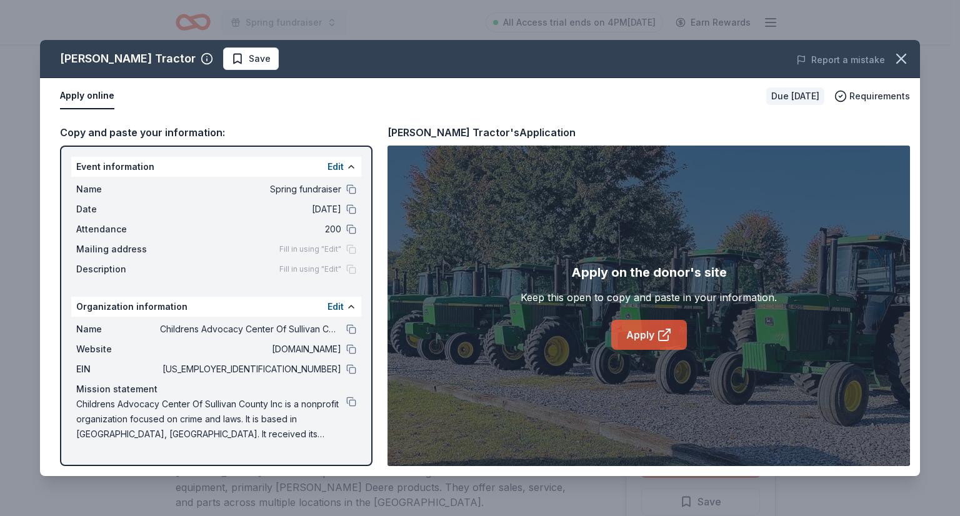
click at [651, 331] on link "Apply" at bounding box center [649, 335] width 76 height 30
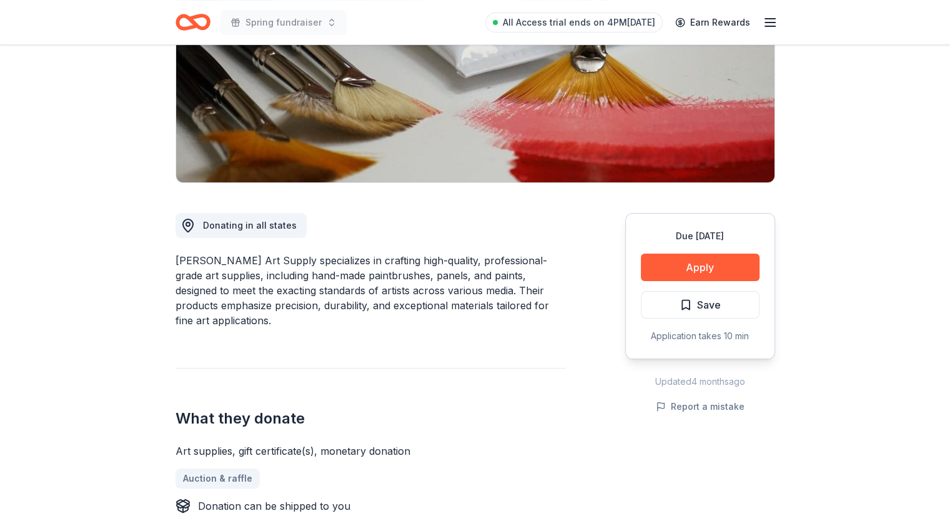
scroll to position [250, 0]
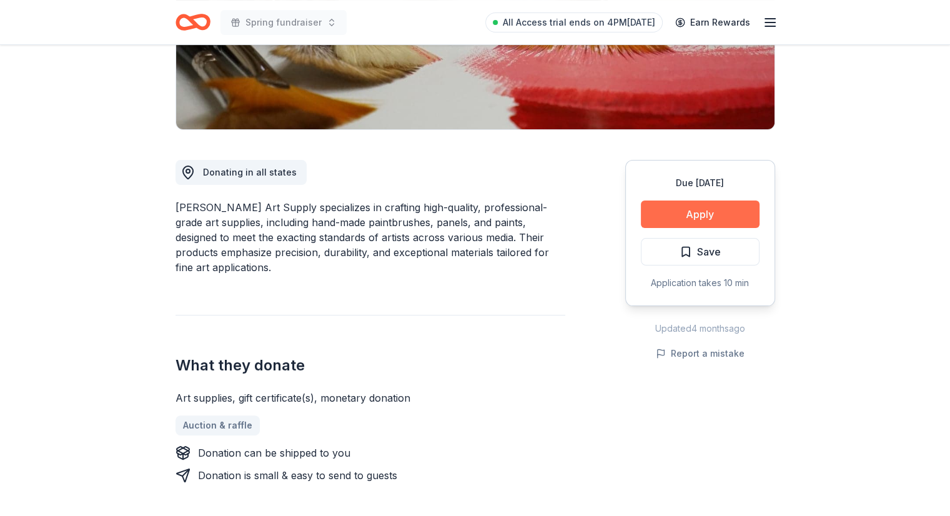
click at [690, 208] on button "Apply" at bounding box center [700, 214] width 119 height 27
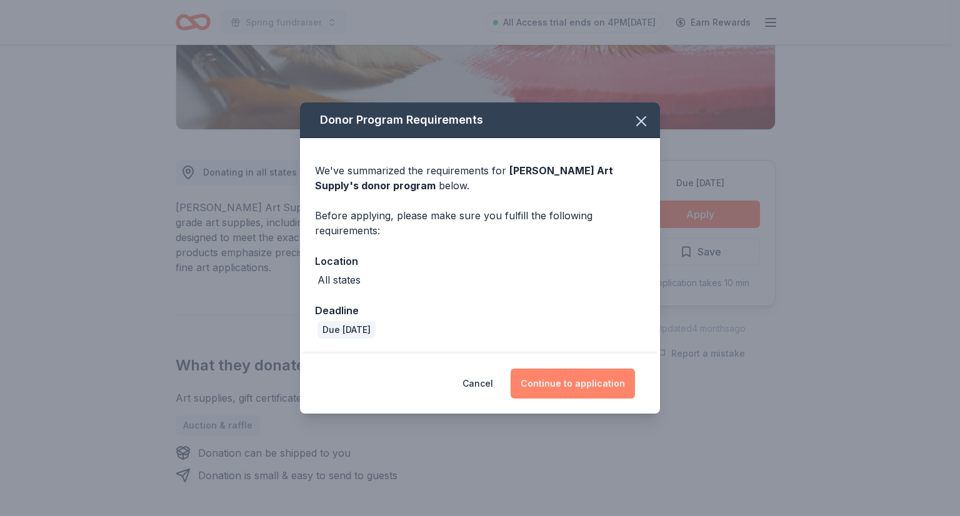
click at [557, 392] on button "Continue to application" at bounding box center [573, 384] width 124 height 30
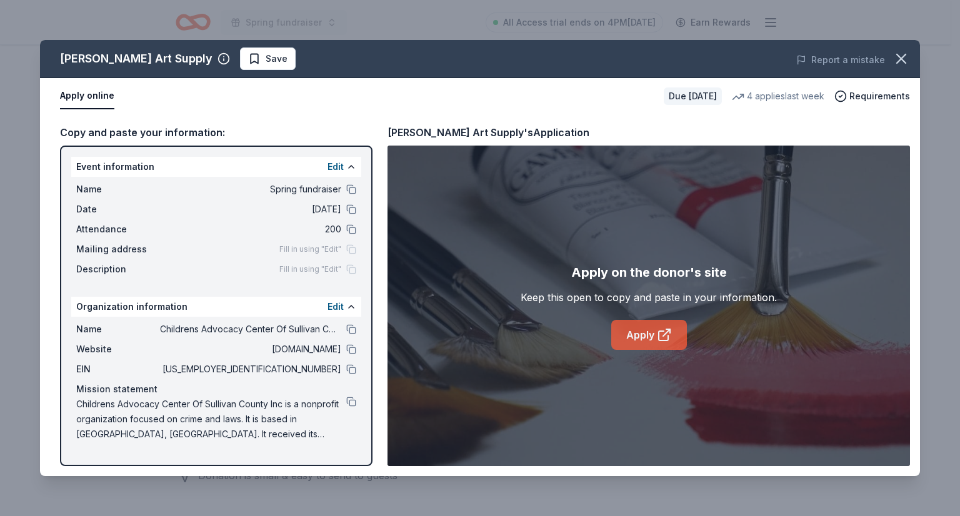
click at [634, 324] on link "Apply" at bounding box center [649, 335] width 76 height 30
click at [900, 59] on icon "button" at bounding box center [901, 58] width 9 height 9
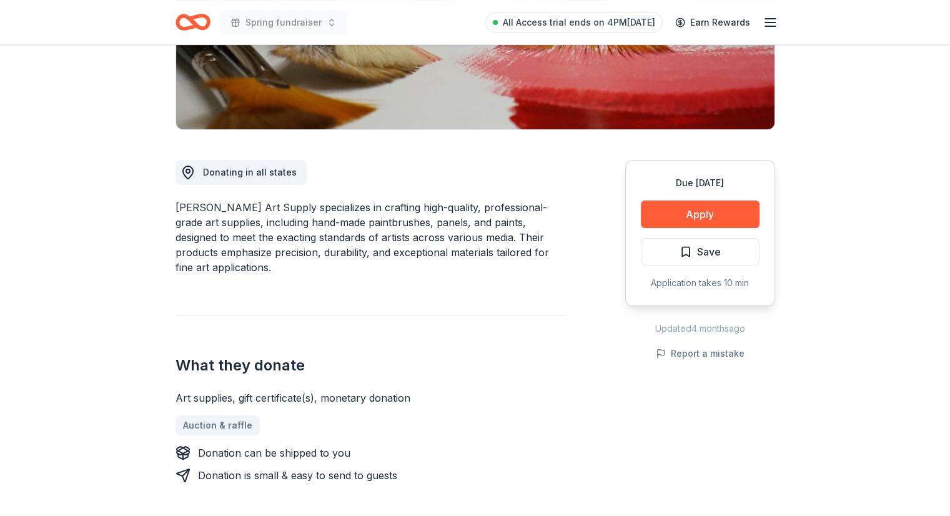
drag, startPoint x: 555, startPoint y: 256, endPoint x: 233, endPoint y: 233, distance: 322.7
click at [233, 233] on div "Trekell Art Supply specializes in crafting high-quality, professional-grade art…" at bounding box center [371, 237] width 390 height 75
drag, startPoint x: 172, startPoint y: 203, endPoint x: 330, endPoint y: 234, distance: 160.4
click at [335, 217] on div "Trekell Art Supply specializes in crafting high-quality, professional-grade art…" at bounding box center [371, 237] width 390 height 75
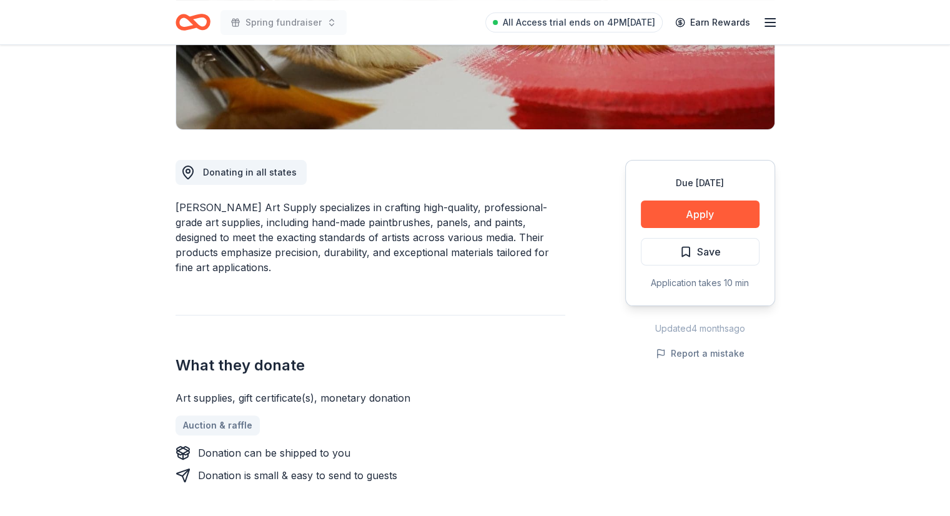
drag, startPoint x: 544, startPoint y: 251, endPoint x: 275, endPoint y: 214, distance: 271.9
click at [275, 216] on div "Trekell Art Supply specializes in crafting high-quality, professional-grade art…" at bounding box center [371, 237] width 390 height 75
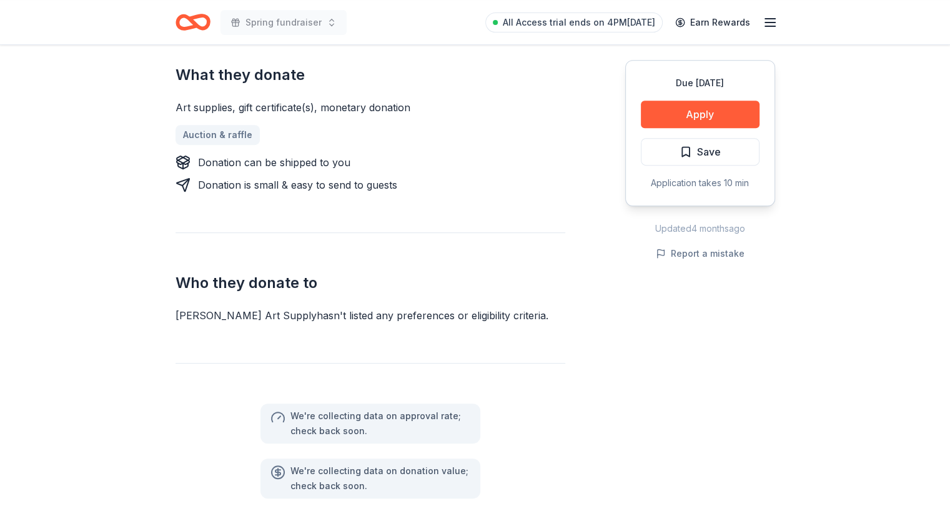
scroll to position [562, 0]
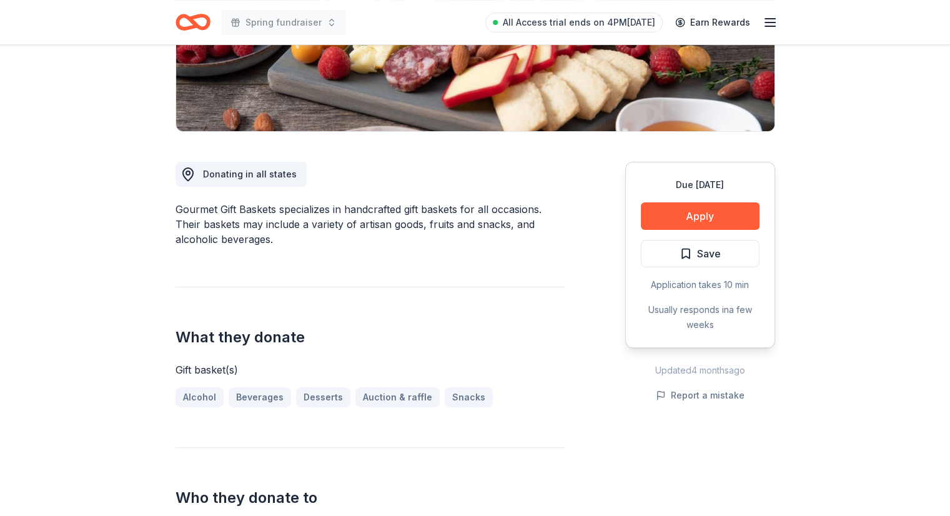
scroll to position [250, 0]
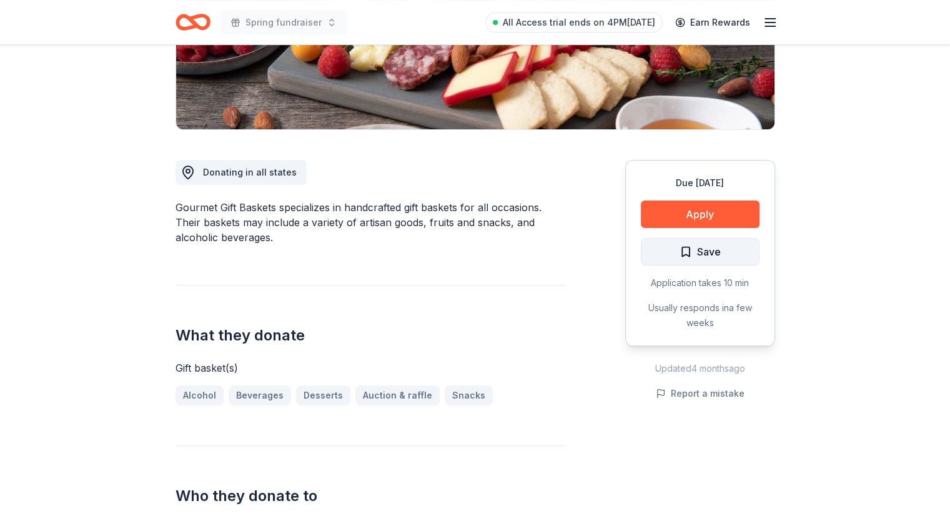
click at [730, 251] on button "Save" at bounding box center [700, 251] width 119 height 27
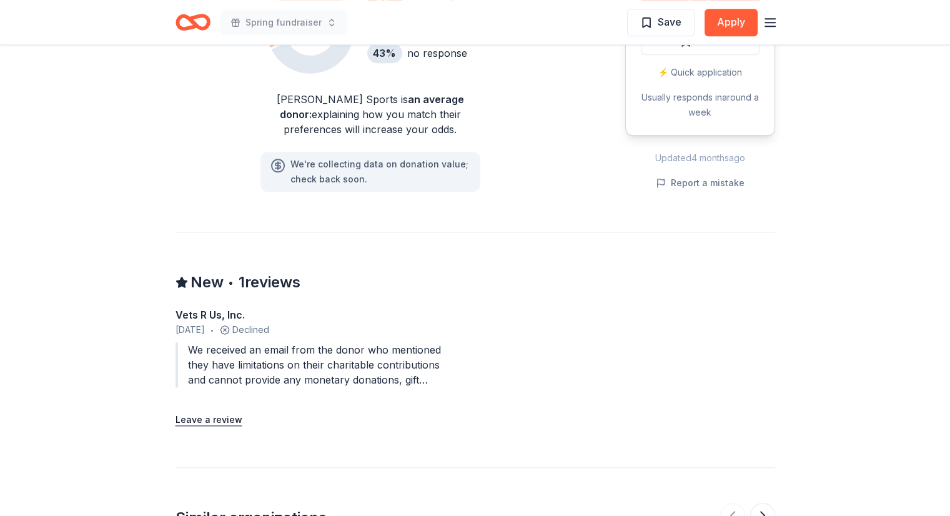
scroll to position [1312, 0]
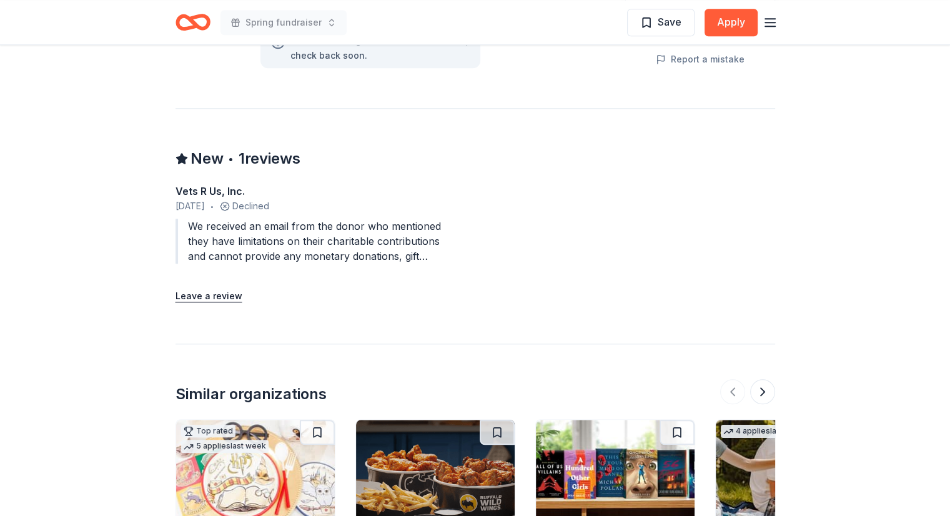
click at [369, 221] on div "We received an email from the donor who mentioned they have limitations on thei…" at bounding box center [311, 241] width 270 height 45
click at [262, 240] on div "We received an email from the donor who mentioned they have limitations on thei…" at bounding box center [311, 241] width 270 height 45
click at [207, 184] on div "Vets R Us, Inc." at bounding box center [311, 191] width 270 height 15
click at [265, 149] on span "1 reviews" at bounding box center [270, 159] width 62 height 20
click at [265, 219] on div "We received an email from the donor who mentioned they have limitations on thei…" at bounding box center [311, 241] width 270 height 45
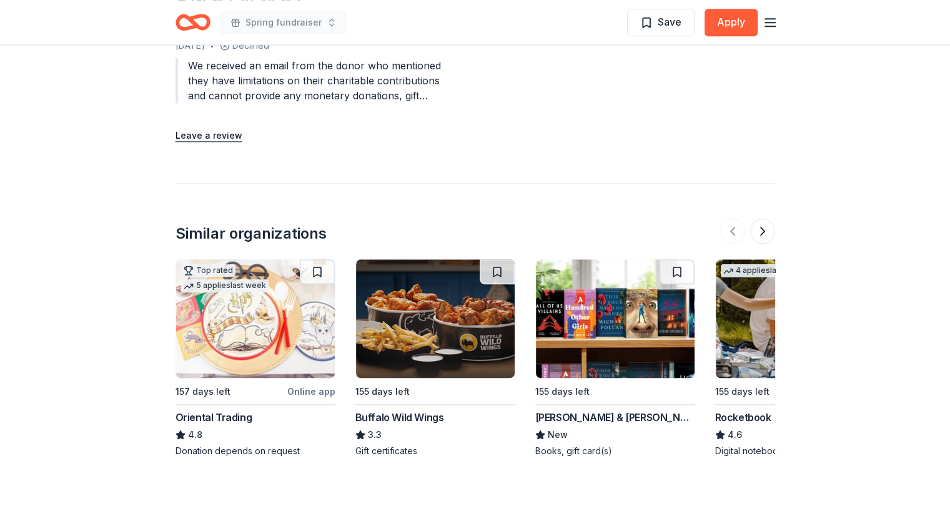
scroll to position [1500, 0]
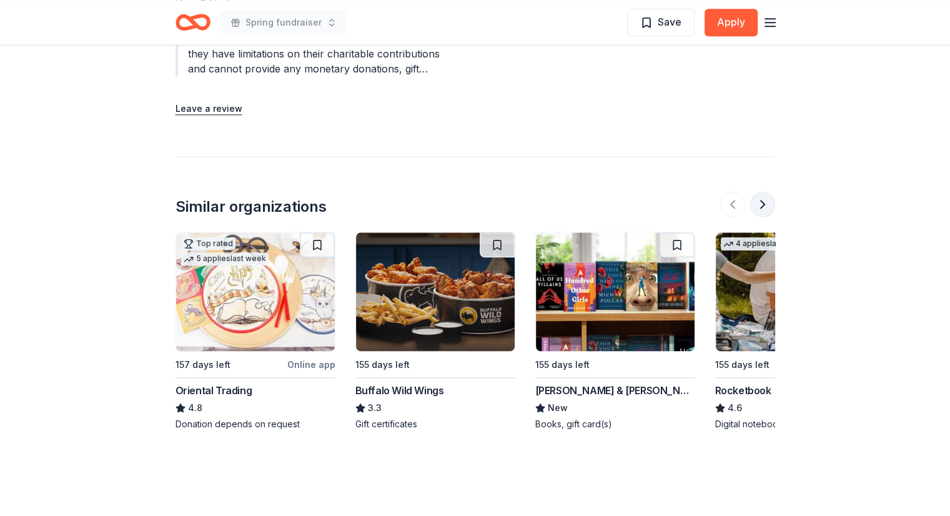
click at [764, 192] on button at bounding box center [763, 204] width 25 height 25
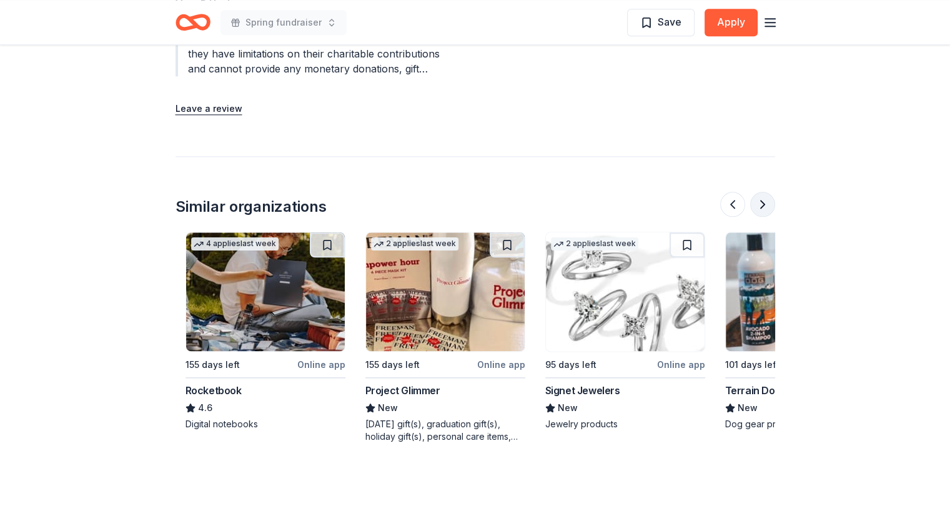
scroll to position [0, 540]
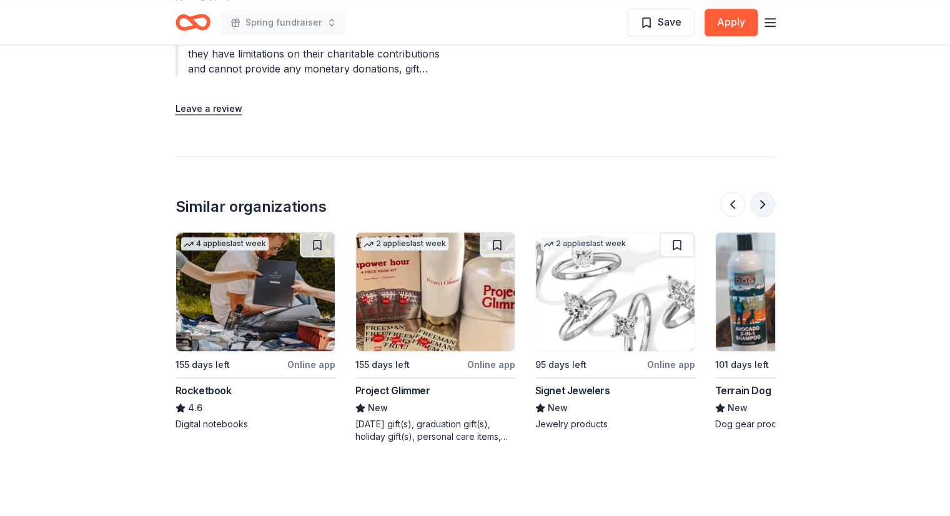
click at [762, 192] on button at bounding box center [763, 204] width 25 height 25
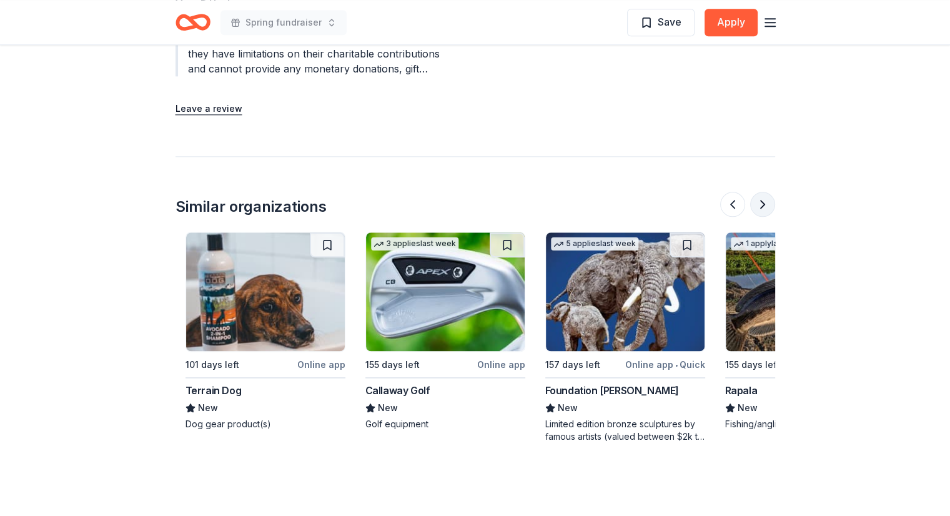
scroll to position [0, 1080]
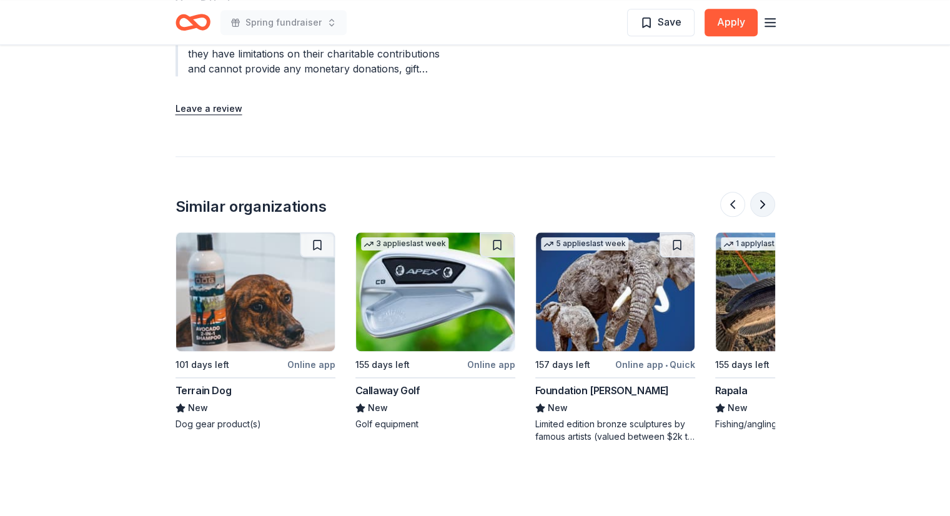
click at [765, 192] on button at bounding box center [763, 204] width 25 height 25
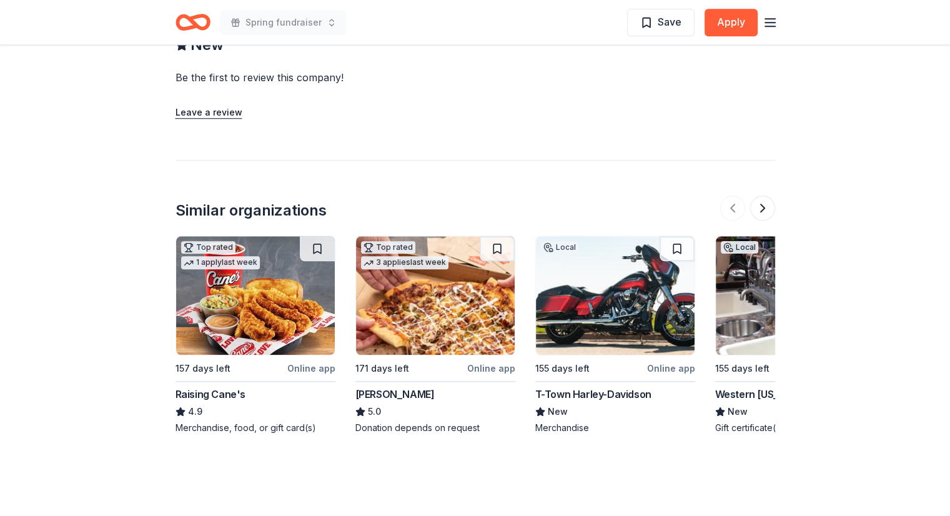
scroll to position [1275, 0]
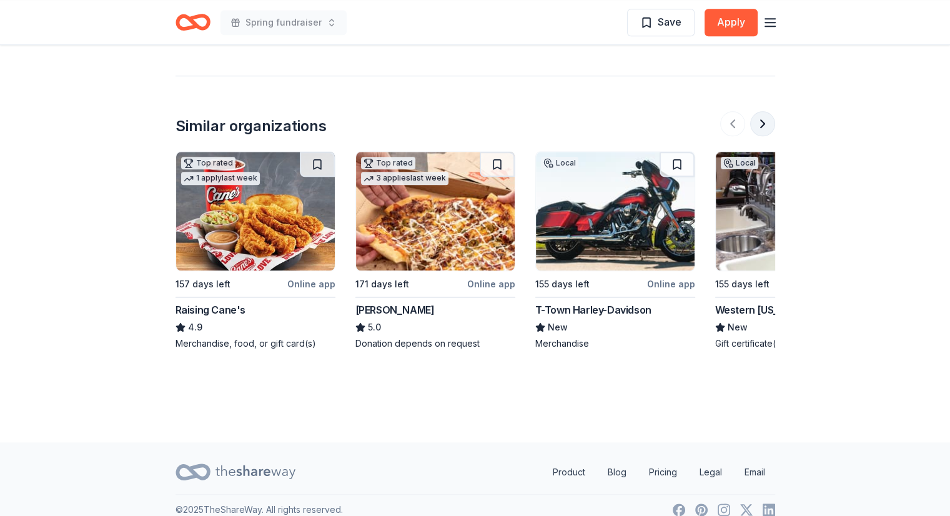
click at [767, 111] on button at bounding box center [763, 123] width 25 height 25
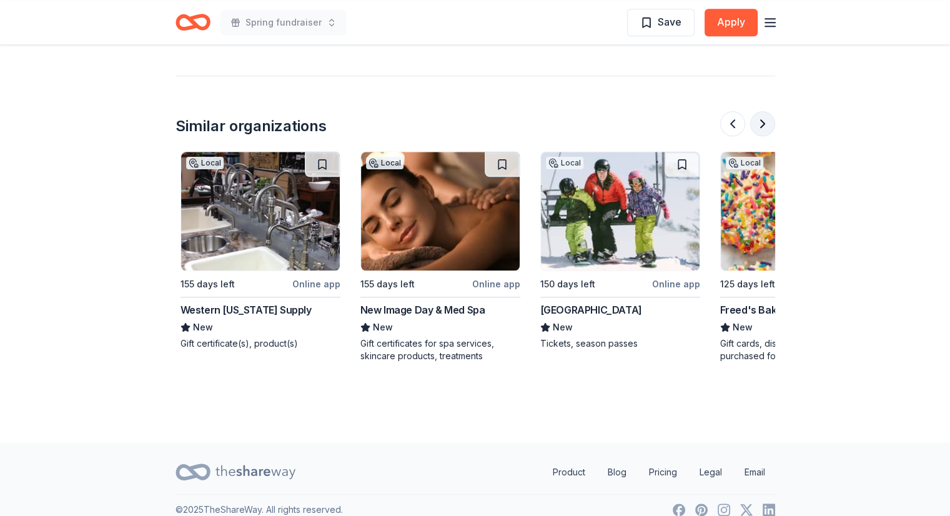
scroll to position [0, 540]
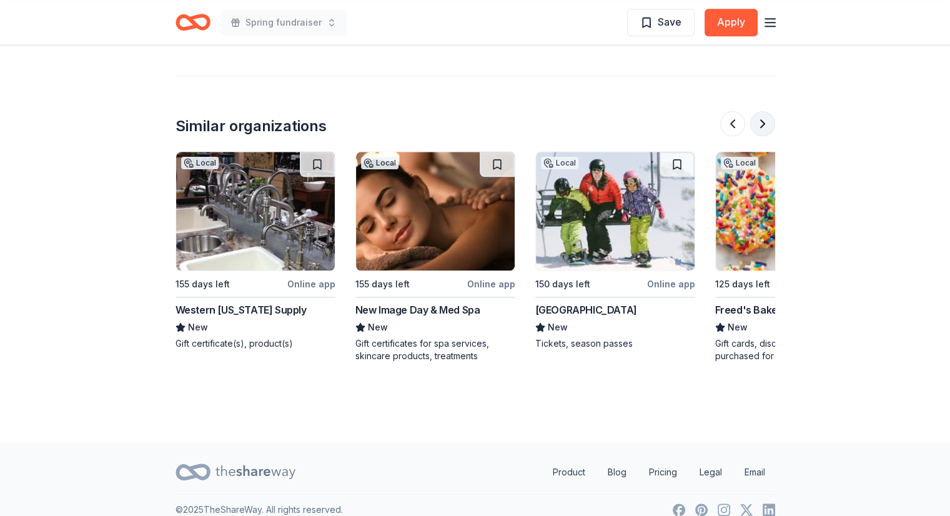
click at [765, 111] on button at bounding box center [763, 123] width 25 height 25
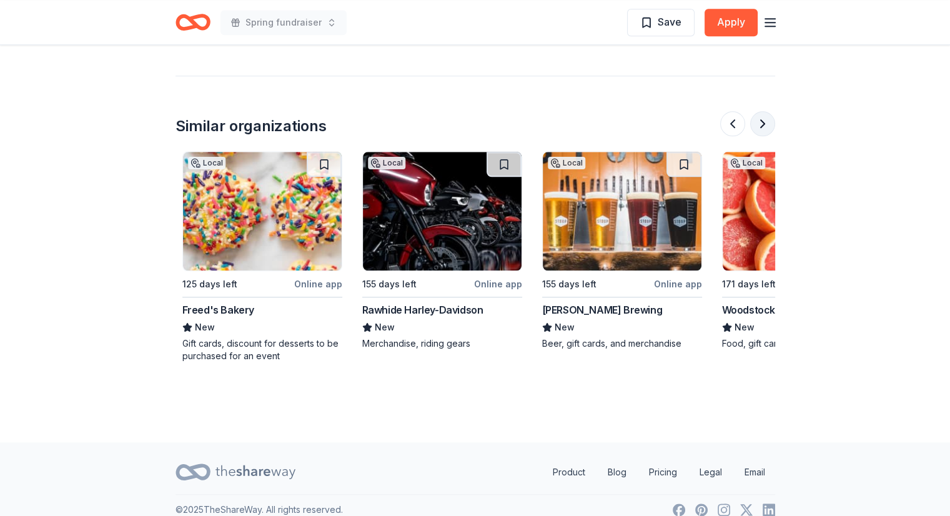
scroll to position [0, 1080]
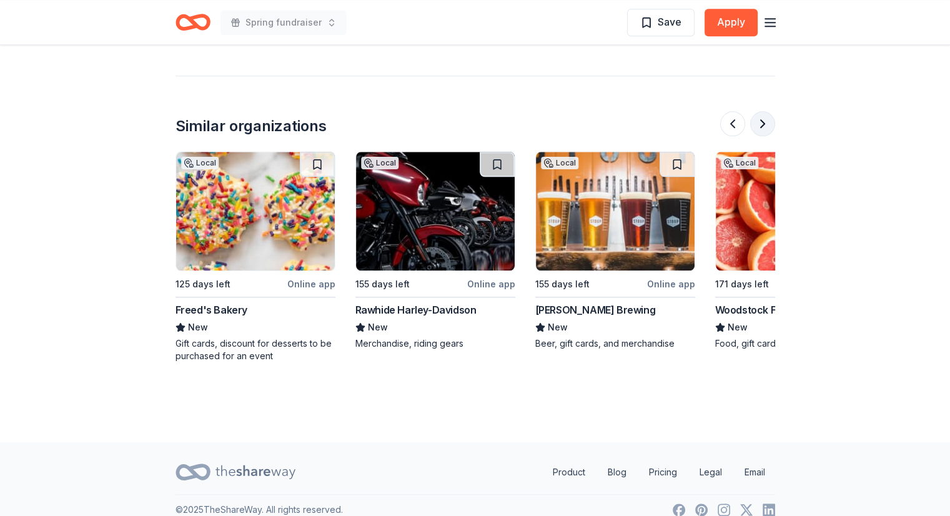
click at [765, 111] on button at bounding box center [763, 123] width 25 height 25
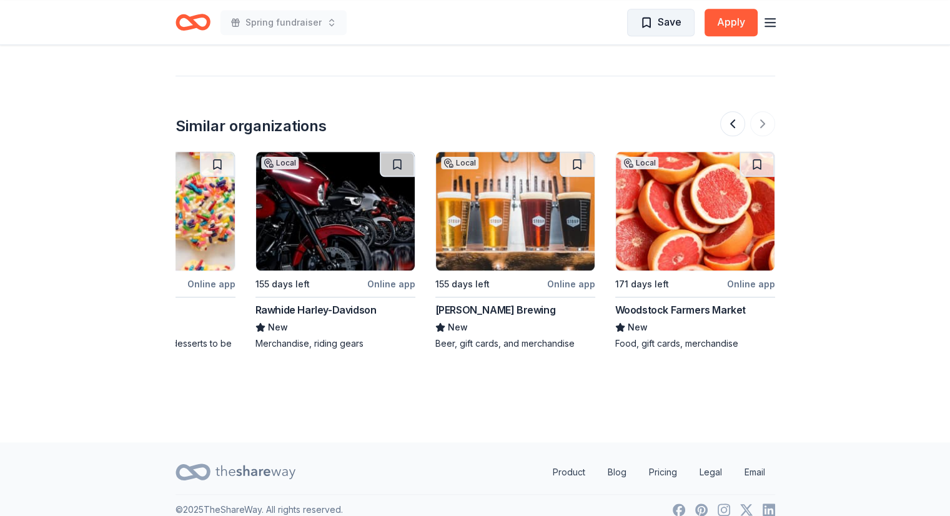
click at [647, 24] on span "Save" at bounding box center [661, 22] width 41 height 16
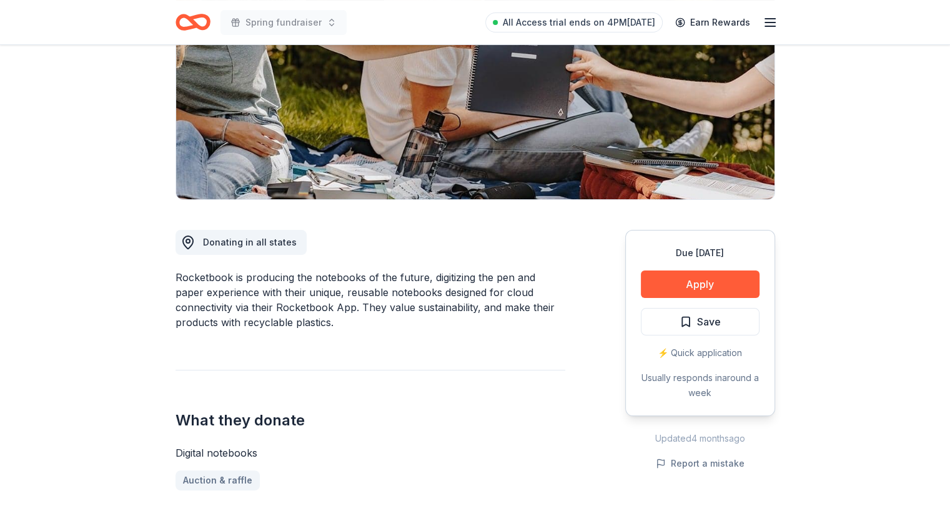
scroll to position [250, 0]
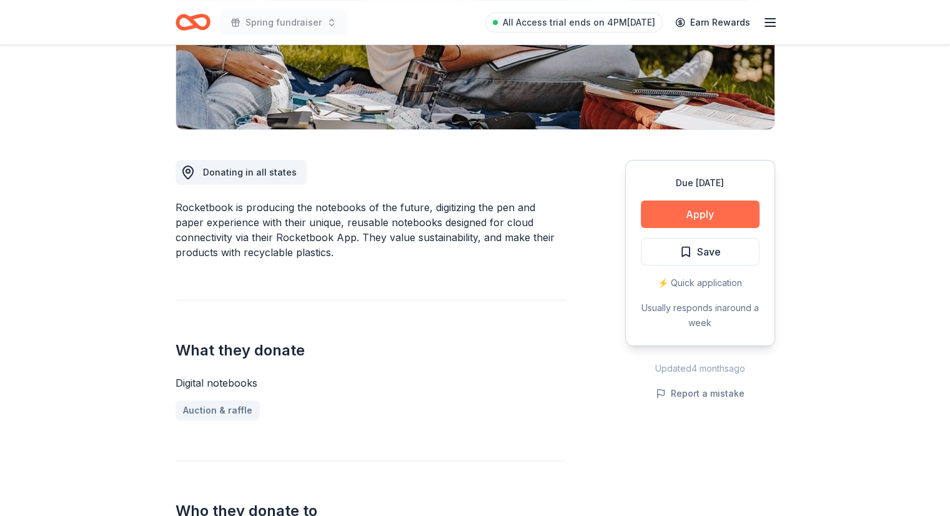
click at [699, 216] on button "Apply" at bounding box center [700, 214] width 119 height 27
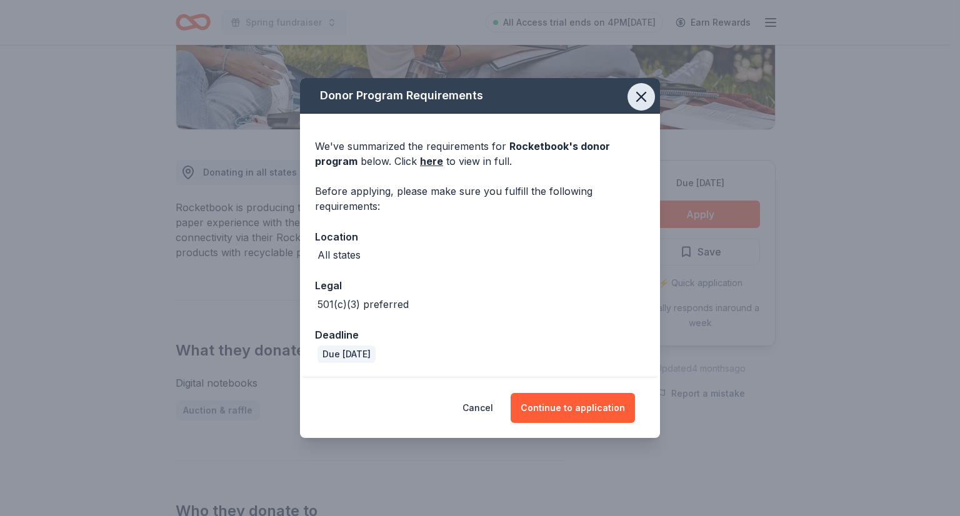
click at [645, 98] on icon "button" at bounding box center [640, 96] width 17 height 17
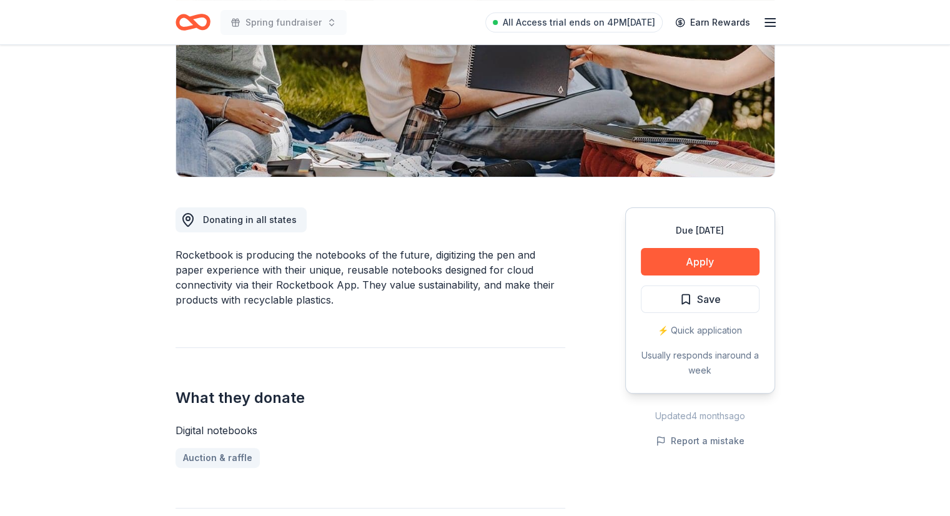
scroll to position [312, 0]
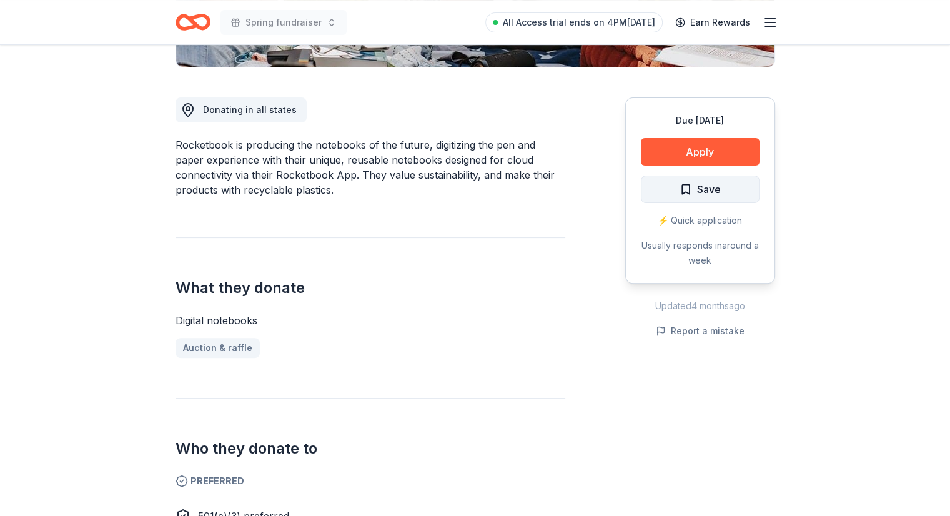
click at [680, 194] on span "Save" at bounding box center [700, 189] width 41 height 16
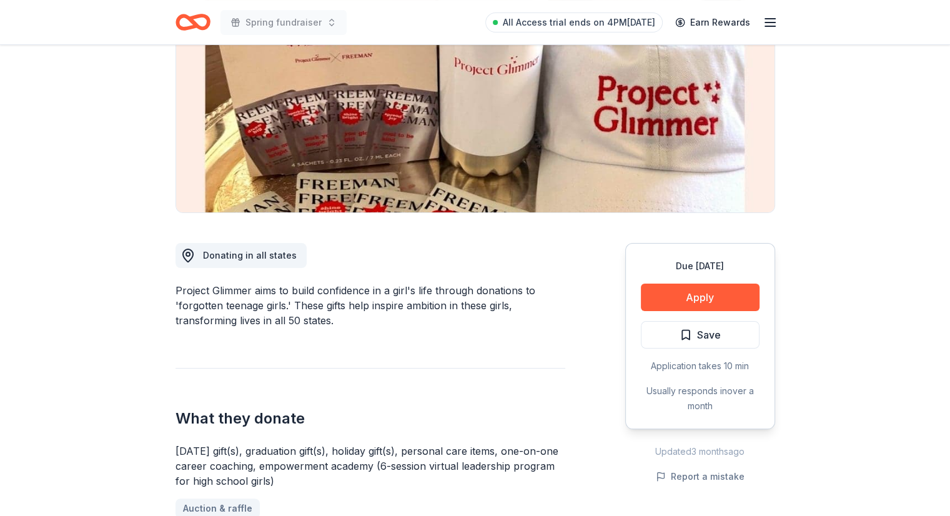
scroll to position [187, 0]
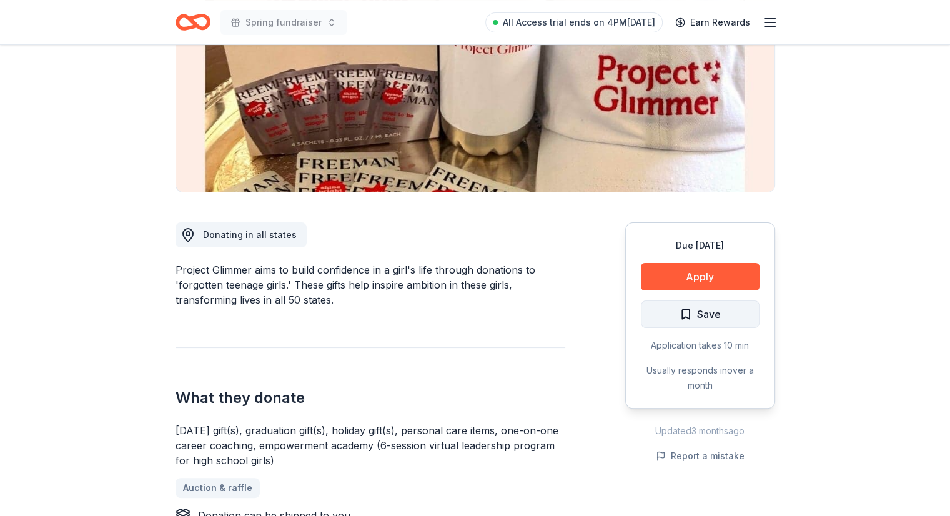
click at [677, 316] on button "Save" at bounding box center [700, 314] width 119 height 27
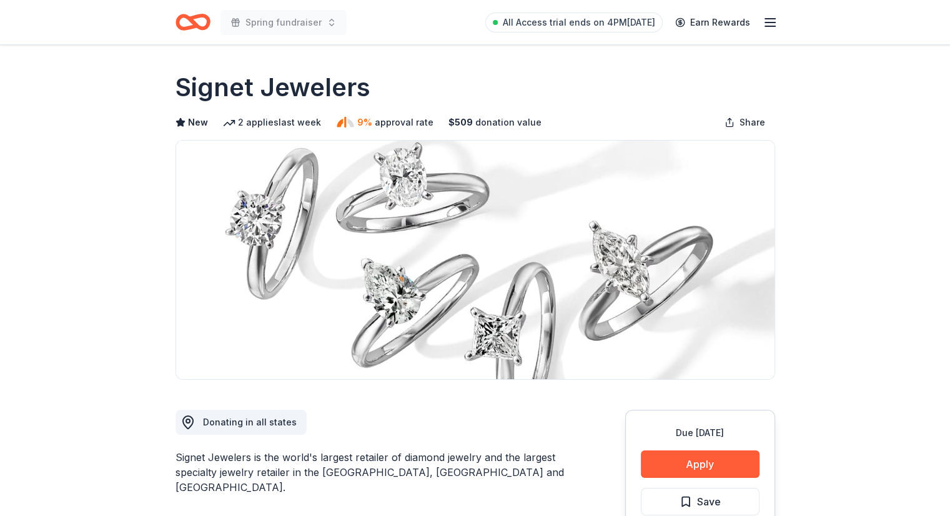
scroll to position [187, 0]
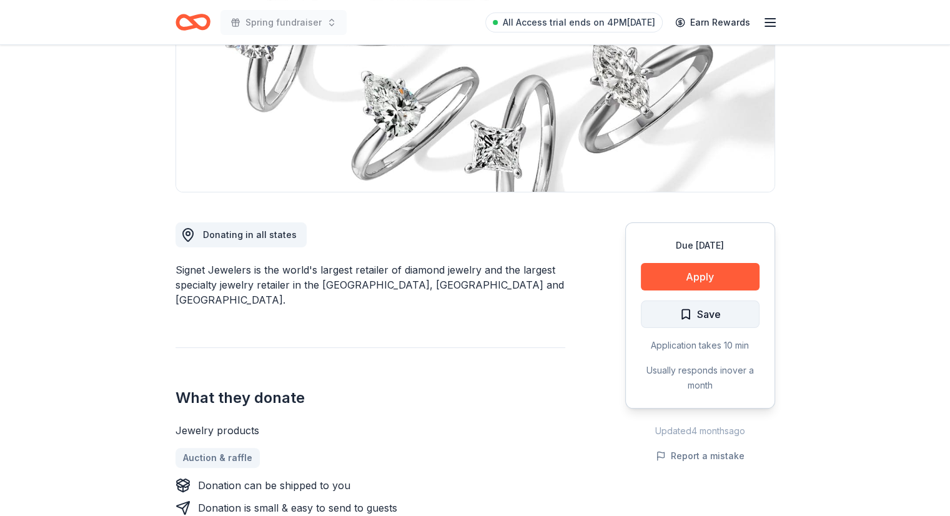
click at [690, 314] on span "Save" at bounding box center [700, 314] width 41 height 16
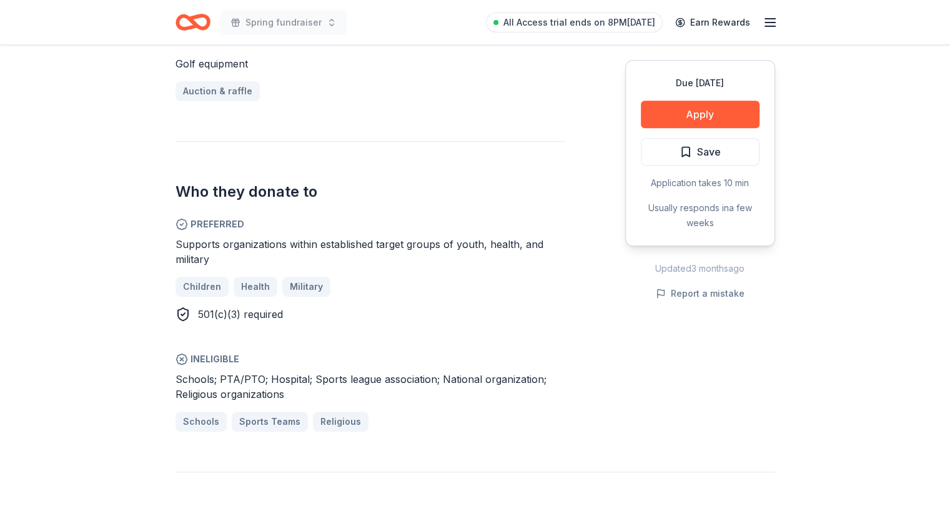
scroll to position [562, 0]
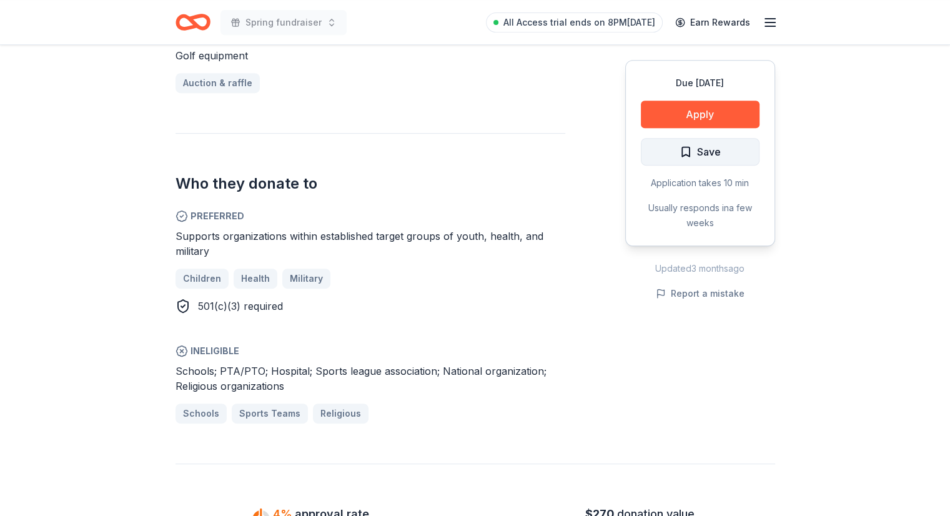
click at [697, 153] on span "Save" at bounding box center [709, 152] width 24 height 16
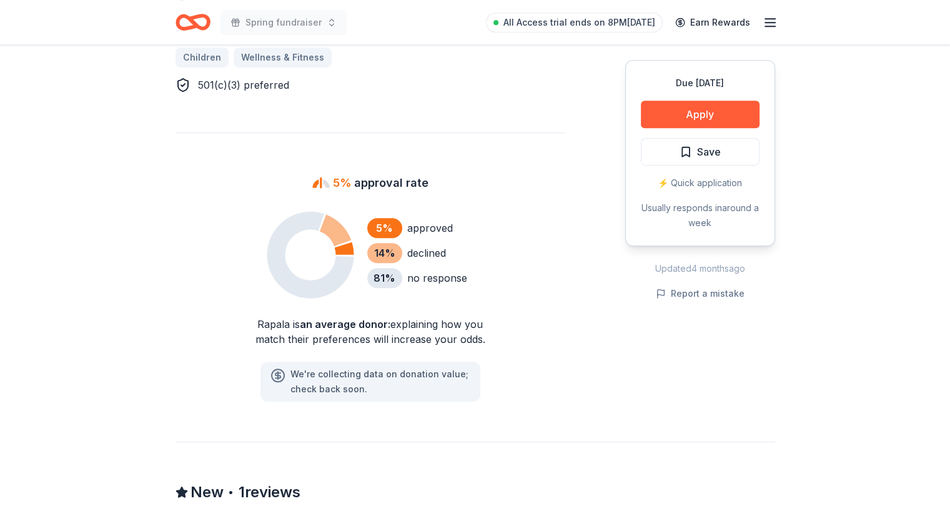
scroll to position [937, 0]
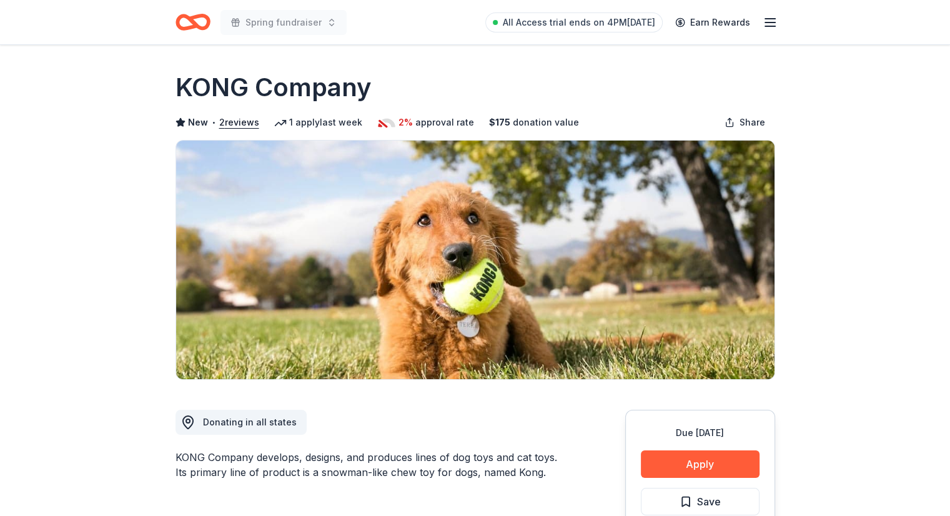
scroll to position [187, 0]
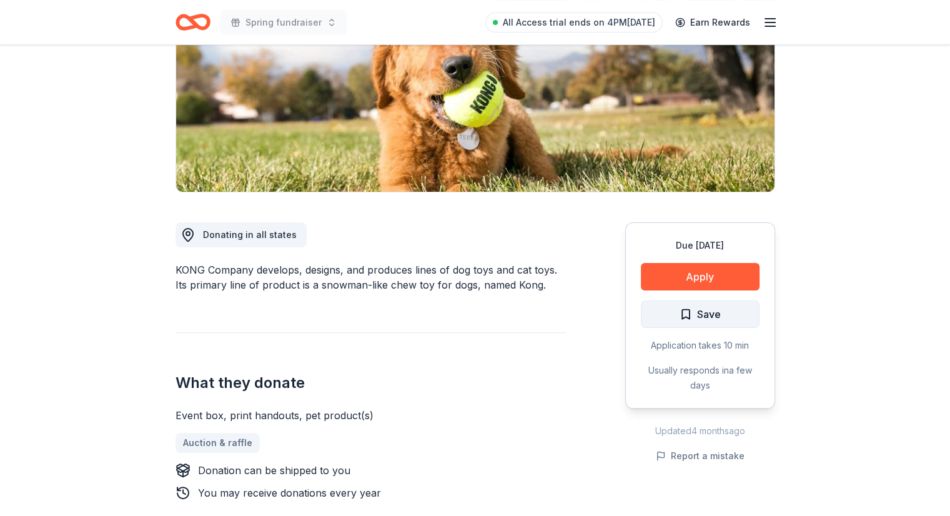
click at [642, 312] on button "Save" at bounding box center [700, 314] width 119 height 27
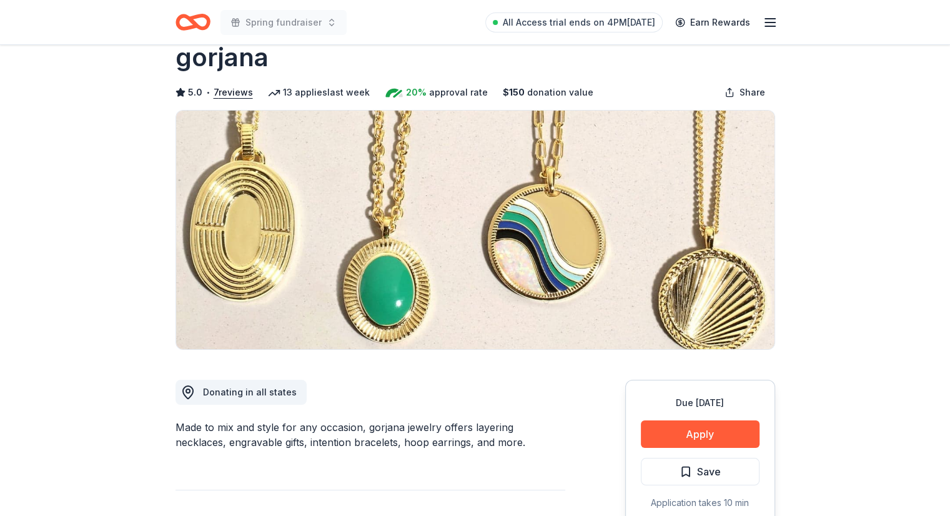
scroll to position [187, 0]
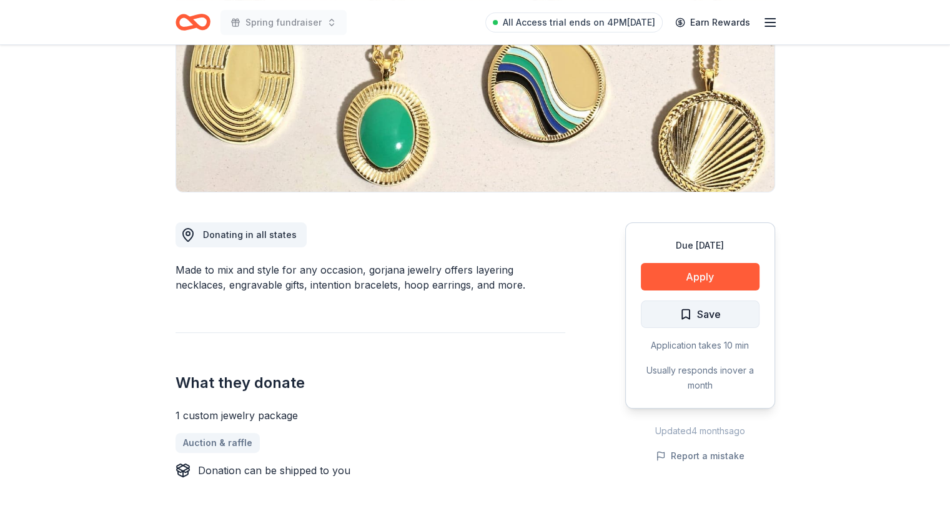
click at [701, 324] on button "Save" at bounding box center [700, 314] width 119 height 27
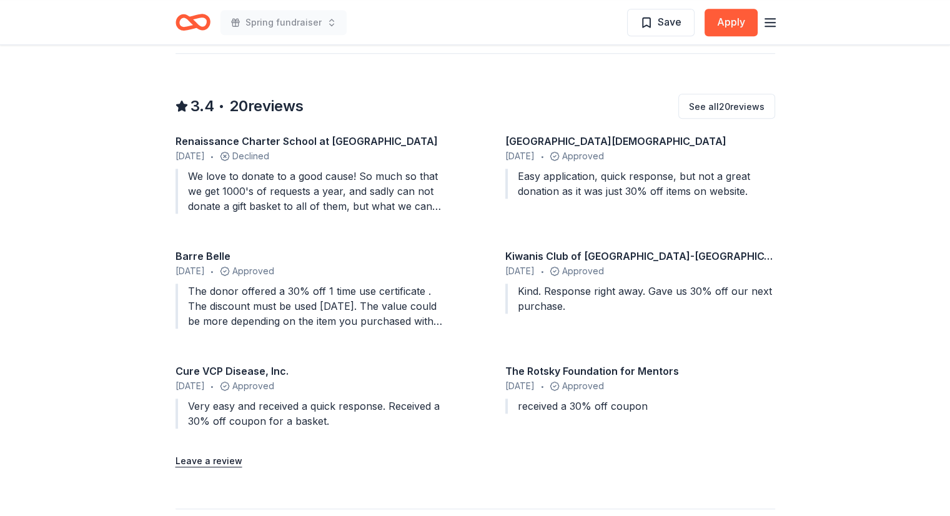
scroll to position [1187, 0]
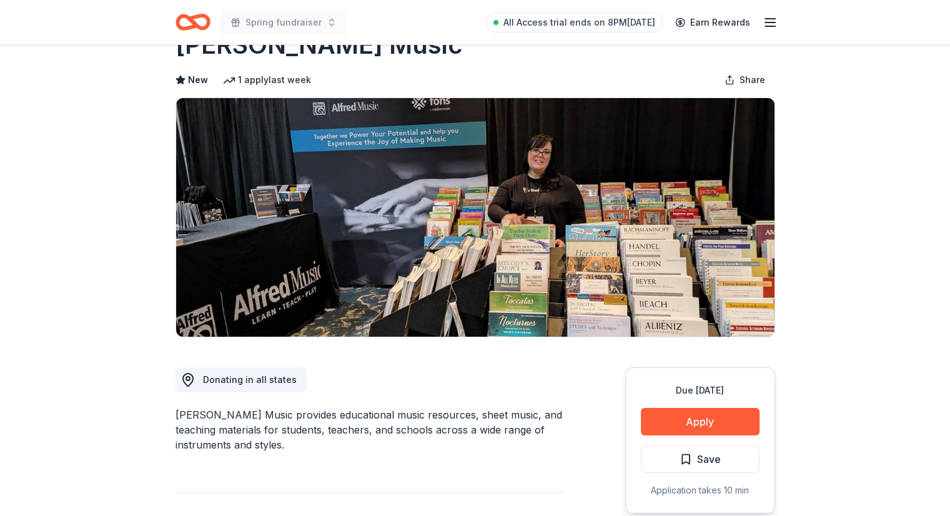
scroll to position [62, 0]
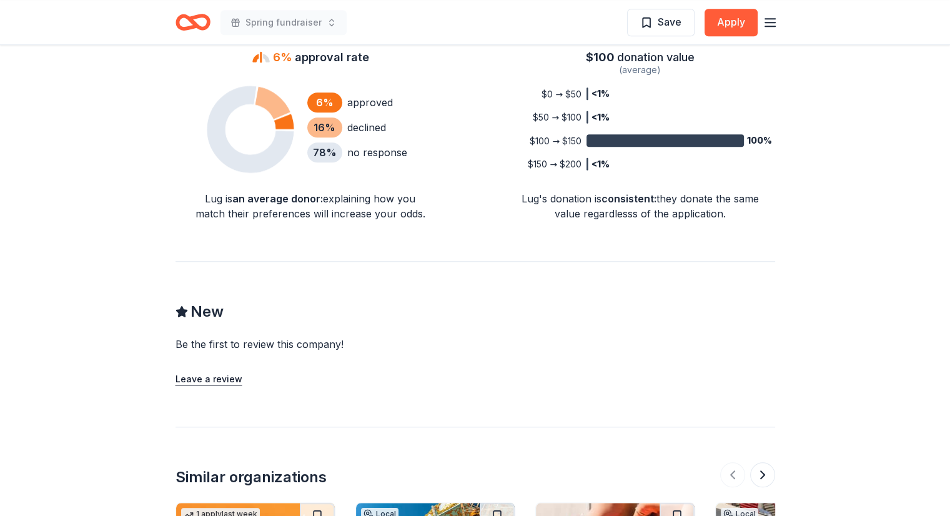
scroll to position [1062, 0]
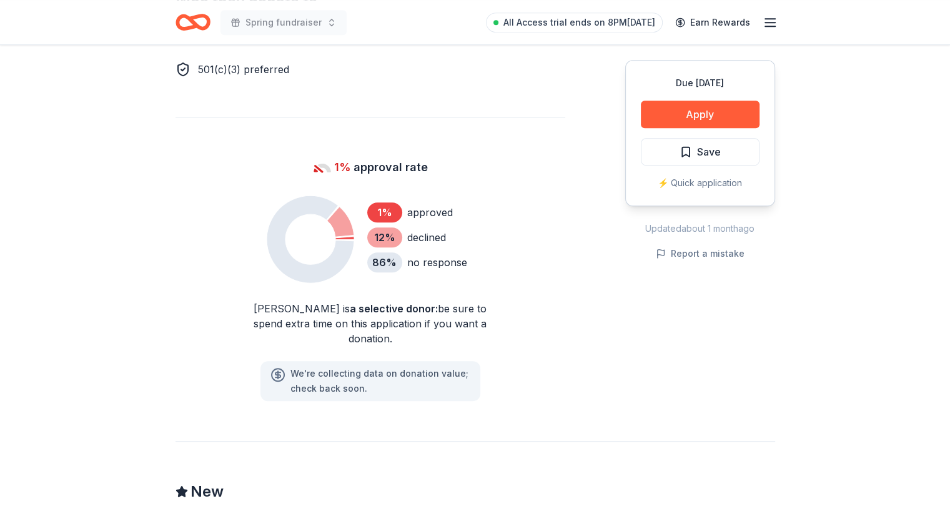
scroll to position [1000, 0]
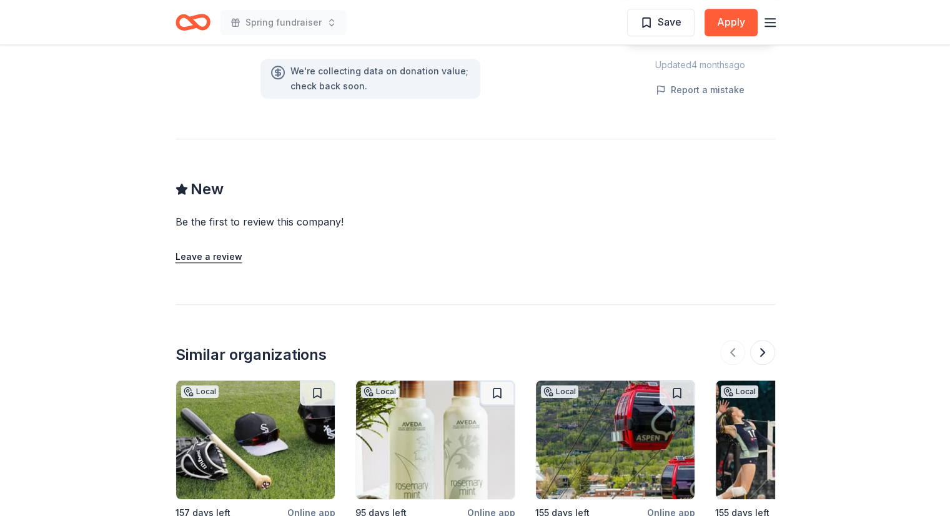
scroll to position [937, 0]
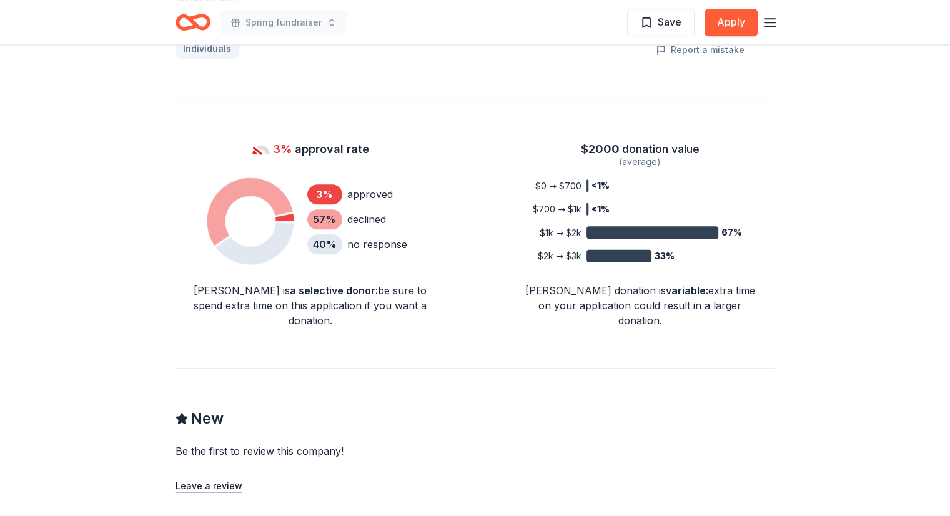
scroll to position [1125, 0]
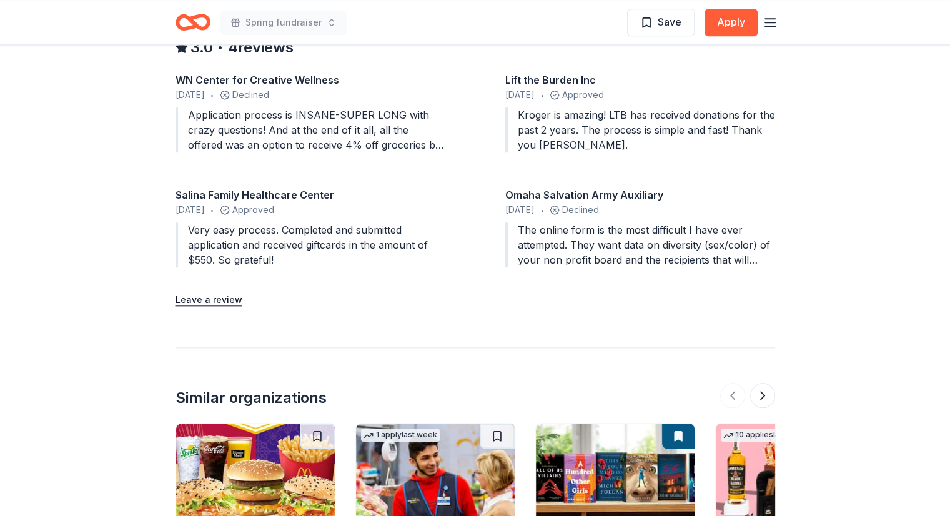
scroll to position [1312, 0]
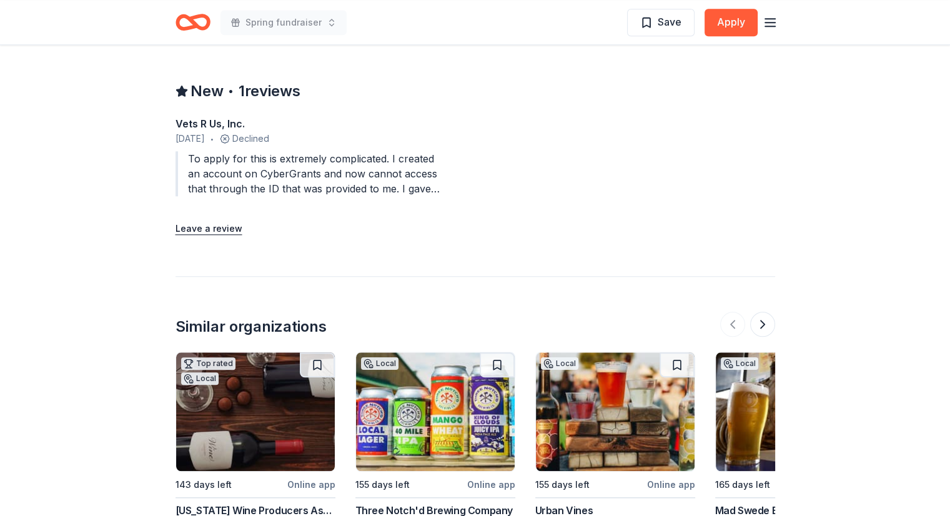
scroll to position [1375, 0]
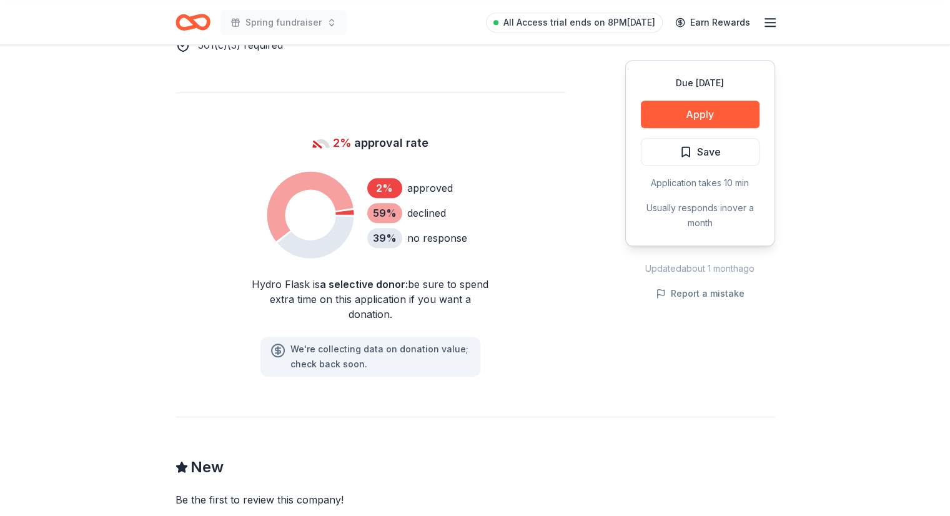
scroll to position [1000, 0]
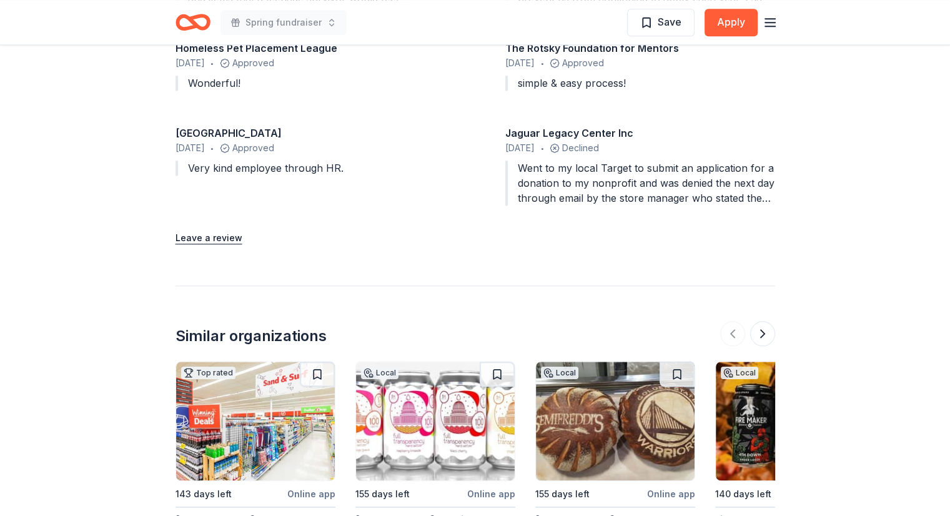
scroll to position [1437, 0]
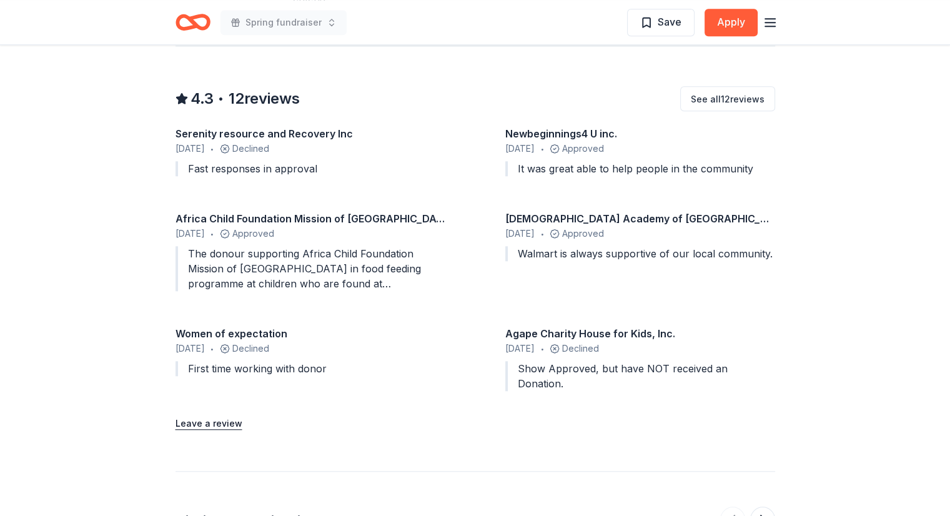
scroll to position [1062, 0]
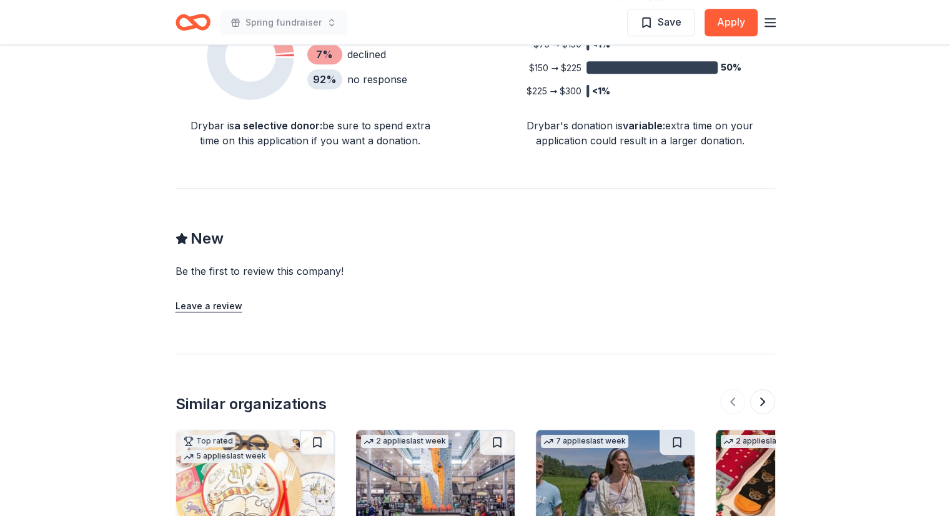
scroll to position [1062, 0]
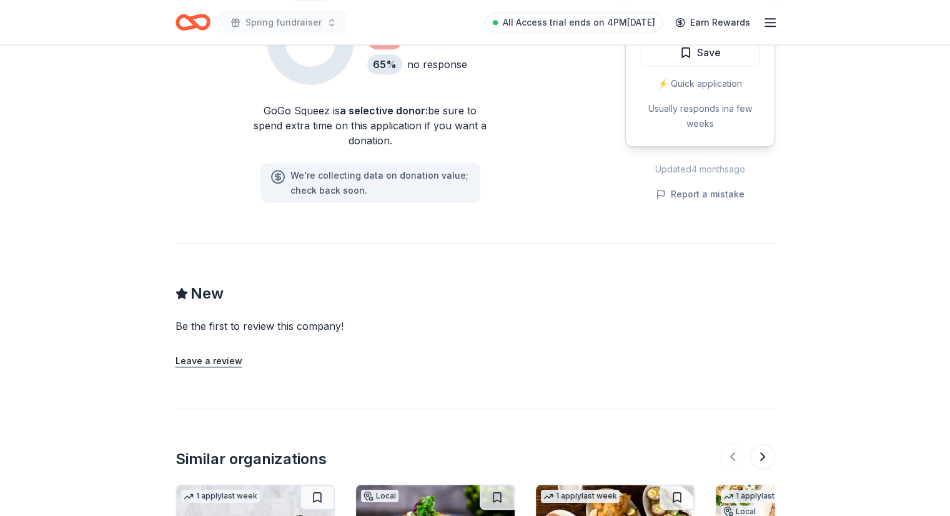
scroll to position [908, 0]
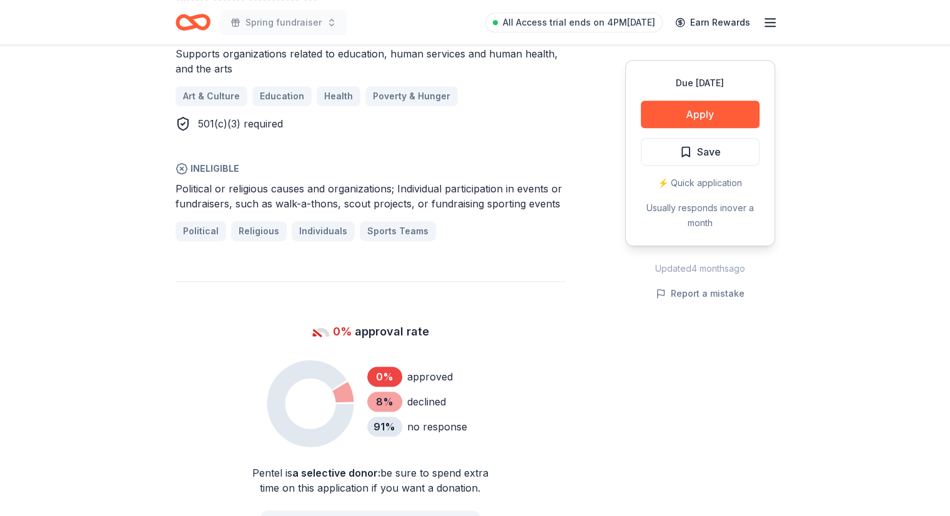
scroll to position [625, 0]
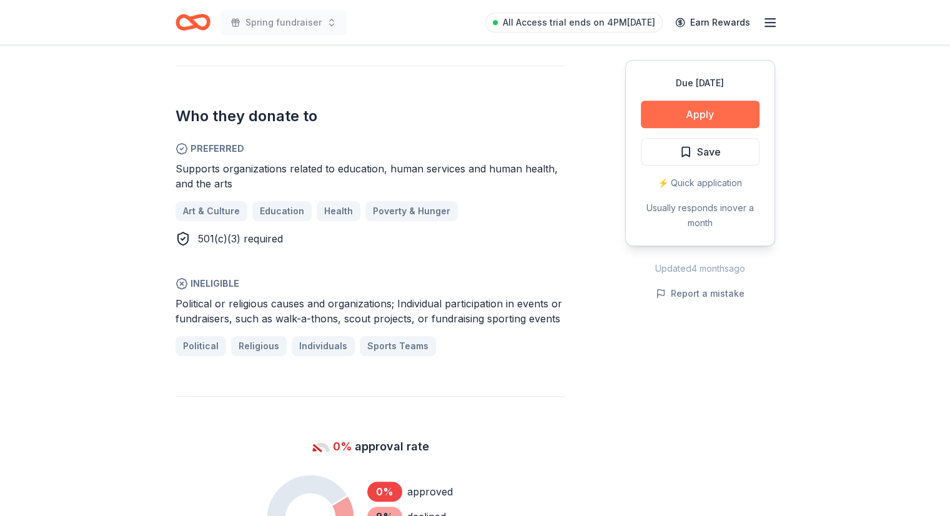
click at [745, 119] on button "Apply" at bounding box center [700, 114] width 119 height 27
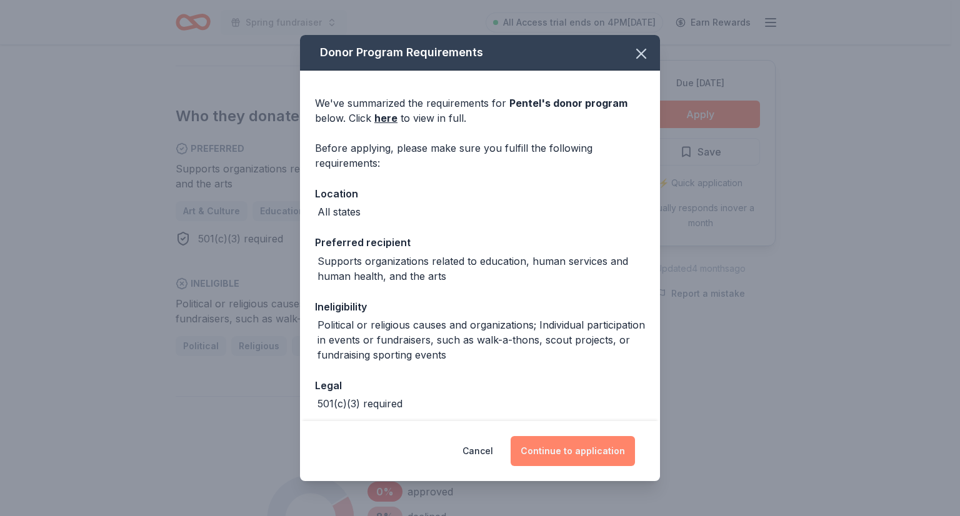
click at [590, 449] on button "Continue to application" at bounding box center [573, 451] width 124 height 30
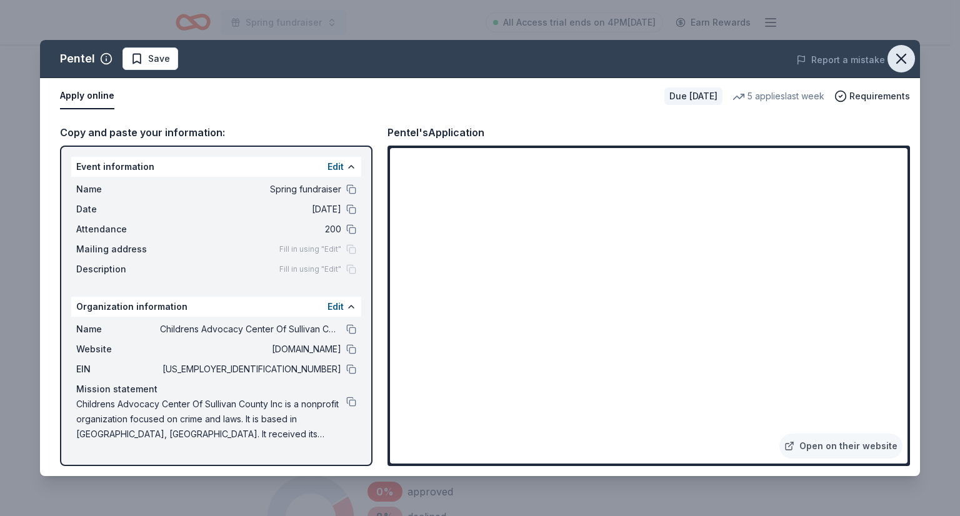
click at [905, 57] on icon "button" at bounding box center [900, 58] width 17 height 17
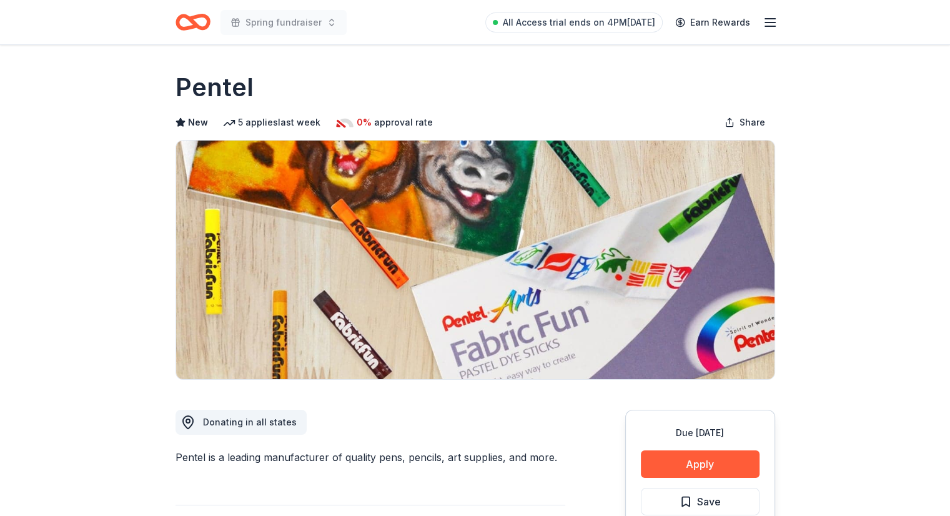
scroll to position [312, 0]
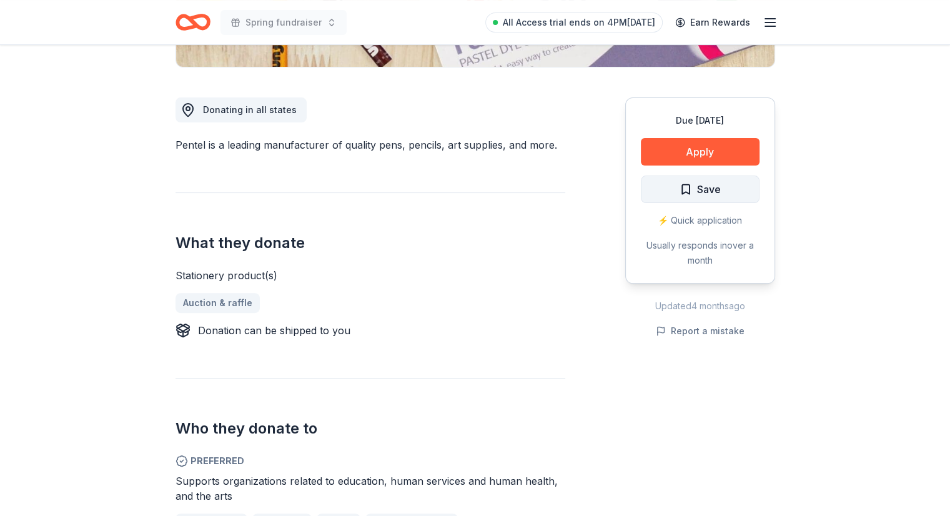
click at [720, 188] on span "Save" at bounding box center [709, 189] width 24 height 16
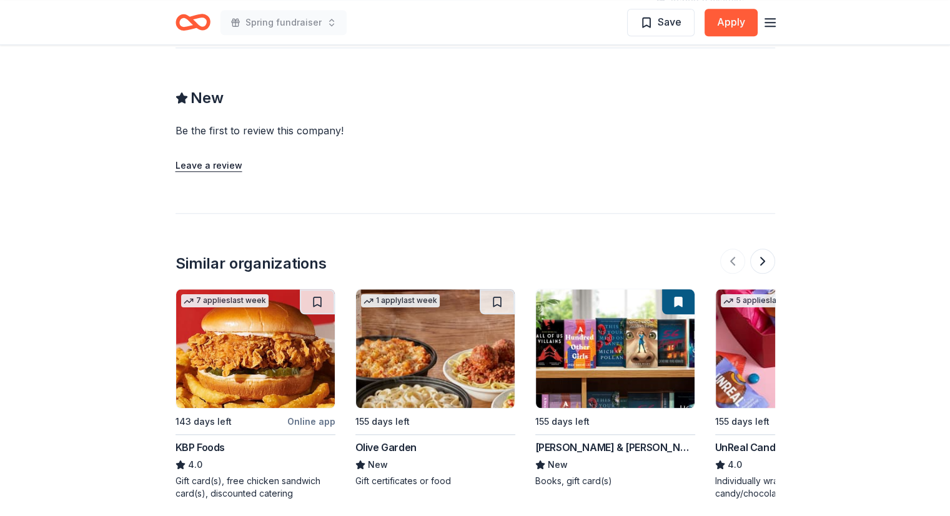
scroll to position [1335, 0]
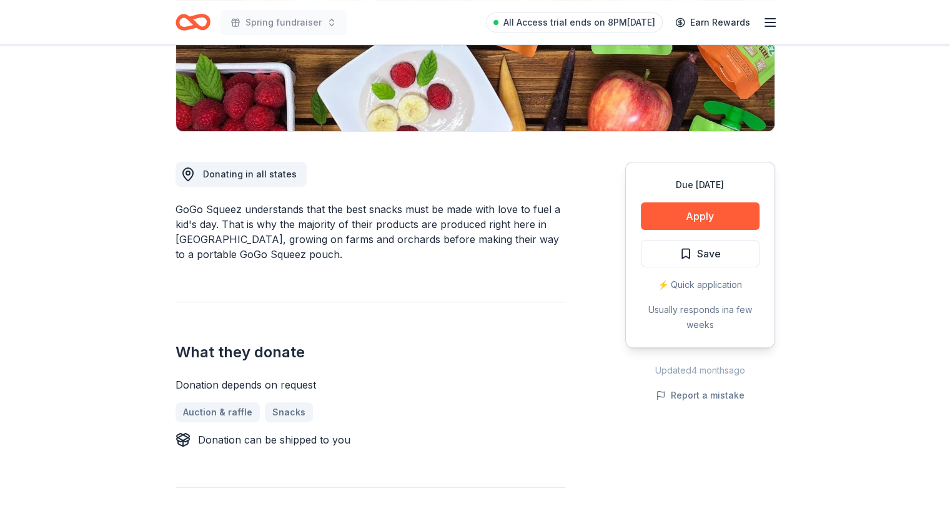
scroll to position [250, 0]
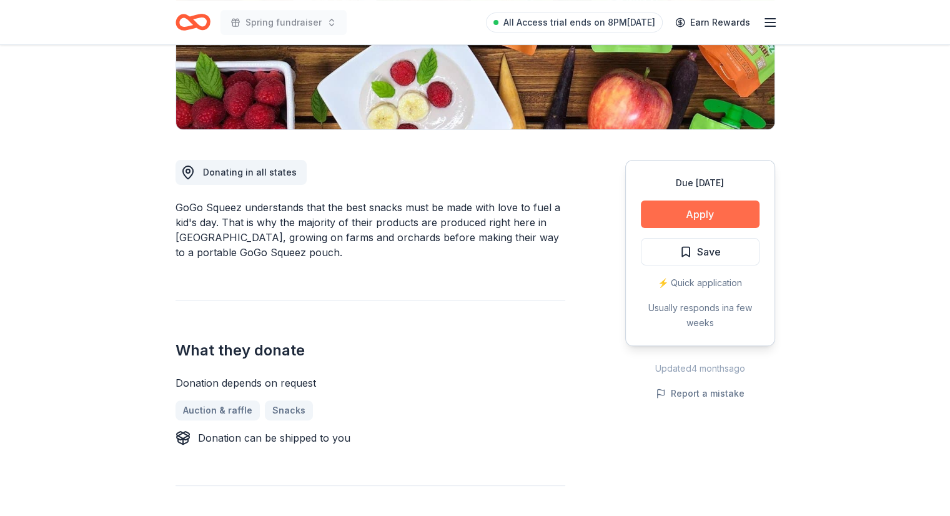
click at [655, 212] on button "Apply" at bounding box center [700, 214] width 119 height 27
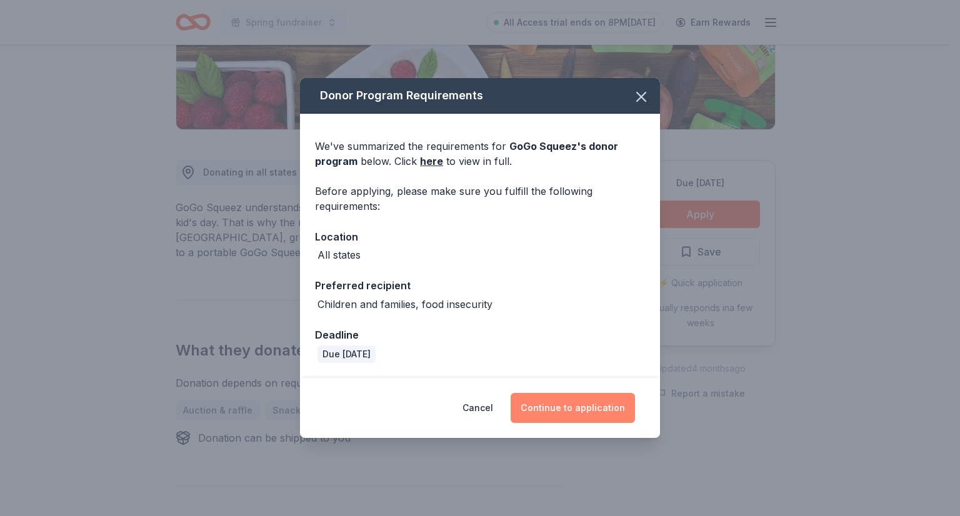
click at [557, 409] on button "Continue to application" at bounding box center [573, 408] width 124 height 30
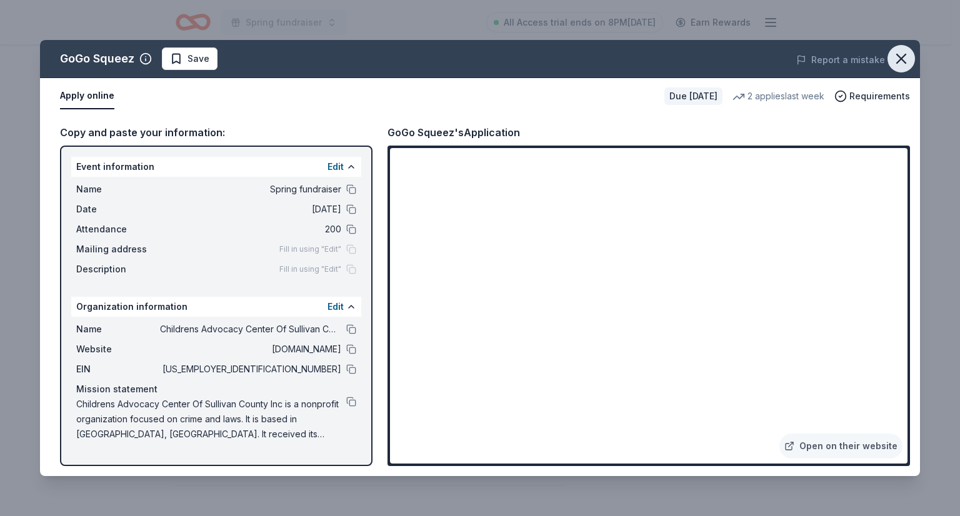
click at [909, 58] on icon "button" at bounding box center [900, 58] width 17 height 17
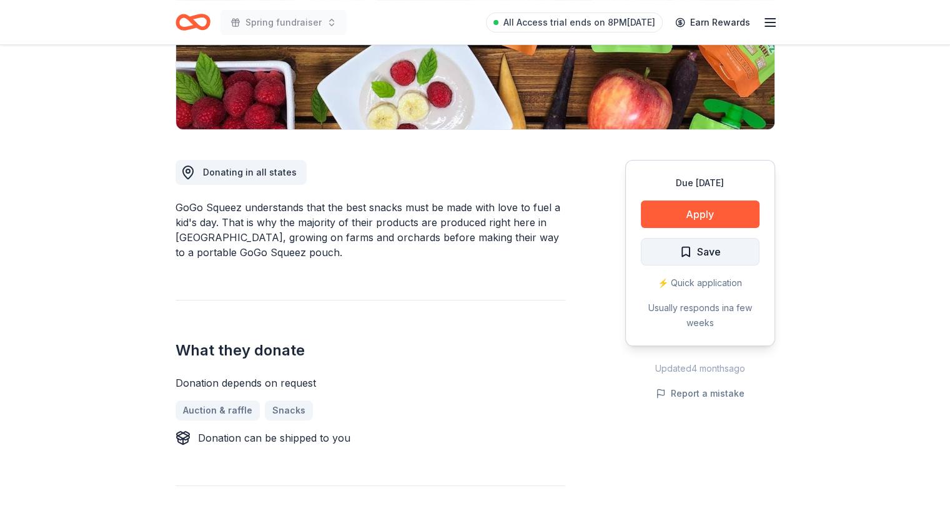
click at [697, 250] on span "Save" at bounding box center [709, 252] width 24 height 16
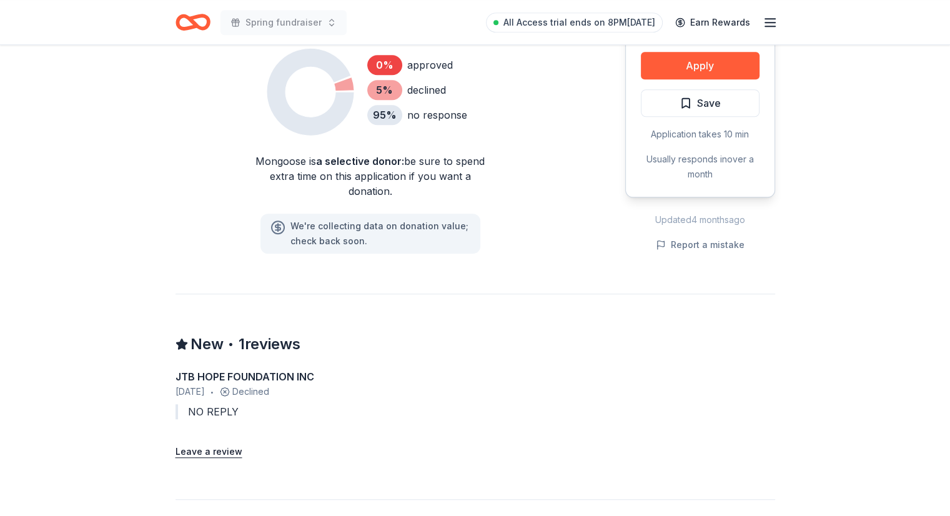
scroll to position [1000, 0]
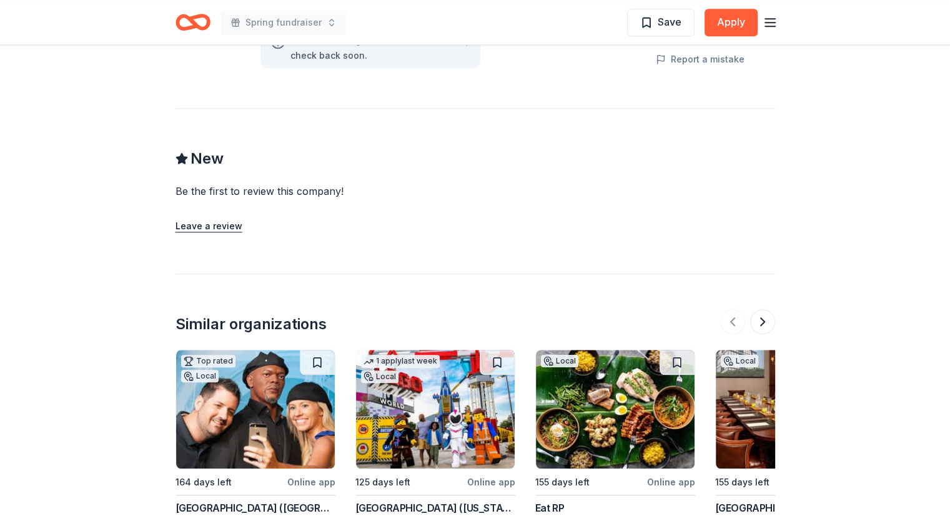
scroll to position [1250, 0]
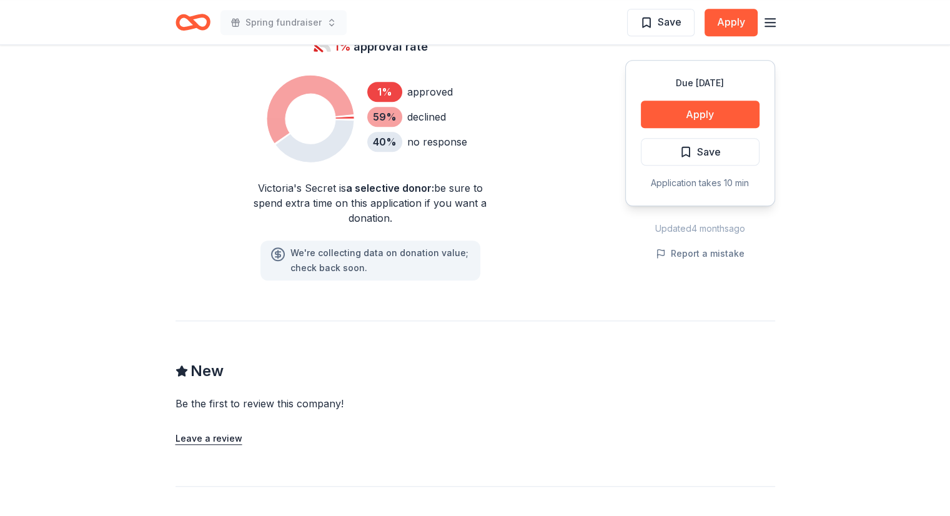
scroll to position [1312, 0]
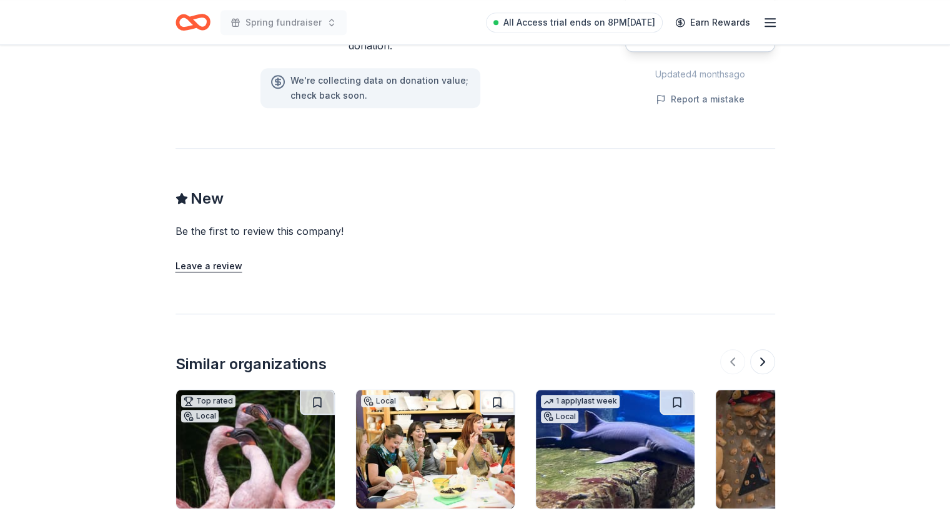
scroll to position [1125, 0]
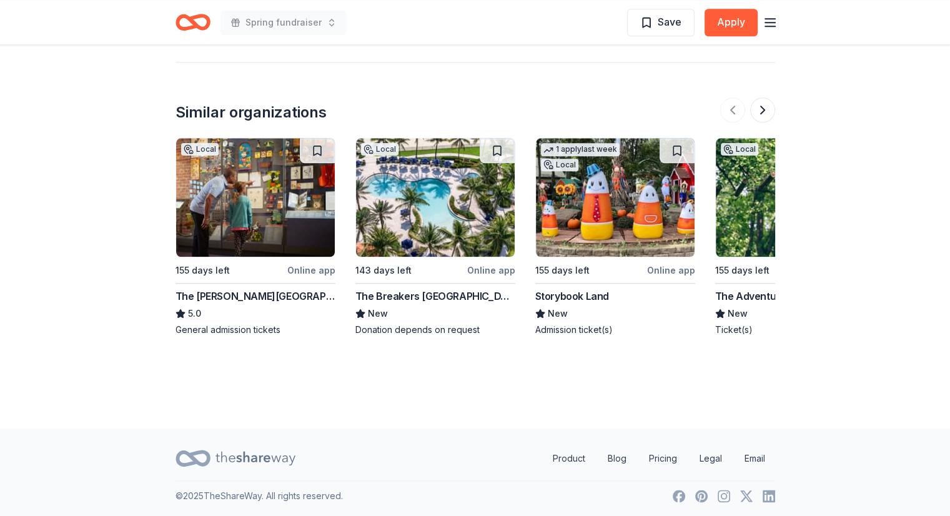
scroll to position [1370, 0]
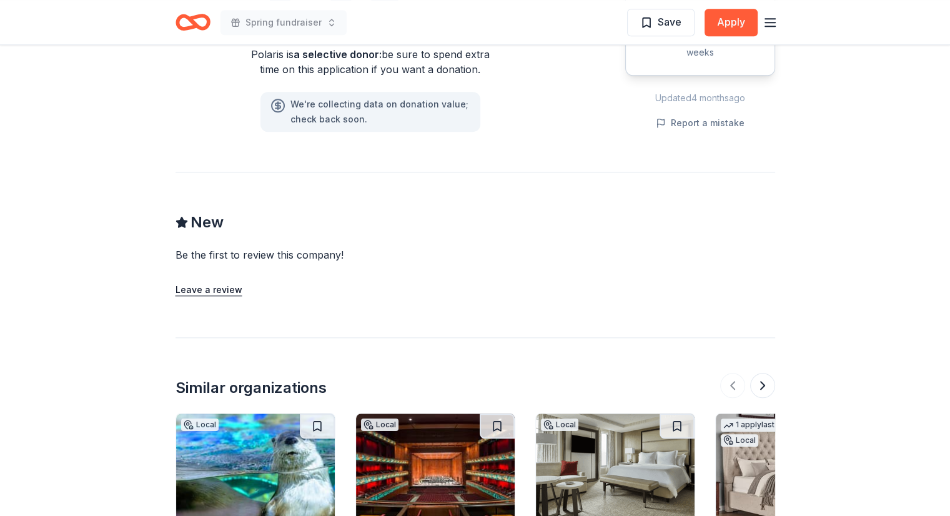
scroll to position [1250, 0]
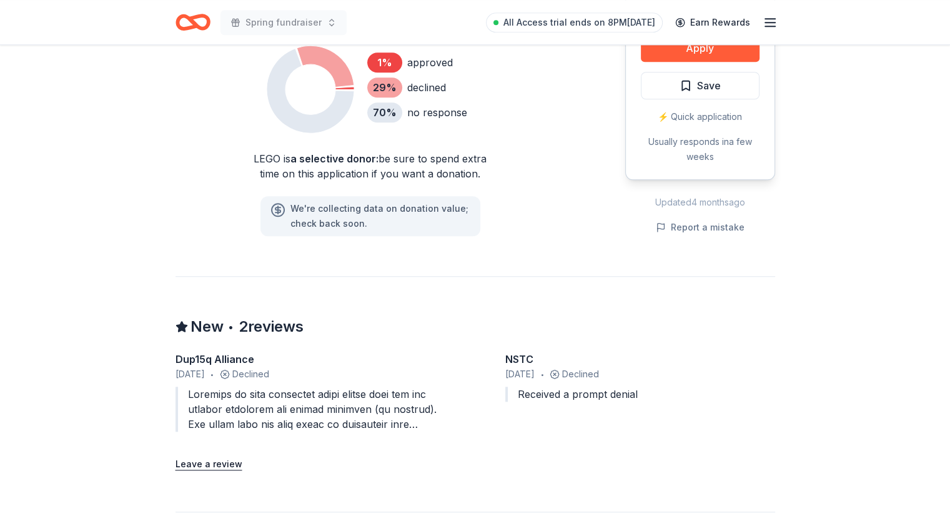
scroll to position [1125, 0]
click at [749, 77] on button "Save" at bounding box center [700, 84] width 119 height 27
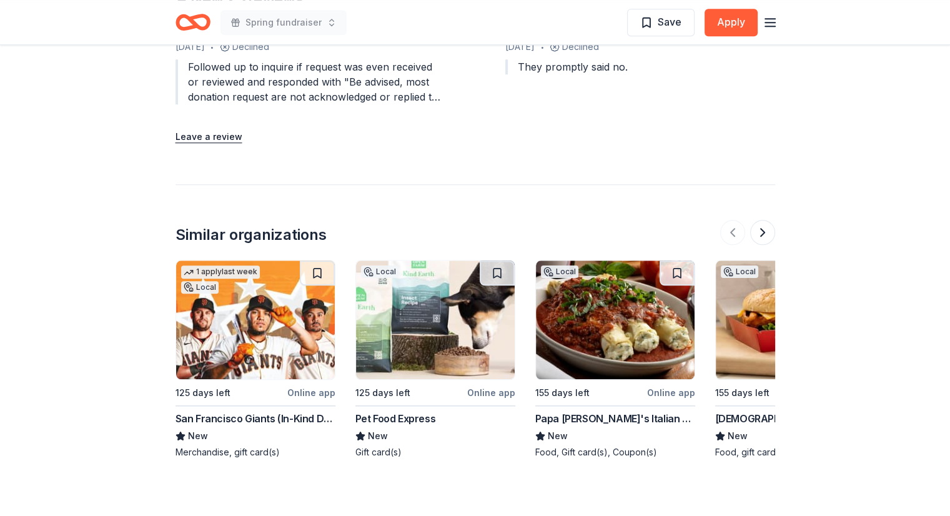
scroll to position [1187, 0]
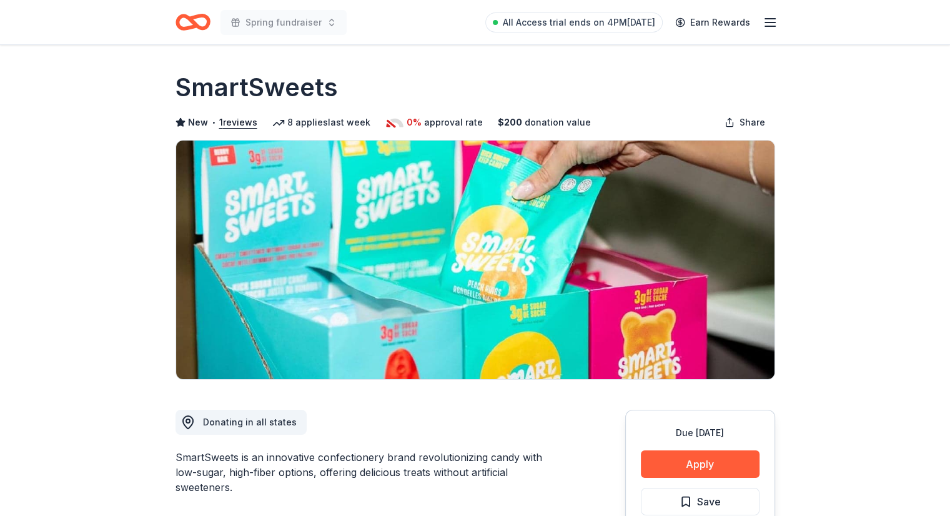
scroll to position [250, 0]
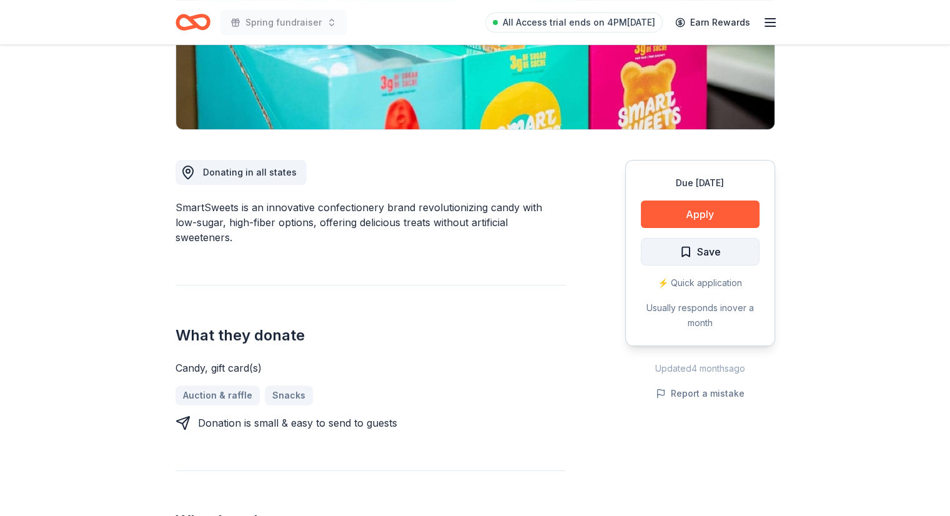
click at [692, 261] on button "Save" at bounding box center [700, 251] width 119 height 27
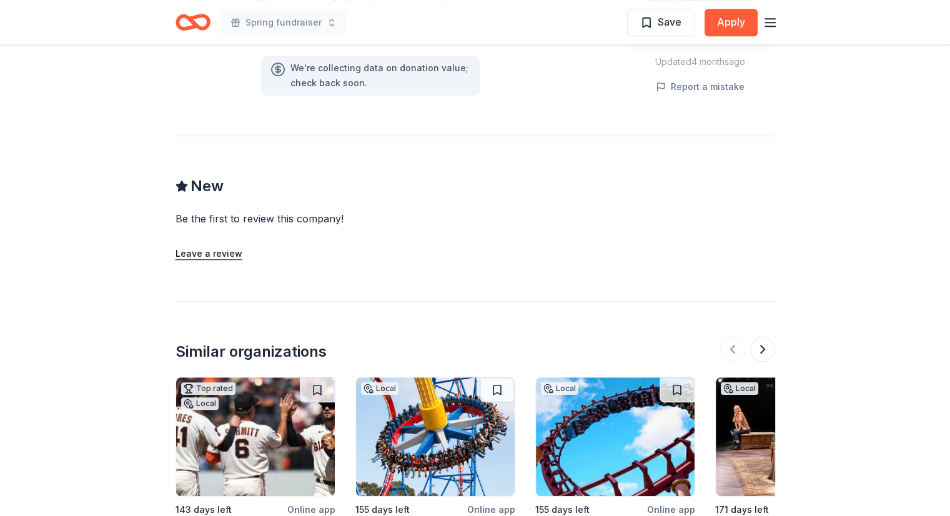
scroll to position [1125, 0]
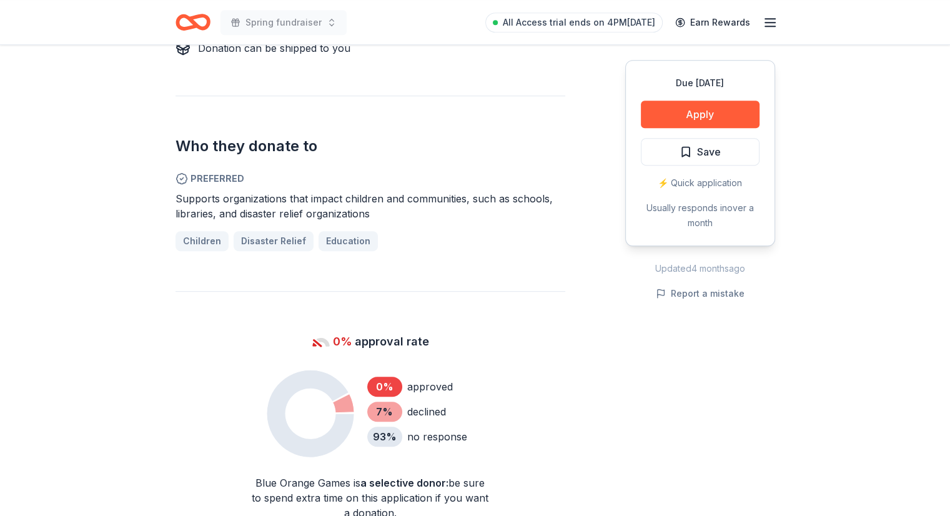
scroll to position [437, 0]
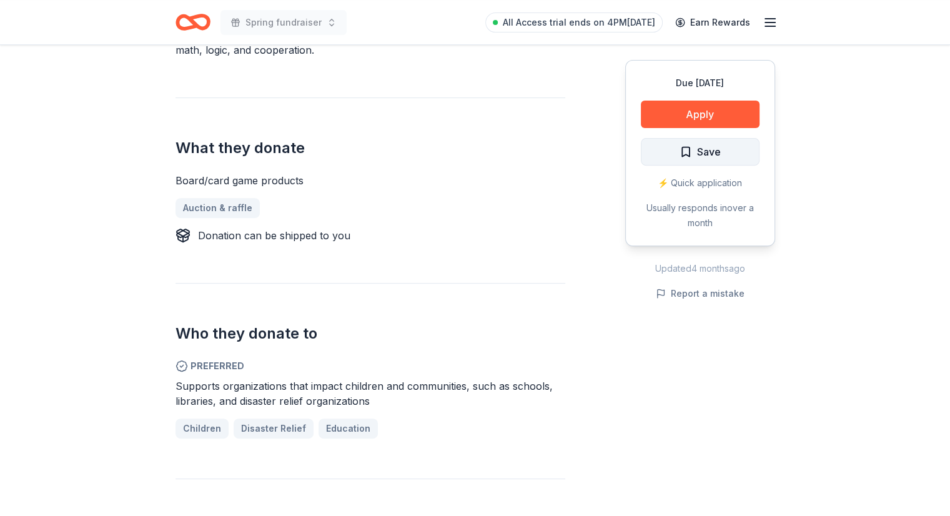
click at [695, 152] on span "Save" at bounding box center [700, 152] width 41 height 16
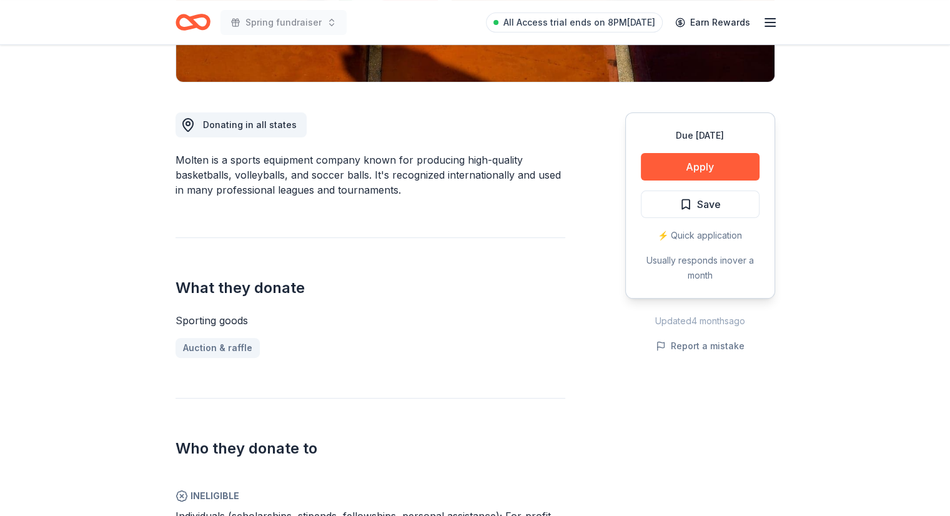
scroll to position [437, 0]
